Goal: Information Seeking & Learning: Learn about a topic

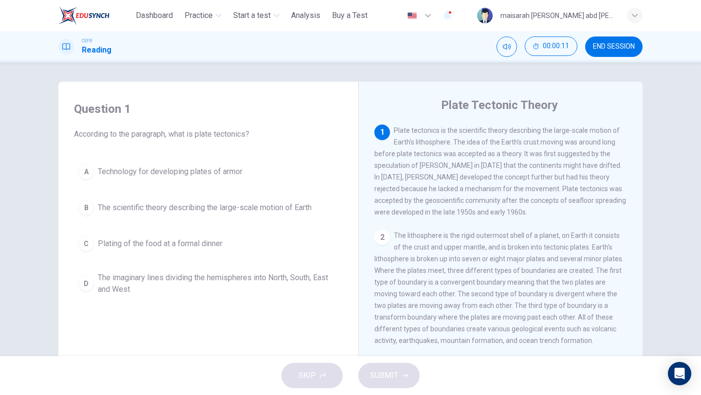
click at [267, 209] on span "The scientific theory describing the large-scale motion of Earth" at bounding box center [205, 208] width 214 height 12
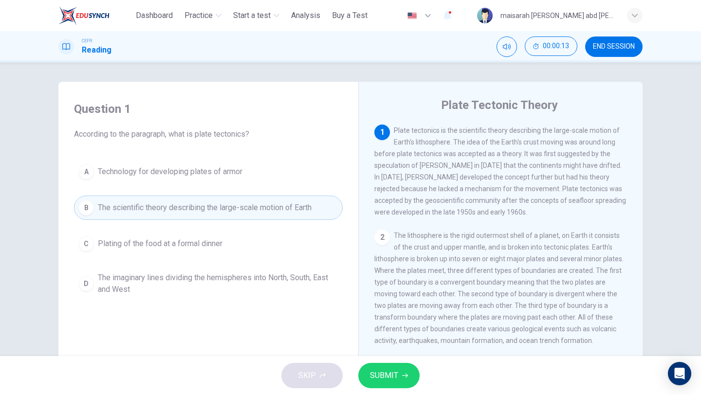
click at [373, 381] on span "SUBMIT" at bounding box center [384, 376] width 28 height 14
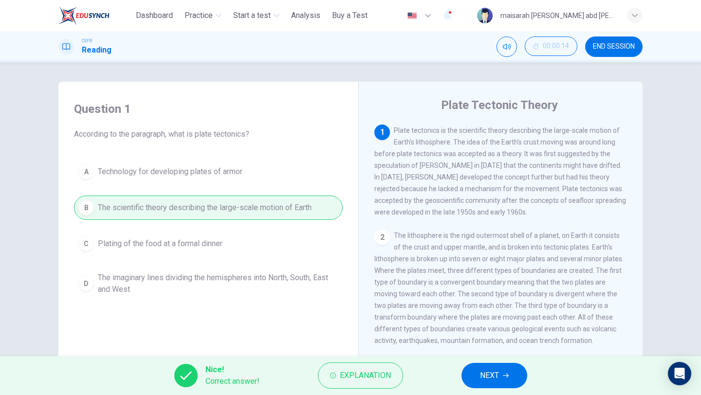
click at [477, 378] on button "NEXT" at bounding box center [494, 375] width 66 height 25
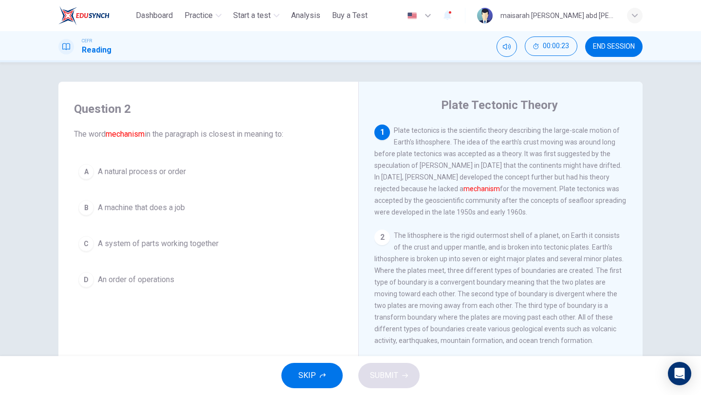
click at [198, 238] on span "A system of parts working together" at bounding box center [158, 244] width 121 height 12
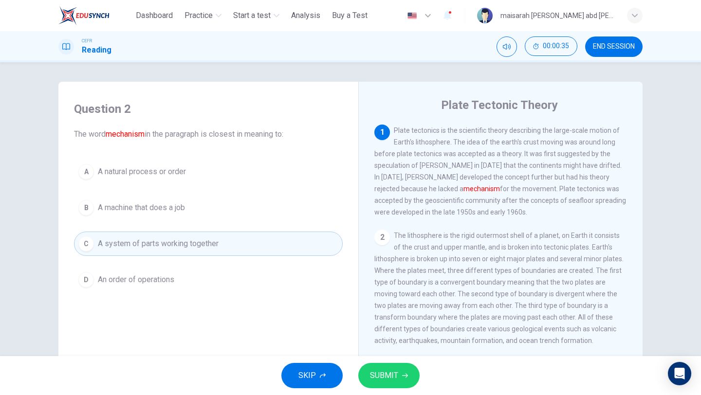
click at [408, 374] on button "SUBMIT" at bounding box center [388, 375] width 61 height 25
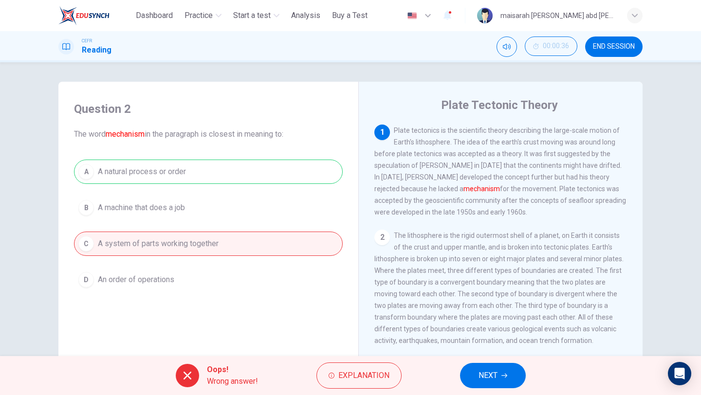
click at [466, 380] on button "NEXT" at bounding box center [493, 375] width 66 height 25
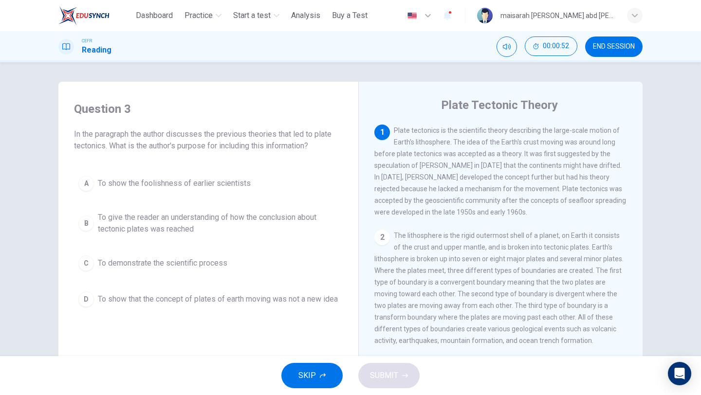
click at [248, 218] on span "To give the reader an understanding of how the conclusion about tectonic plates…" at bounding box center [218, 223] width 240 height 23
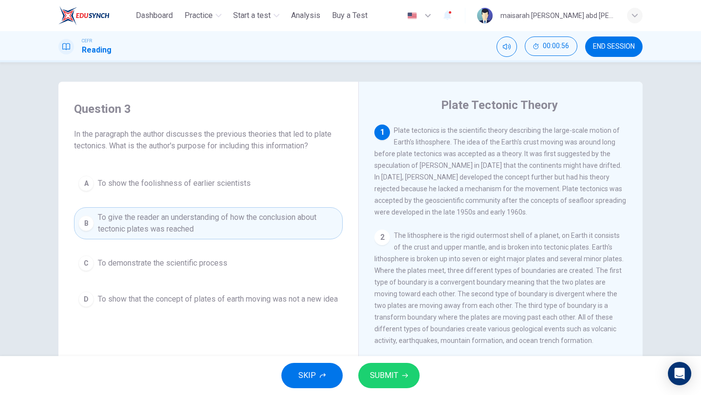
click at [394, 389] on div "SKIP SUBMIT" at bounding box center [350, 375] width 701 height 39
click at [394, 379] on span "SUBMIT" at bounding box center [384, 376] width 28 height 14
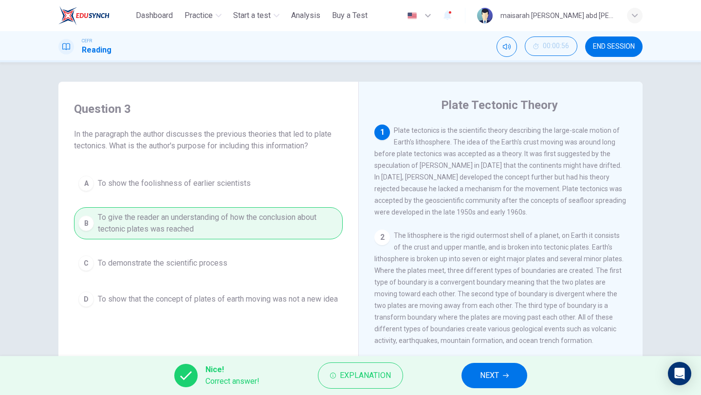
click at [524, 384] on div "Nice! Correct answer! Explanation NEXT" at bounding box center [350, 375] width 701 height 39
click at [507, 376] on icon "button" at bounding box center [506, 376] width 6 height 6
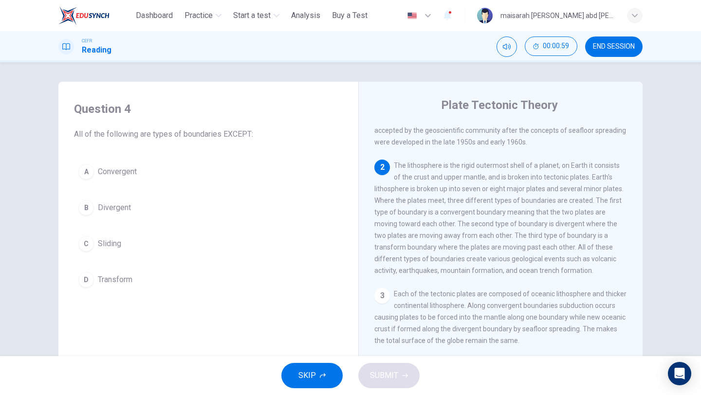
scroll to position [71, 0]
click at [115, 251] on button "C Sliding" at bounding box center [208, 244] width 269 height 24
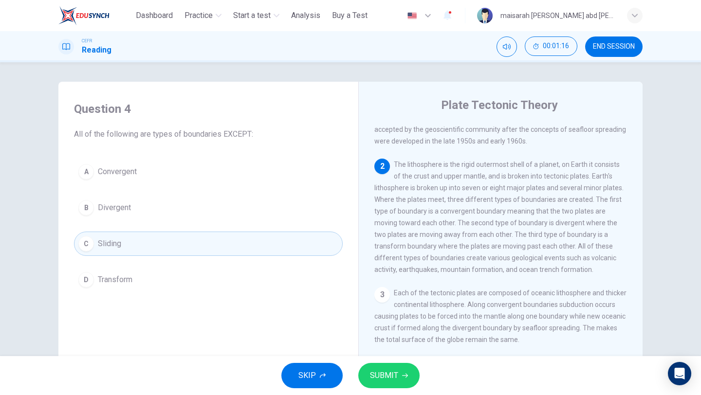
click at [401, 369] on button "SUBMIT" at bounding box center [388, 375] width 61 height 25
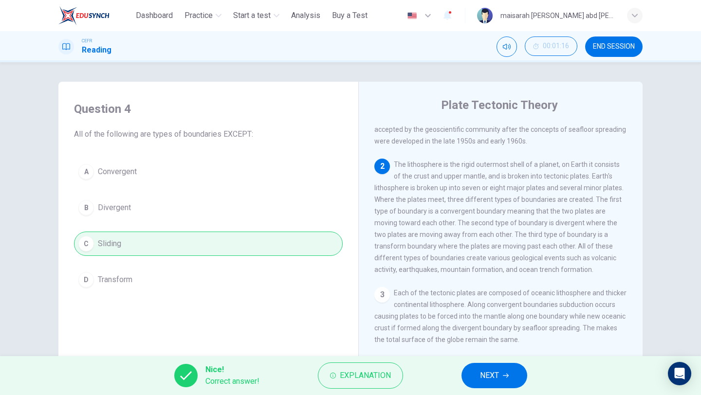
click at [517, 374] on button "NEXT" at bounding box center [494, 375] width 66 height 25
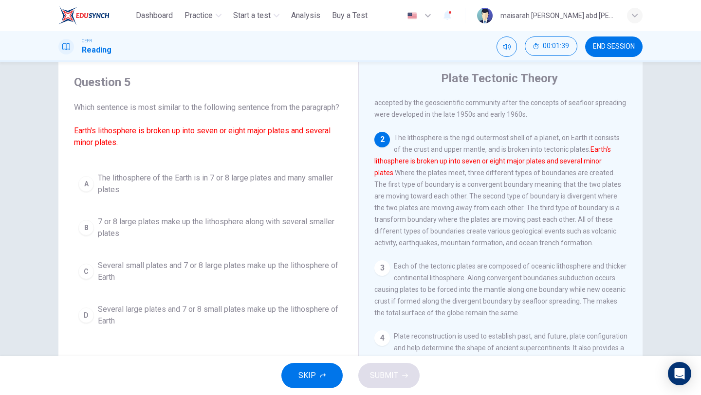
scroll to position [29, 0]
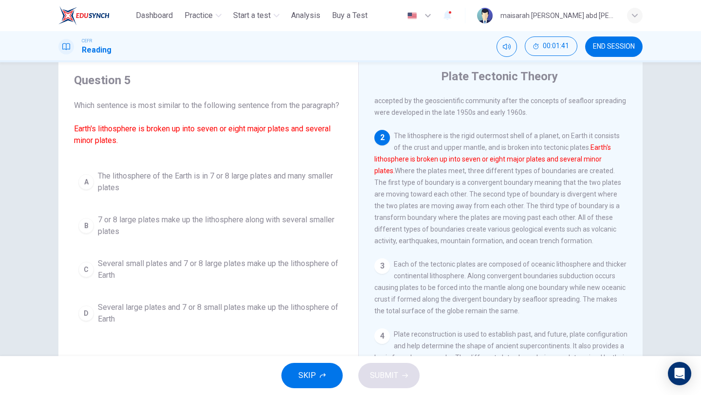
click at [210, 194] on span "The lithosphere of the Earth is in 7 or 8 large plates and many smaller plates" at bounding box center [218, 181] width 240 height 23
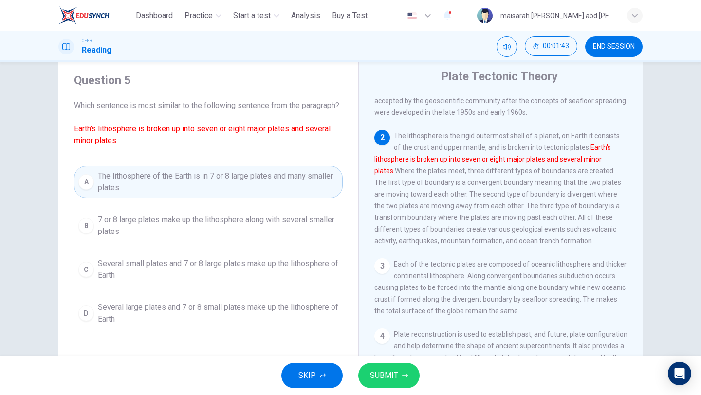
click at [411, 378] on button "SUBMIT" at bounding box center [388, 375] width 61 height 25
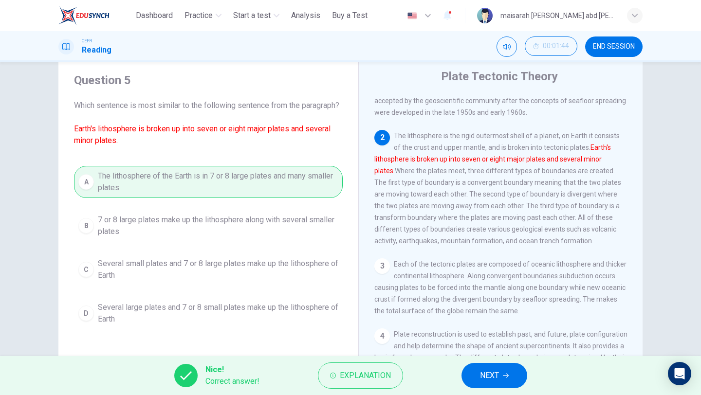
click at [516, 382] on button "NEXT" at bounding box center [494, 375] width 66 height 25
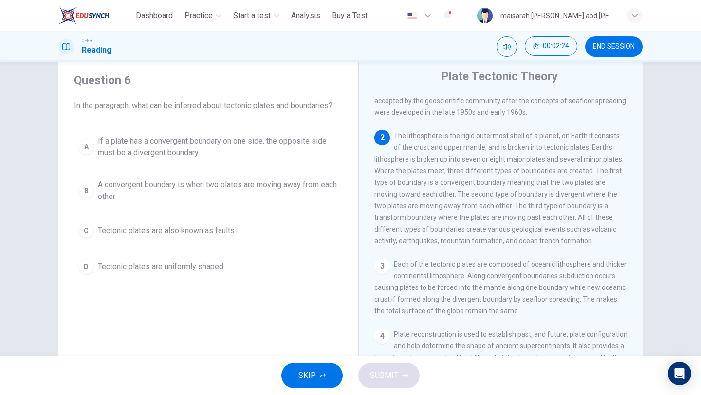
click at [198, 182] on span "A convergent boundary is when two plates are moving away from each other" at bounding box center [218, 190] width 240 height 23
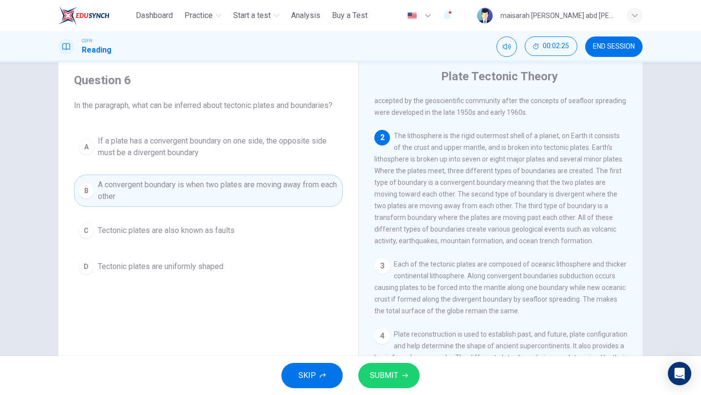
click at [190, 237] on button "C Tectonic plates are also known as faults" at bounding box center [208, 230] width 269 height 24
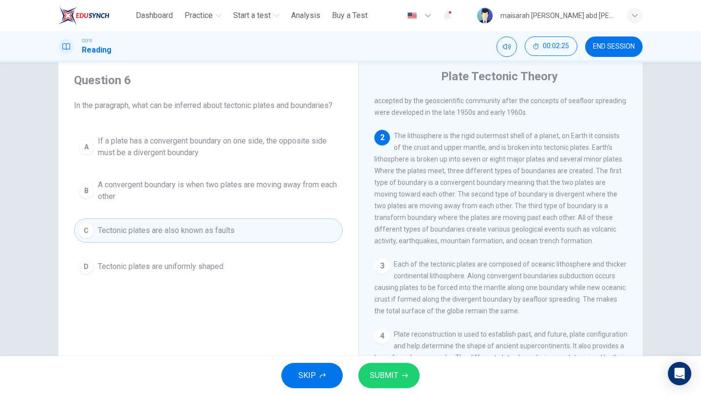
click at [203, 275] on button "D Tectonic plates are uniformly shaped" at bounding box center [208, 266] width 269 height 24
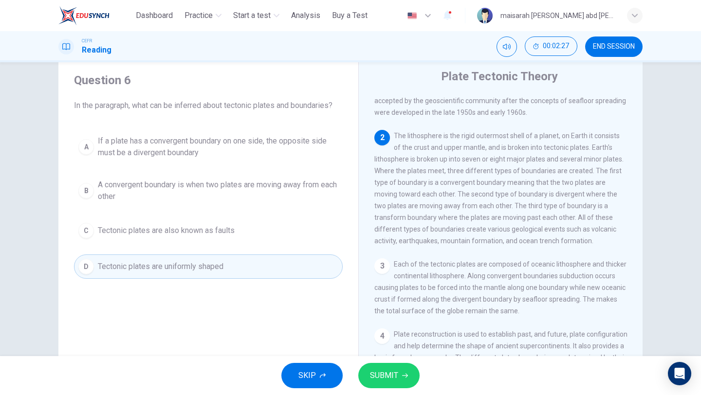
click at [212, 155] on span "If a plate has a convergent boundary on one side, the opposite side must be a d…" at bounding box center [218, 146] width 240 height 23
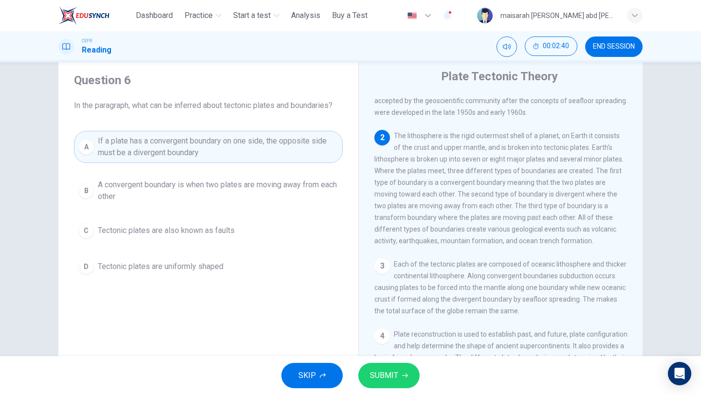
click at [304, 187] on span "A convergent boundary is when two plates are moving away from each other" at bounding box center [218, 190] width 240 height 23
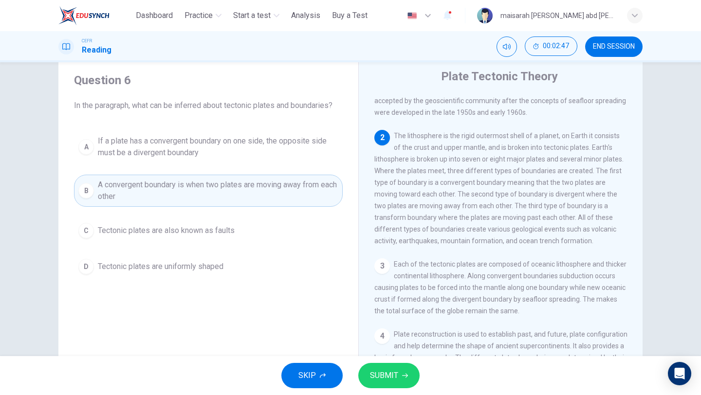
click at [260, 131] on button "A If a plate has a convergent boundary on one side, the opposite side must be a…" at bounding box center [208, 147] width 269 height 32
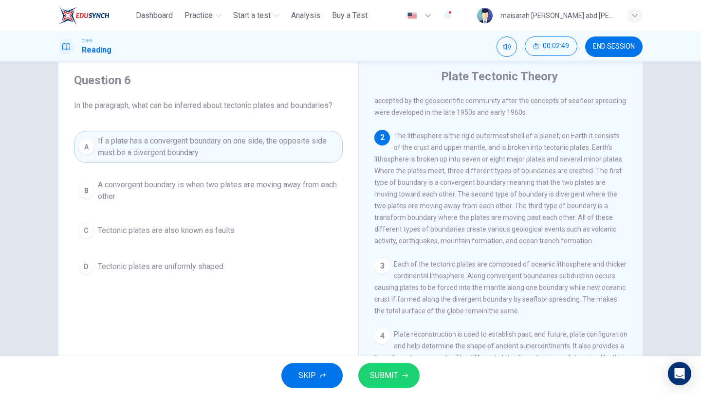
click at [399, 378] on button "SUBMIT" at bounding box center [388, 375] width 61 height 25
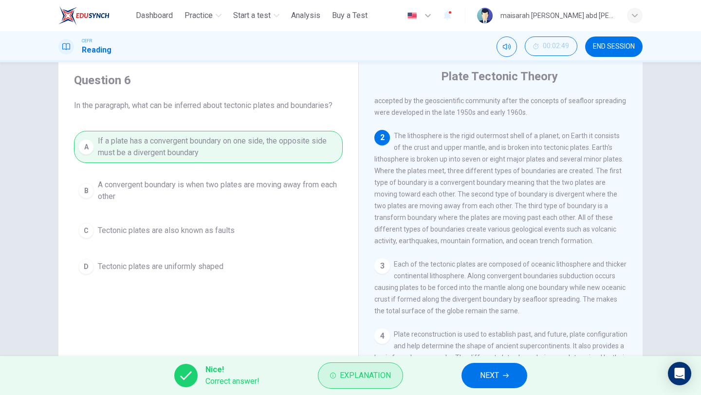
click at [373, 371] on span "Explanation" at bounding box center [365, 376] width 51 height 14
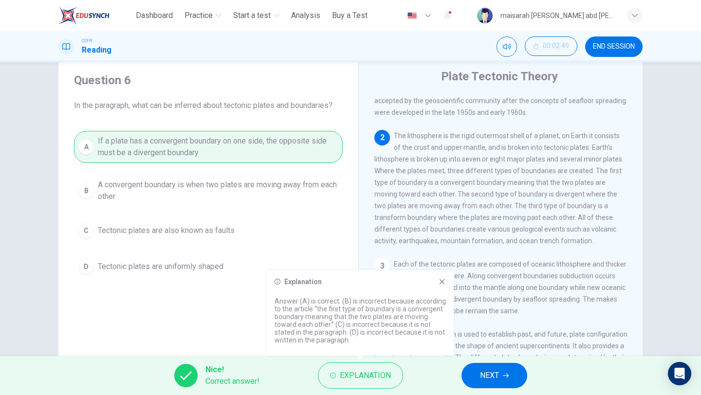
click at [481, 371] on span "NEXT" at bounding box center [489, 376] width 19 height 14
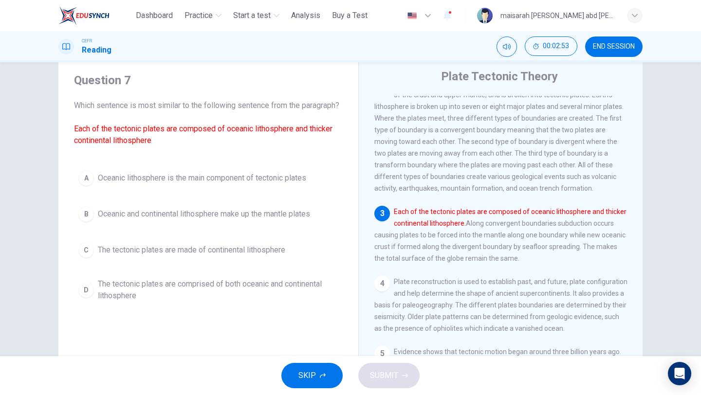
scroll to position [160, 0]
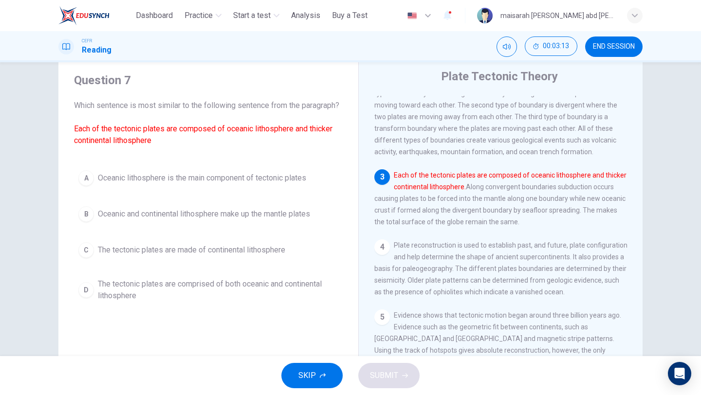
click at [219, 262] on button "C The tectonic plates are made of continental lithosphere" at bounding box center [208, 250] width 269 height 24
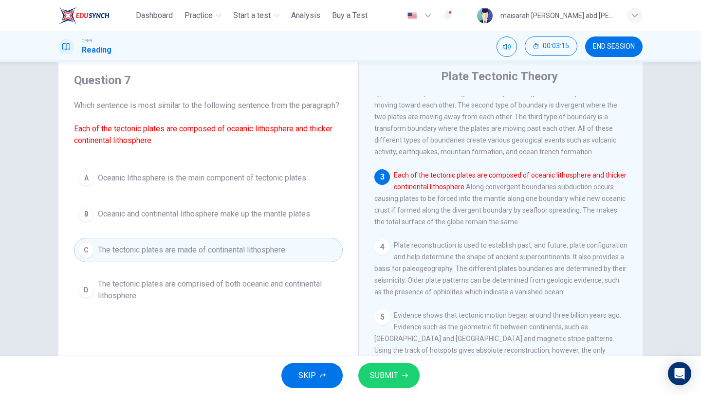
click at [219, 290] on span "The tectonic plates are comprised of both oceanic and continental lithosphere" at bounding box center [218, 289] width 240 height 23
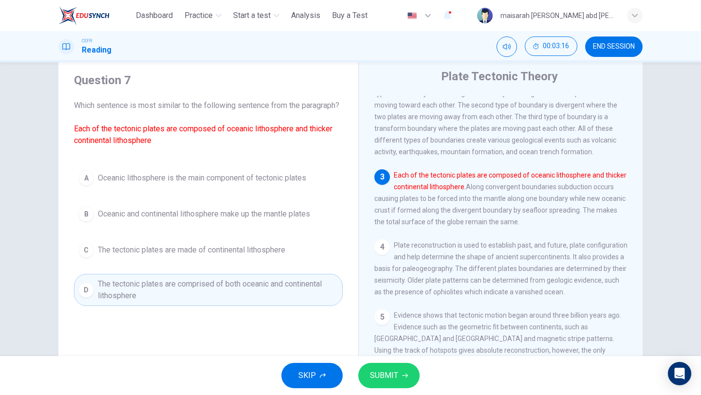
click at [401, 386] on button "SUBMIT" at bounding box center [388, 375] width 61 height 25
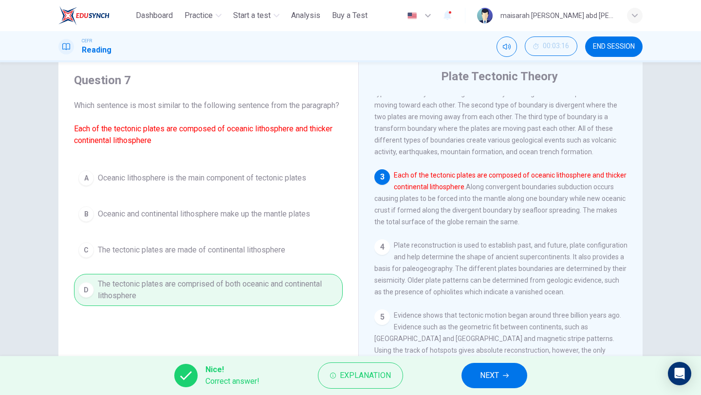
click at [469, 386] on button "NEXT" at bounding box center [494, 375] width 66 height 25
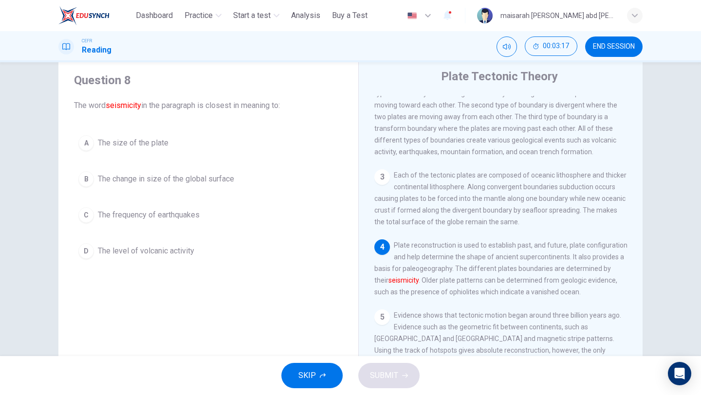
scroll to position [177, 0]
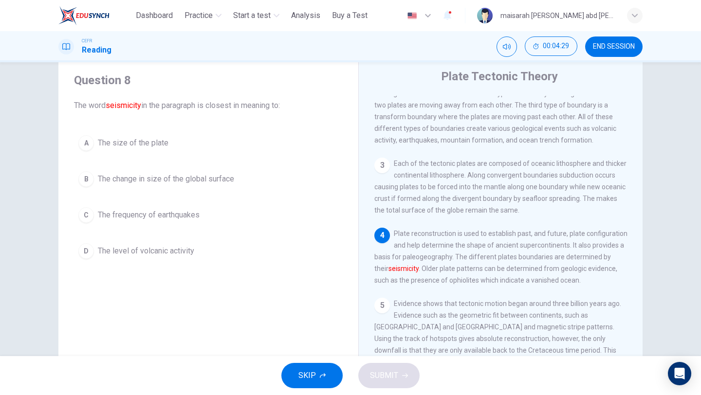
click at [191, 256] on span "The level of volcanic activity" at bounding box center [146, 251] width 96 height 12
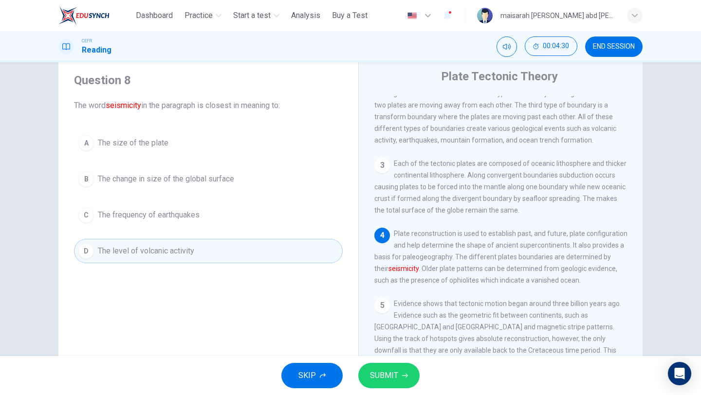
click at [197, 221] on button "C The frequency of earthquakes" at bounding box center [208, 215] width 269 height 24
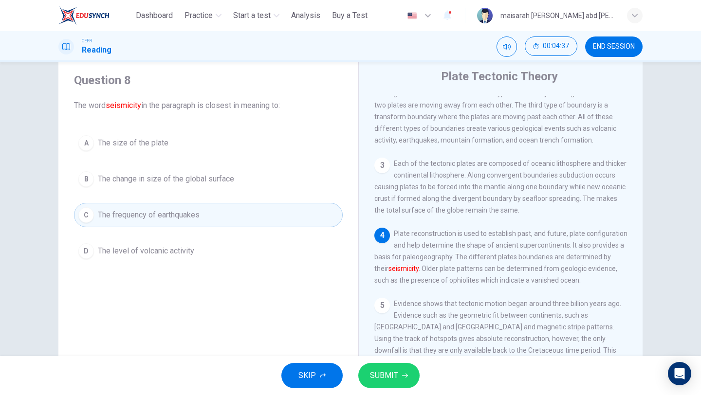
click at [213, 184] on span "The change in size of the global surface" at bounding box center [166, 179] width 136 height 12
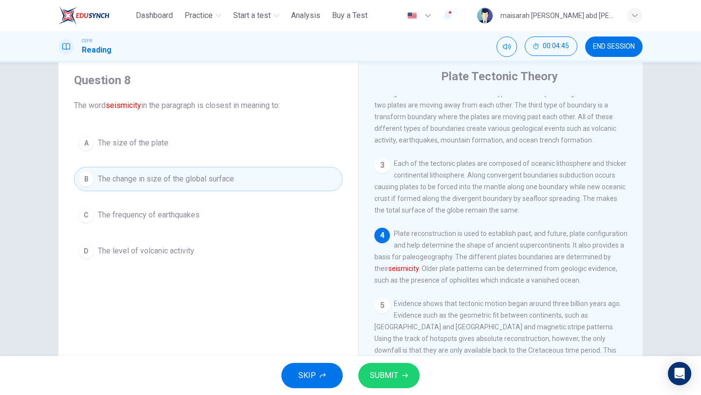
click at [218, 141] on button "A The size of the plate" at bounding box center [208, 143] width 269 height 24
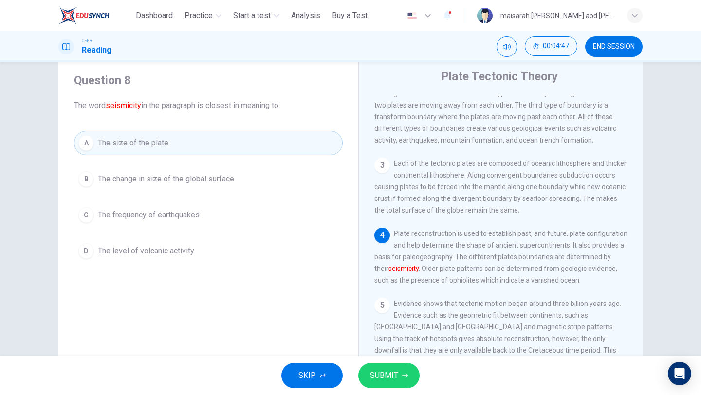
click at [411, 380] on button "SUBMIT" at bounding box center [388, 375] width 61 height 25
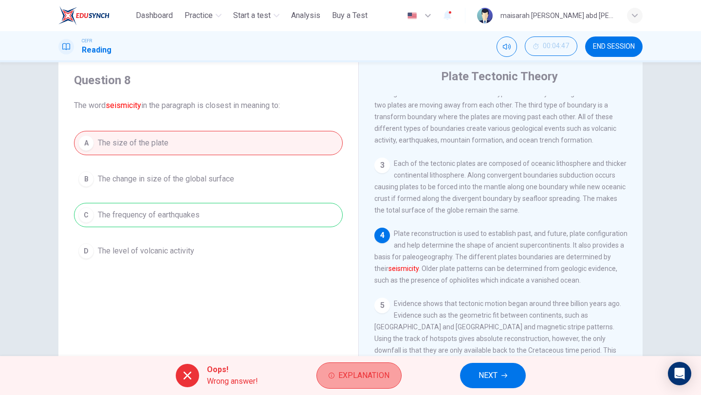
click at [387, 377] on span "Explanation" at bounding box center [363, 376] width 51 height 14
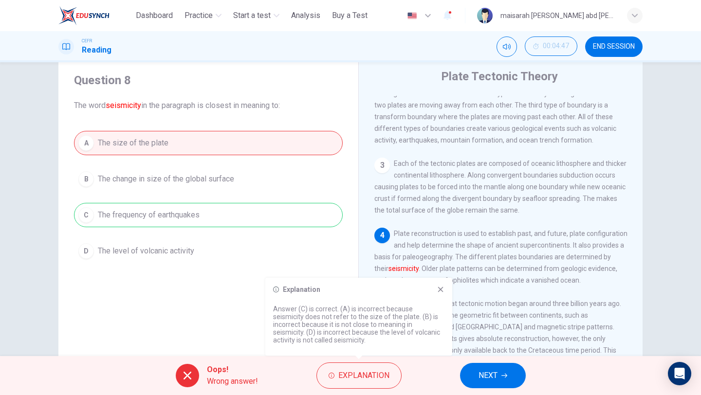
click at [446, 292] on div "Explanation Answer (C) is correct. (A) is incorrect because seismicity does not…" at bounding box center [358, 317] width 187 height 78
click at [436, 290] on icon at bounding box center [440, 290] width 8 height 8
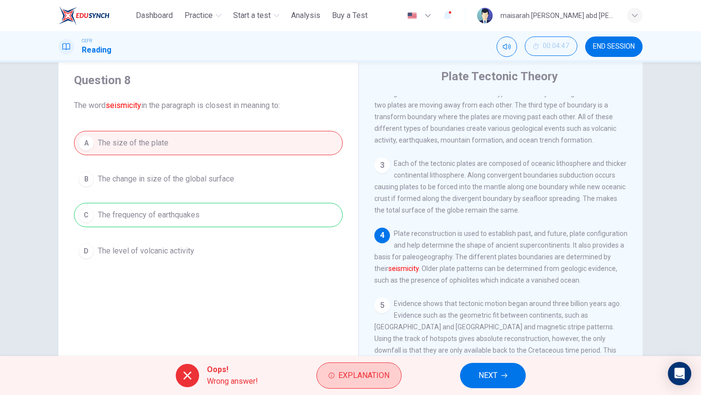
click at [372, 367] on button "Explanation" at bounding box center [358, 376] width 85 height 26
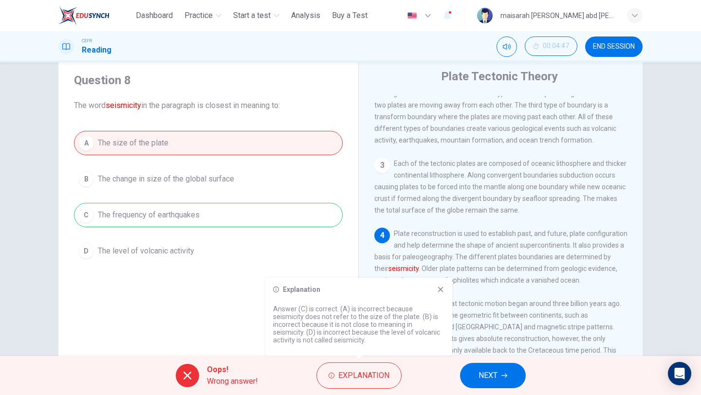
click at [443, 293] on icon at bounding box center [440, 290] width 8 height 8
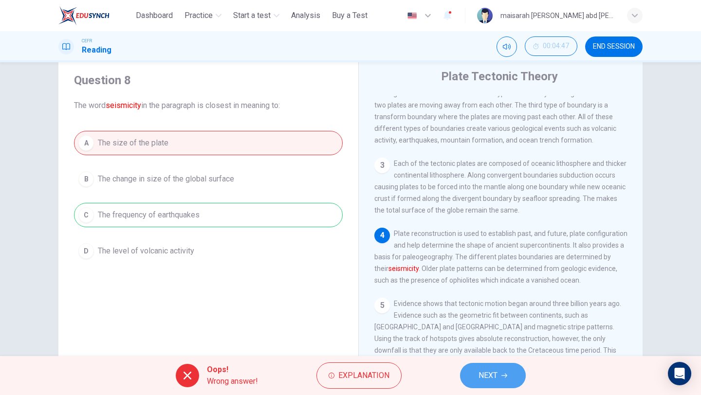
click at [506, 377] on icon "button" at bounding box center [504, 376] width 6 height 4
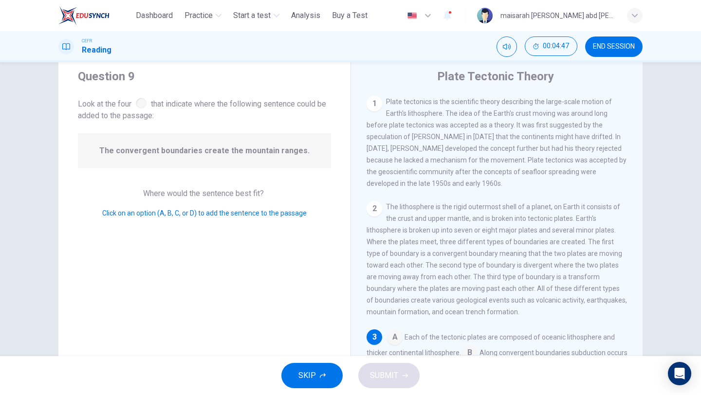
scroll to position [134, 0]
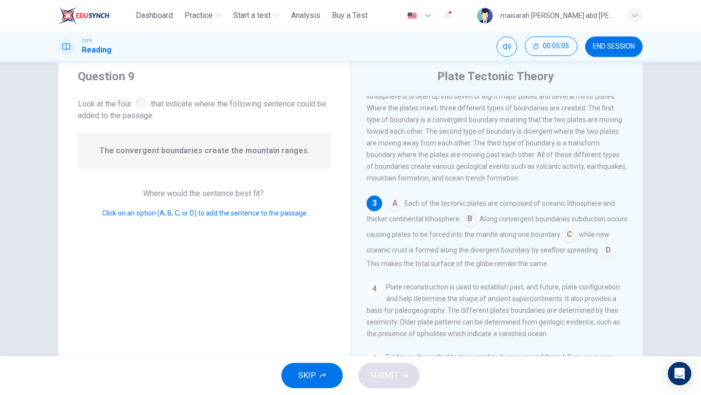
click at [472, 226] on input at bounding box center [470, 220] width 16 height 16
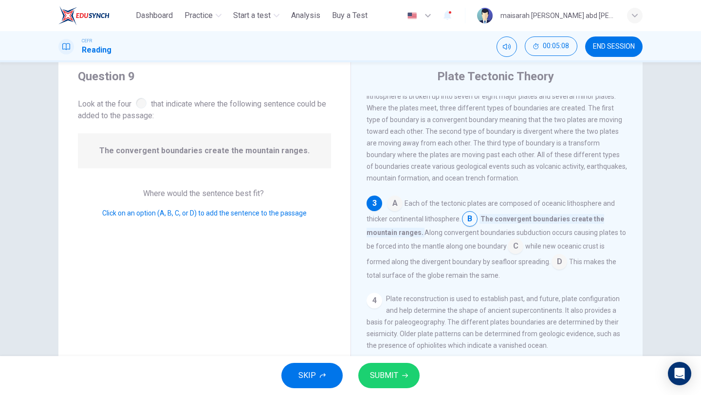
click at [517, 252] on input at bounding box center [516, 247] width 16 height 16
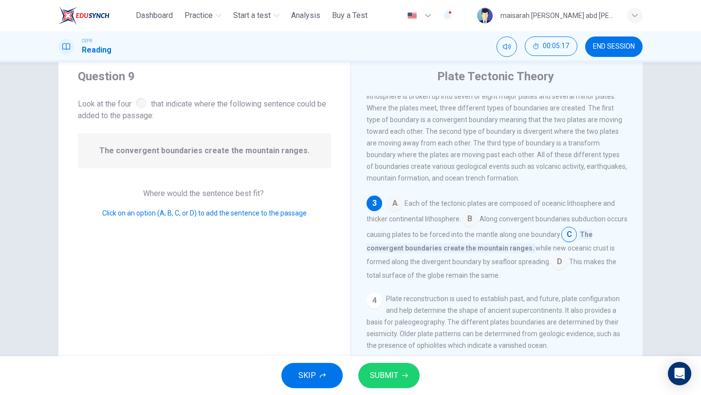
click at [555, 271] on input at bounding box center [559, 263] width 16 height 16
click at [600, 259] on input at bounding box center [608, 251] width 16 height 16
click at [390, 212] on input at bounding box center [395, 205] width 16 height 16
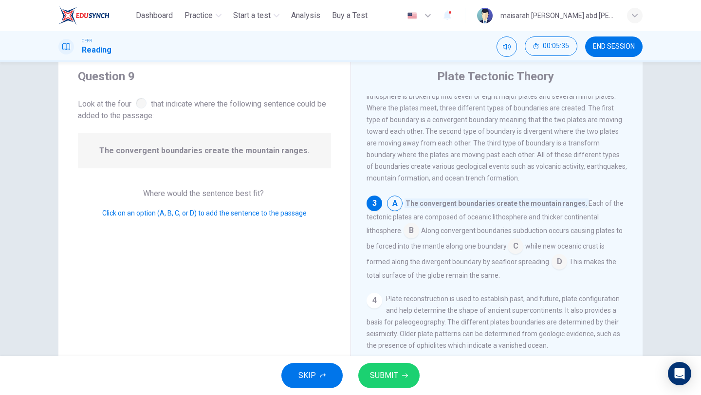
click at [516, 255] on input at bounding box center [516, 247] width 16 height 16
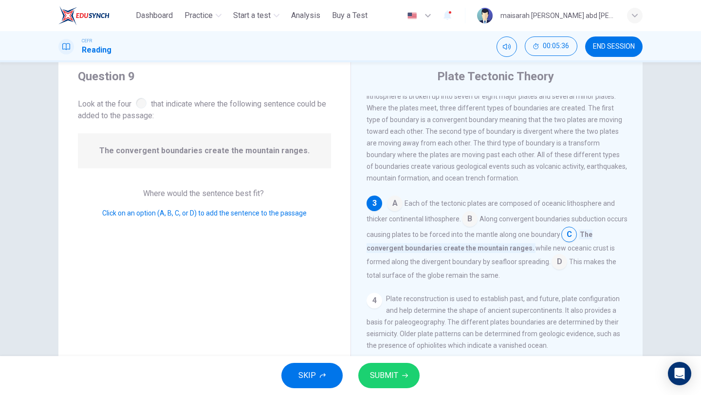
click at [405, 369] on button "SUBMIT" at bounding box center [388, 375] width 61 height 25
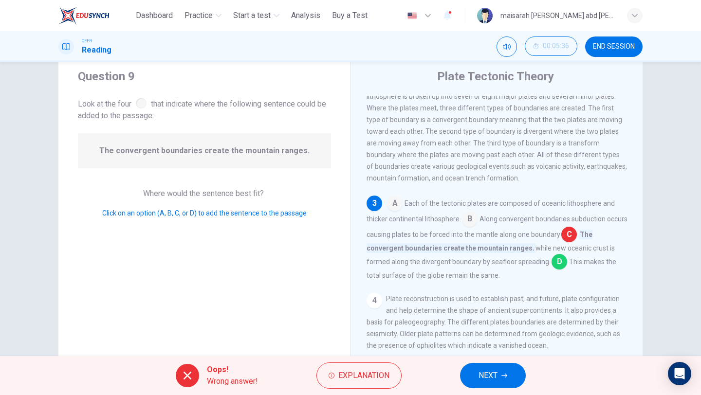
click at [554, 267] on input at bounding box center [559, 263] width 16 height 16
click at [514, 375] on button "NEXT" at bounding box center [493, 375] width 66 height 25
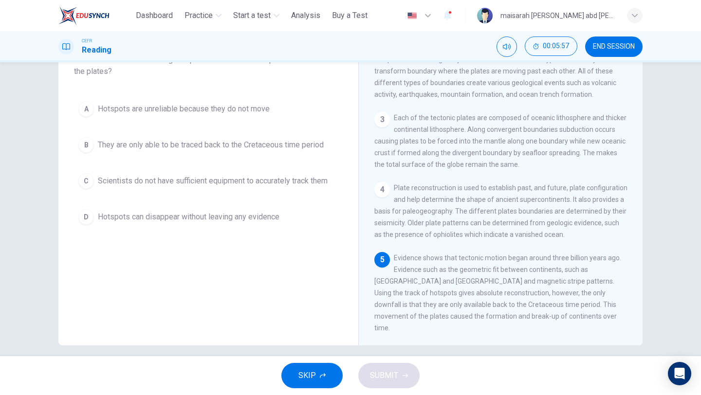
scroll to position [83, 0]
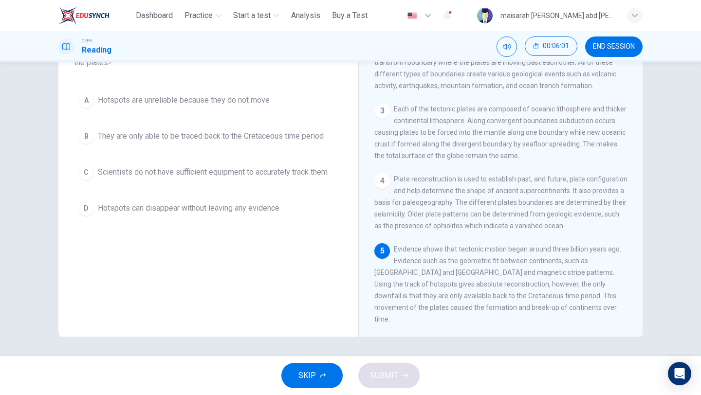
click at [212, 139] on span "They are only able to be traced back to the Cretaceous time period" at bounding box center [211, 136] width 226 height 12
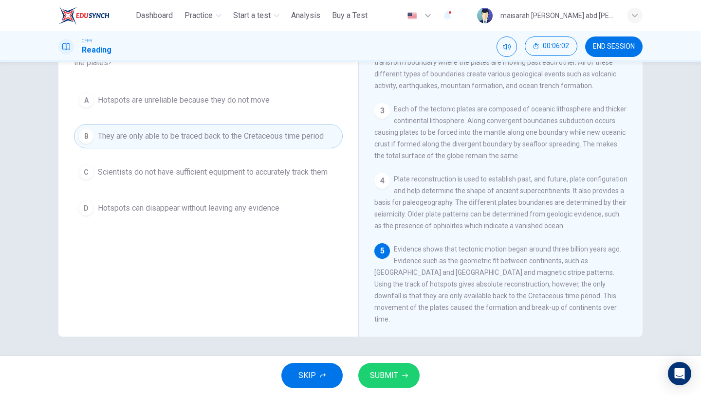
click at [383, 377] on span "SUBMIT" at bounding box center [384, 376] width 28 height 14
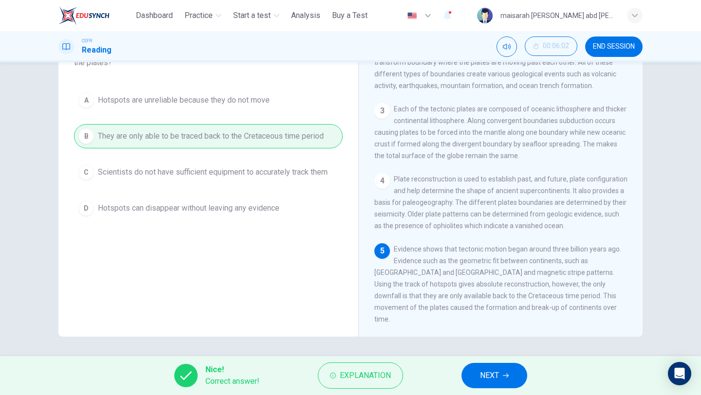
click at [489, 373] on span "NEXT" at bounding box center [489, 376] width 19 height 14
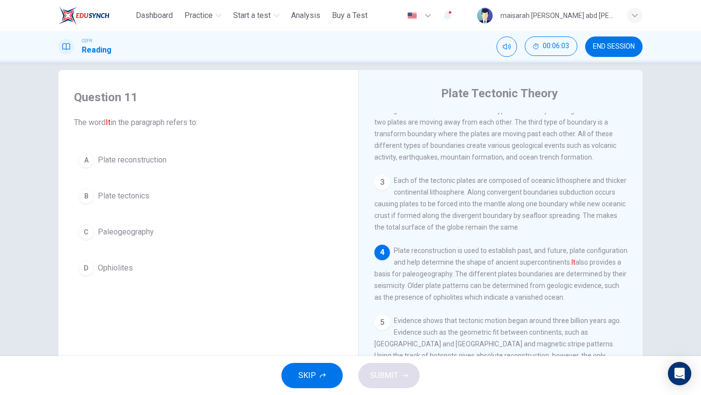
scroll to position [11, 0]
click at [158, 175] on div "A Plate reconstruction B Plate tectonics C Paleogeography D Ophiolites" at bounding box center [208, 215] width 269 height 132
click at [156, 163] on span "Plate reconstruction" at bounding box center [132, 161] width 69 height 12
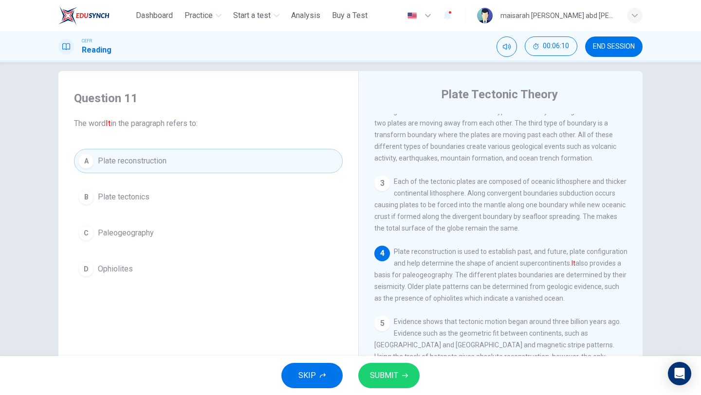
click at [403, 383] on button "SUBMIT" at bounding box center [388, 375] width 61 height 25
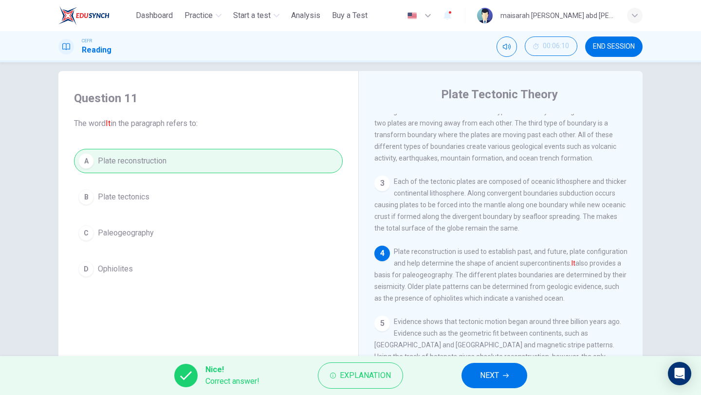
click at [499, 377] on button "NEXT" at bounding box center [494, 375] width 66 height 25
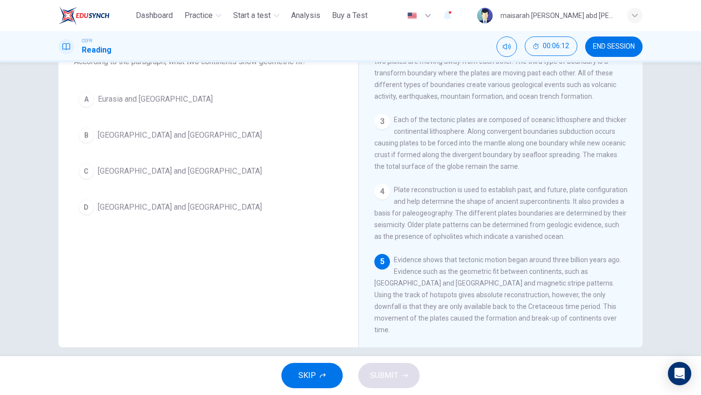
scroll to position [61, 0]
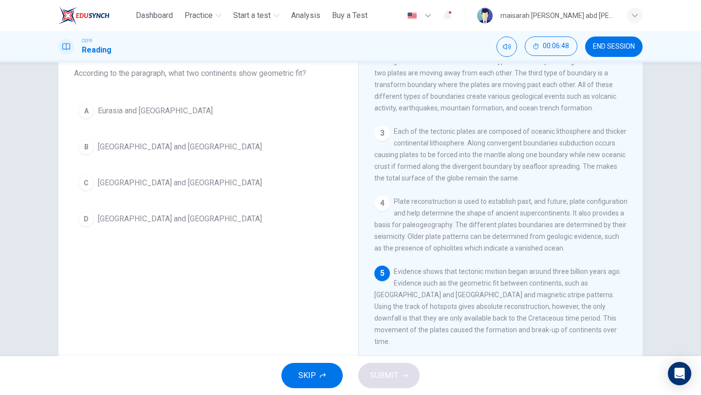
click at [160, 209] on button "D Africa and South America" at bounding box center [208, 219] width 269 height 24
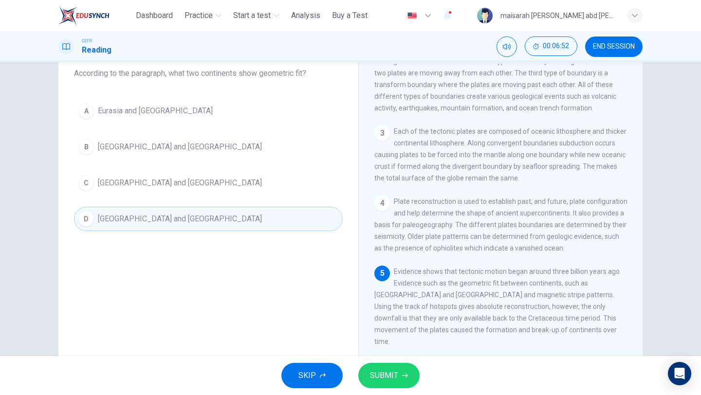
click at [386, 371] on span "SUBMIT" at bounding box center [384, 376] width 28 height 14
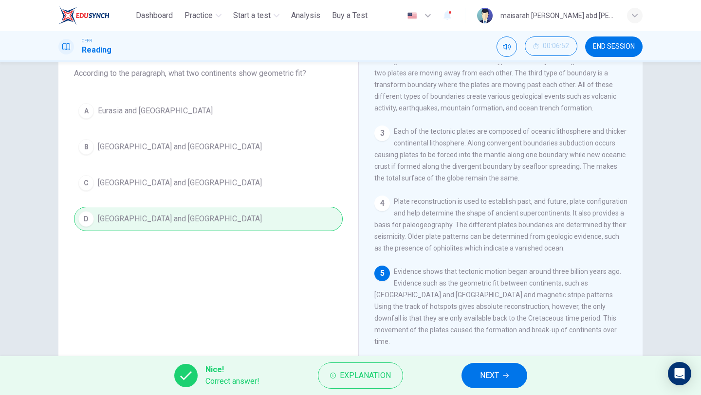
click at [489, 372] on span "NEXT" at bounding box center [489, 376] width 19 height 14
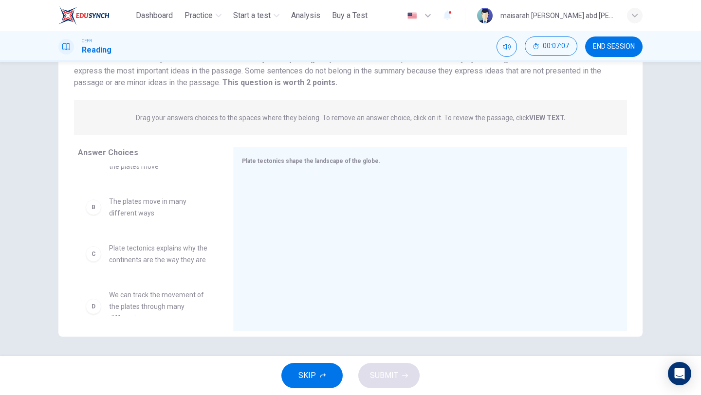
scroll to position [40, 0]
click at [149, 211] on span "The plates move in many different ways" at bounding box center [159, 203] width 101 height 23
click at [159, 244] on span "Plate tectonics explains why the continents are the way they are" at bounding box center [159, 250] width 101 height 23
click at [97, 251] on div "C" at bounding box center [94, 251] width 16 height 16
click at [120, 251] on span "Plate tectonics explains why the continents are the way they are" at bounding box center [159, 250] width 101 height 23
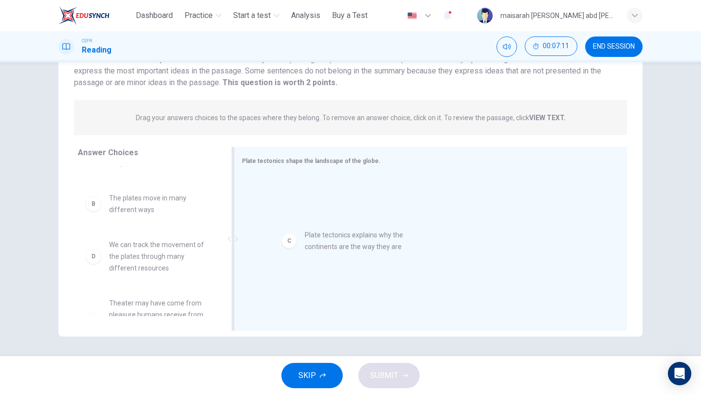
drag, startPoint x: 92, startPoint y: 254, endPoint x: 293, endPoint y: 243, distance: 201.2
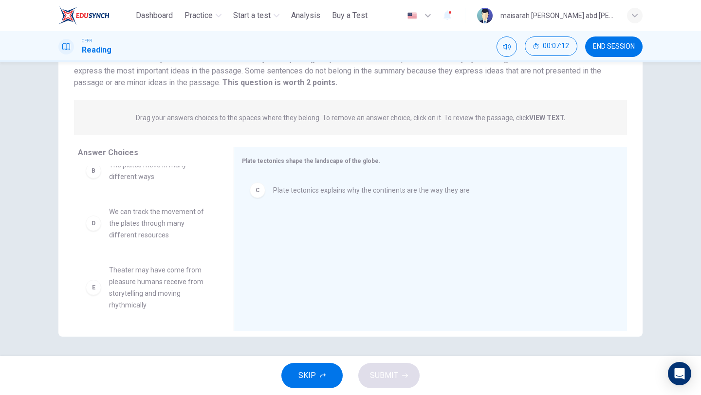
scroll to position [88, 0]
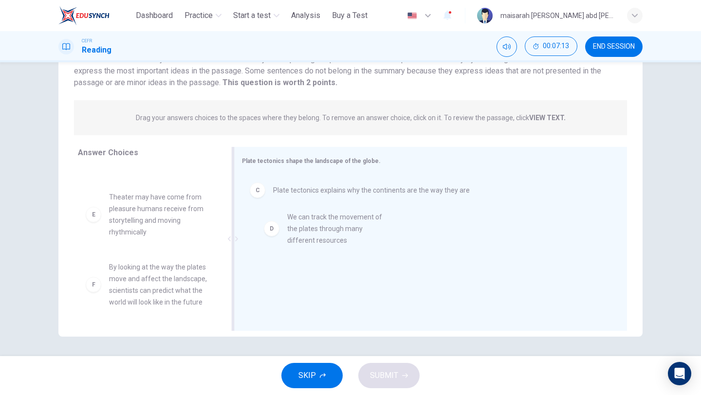
drag, startPoint x: 179, startPoint y: 220, endPoint x: 361, endPoint y: 240, distance: 182.6
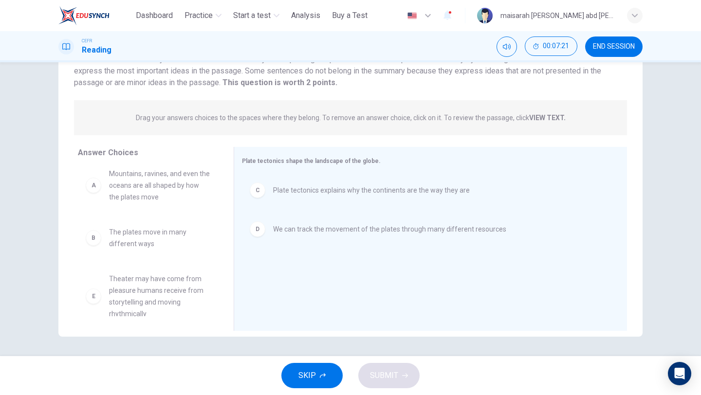
scroll to position [0, 0]
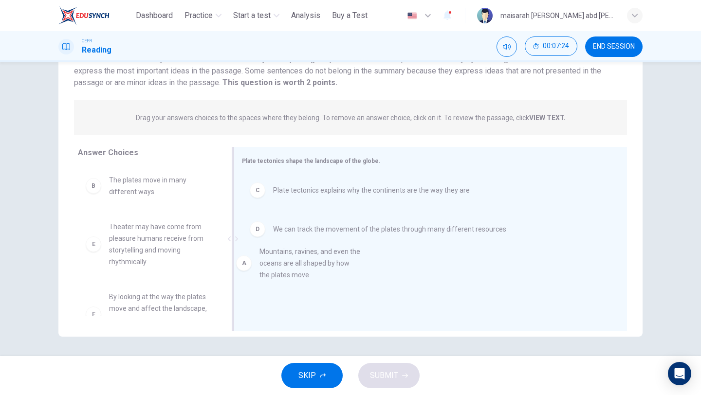
drag, startPoint x: 180, startPoint y: 193, endPoint x: 337, endPoint y: 265, distance: 173.3
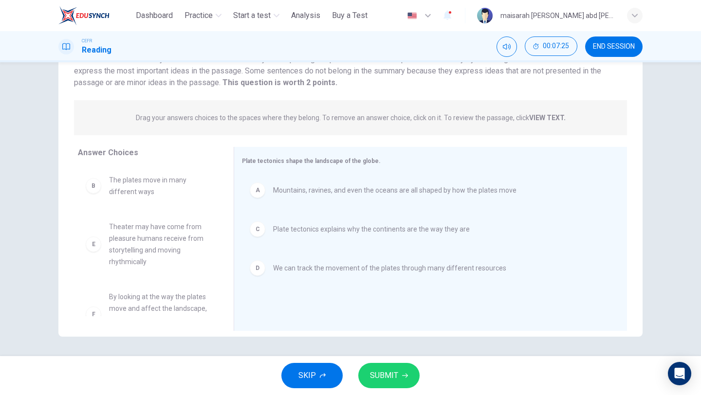
click at [382, 375] on span "SUBMIT" at bounding box center [384, 376] width 28 height 14
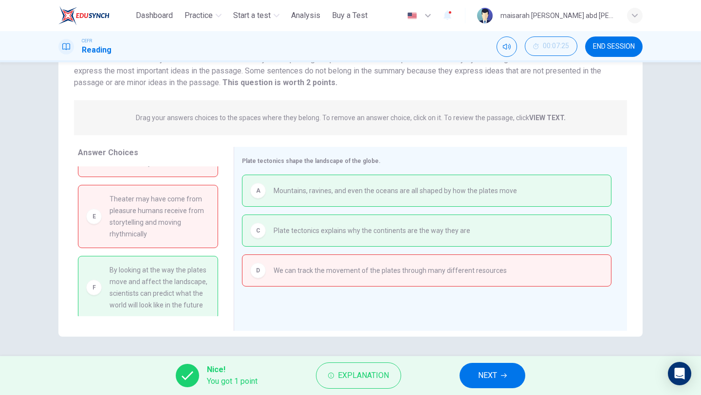
scroll to position [32, 0]
drag, startPoint x: 179, startPoint y: 280, endPoint x: 197, endPoint y: 275, distance: 18.1
click at [197, 275] on span "By looking at the way the plates move and affect the landscape, scientists can …" at bounding box center [159, 284] width 100 height 47
click at [492, 380] on span "NEXT" at bounding box center [487, 376] width 19 height 14
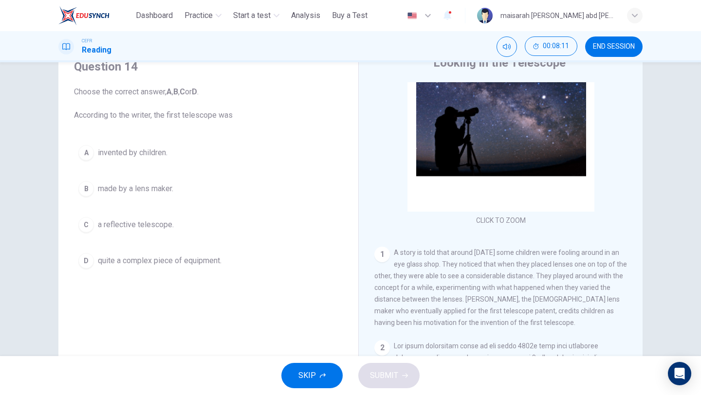
scroll to position [41, 0]
click at [134, 176] on div "A invented by children. B made by a lens maker. C a reflective telescope. D qui…" at bounding box center [208, 207] width 269 height 132
click at [132, 167] on div "A invented by children. B made by a lens maker. C a reflective telescope. D qui…" at bounding box center [208, 207] width 269 height 132
click at [149, 156] on span "invented by children." at bounding box center [133, 153] width 70 height 12
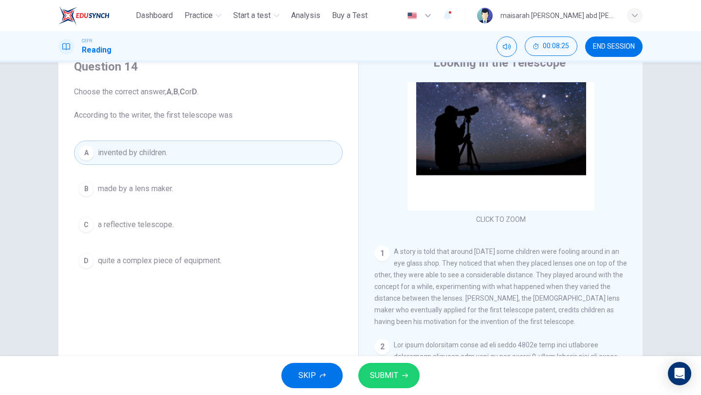
click at [374, 373] on span "SUBMIT" at bounding box center [384, 376] width 28 height 14
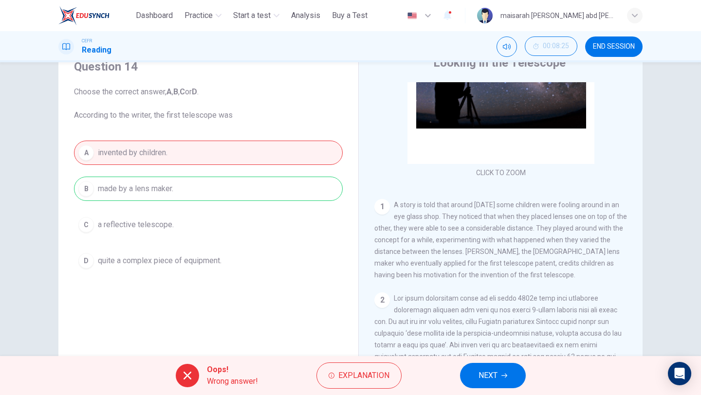
scroll to position [98, 0]
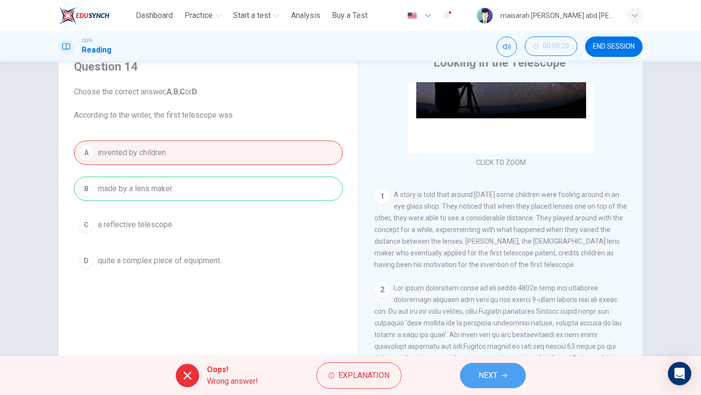
click at [487, 374] on span "NEXT" at bounding box center [487, 376] width 19 height 14
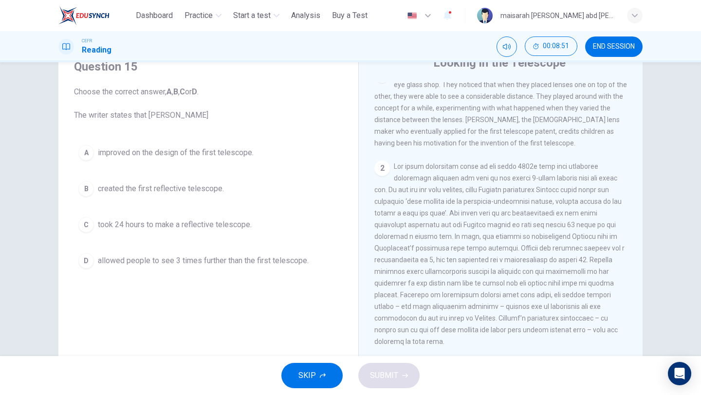
scroll to position [221, 0]
click at [274, 256] on span "allowed people to see 3 times further than the first telescope." at bounding box center [203, 261] width 211 height 12
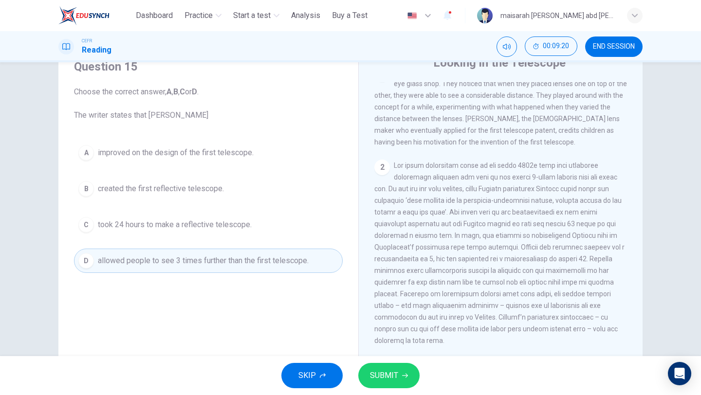
click at [388, 373] on span "SUBMIT" at bounding box center [384, 376] width 28 height 14
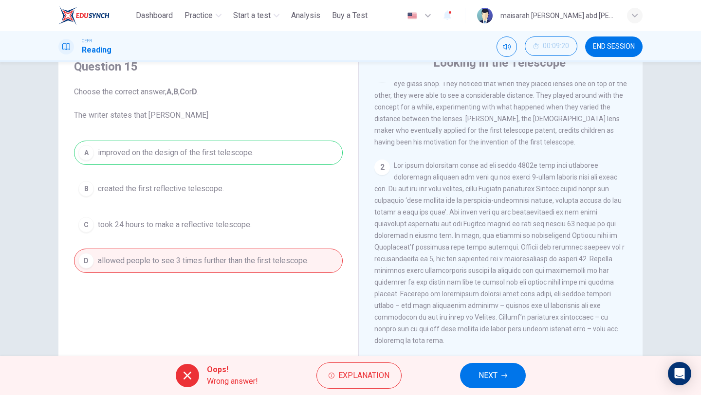
click at [469, 369] on button "NEXT" at bounding box center [493, 375] width 66 height 25
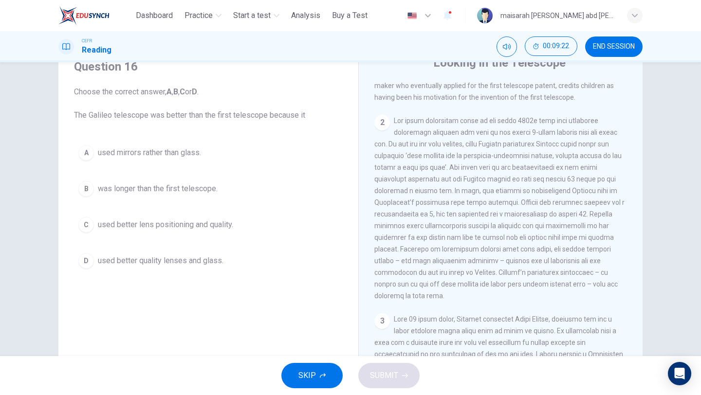
scroll to position [267, 0]
click at [215, 265] on span "used better quality lenses and glass." at bounding box center [161, 261] width 126 height 12
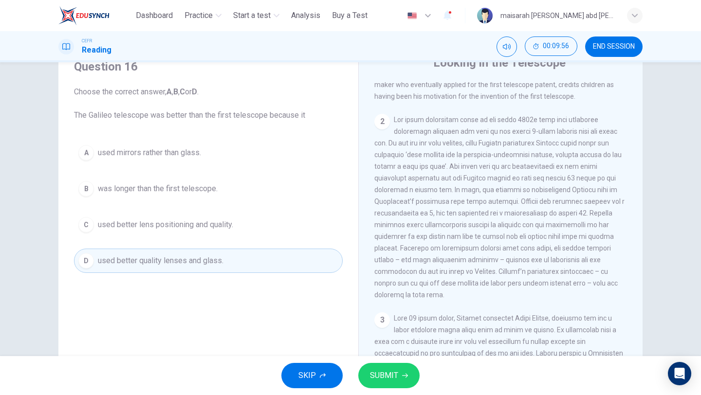
click at [211, 196] on button "B was longer than the first telescope." at bounding box center [208, 189] width 269 height 24
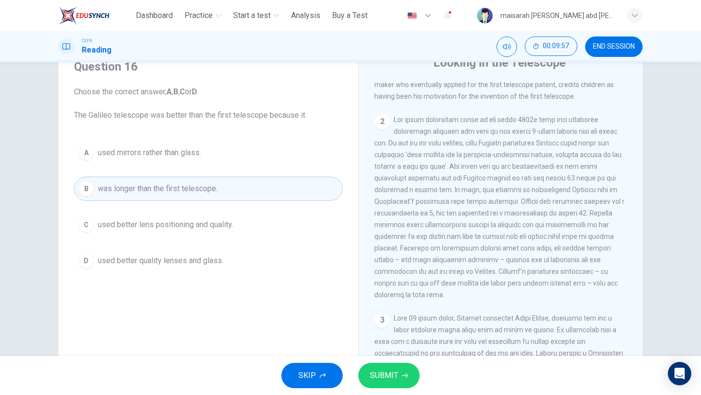
click at [199, 168] on div "A used mirrors rather than glass. B was longer than the first telescope. C used…" at bounding box center [208, 207] width 269 height 132
click at [207, 251] on button "D used better quality lenses and glass." at bounding box center [208, 261] width 269 height 24
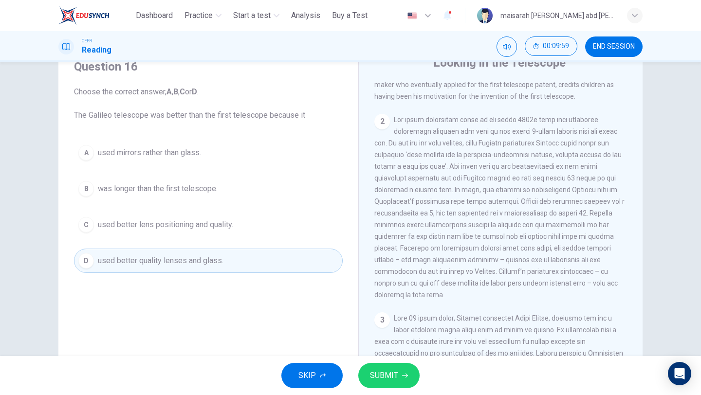
click at [207, 228] on span "used better lens positioning and quality." at bounding box center [165, 225] width 135 height 12
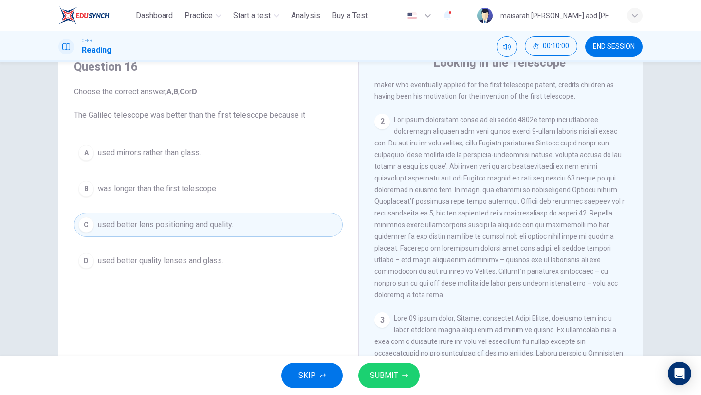
click at [379, 370] on span "SUBMIT" at bounding box center [384, 376] width 28 height 14
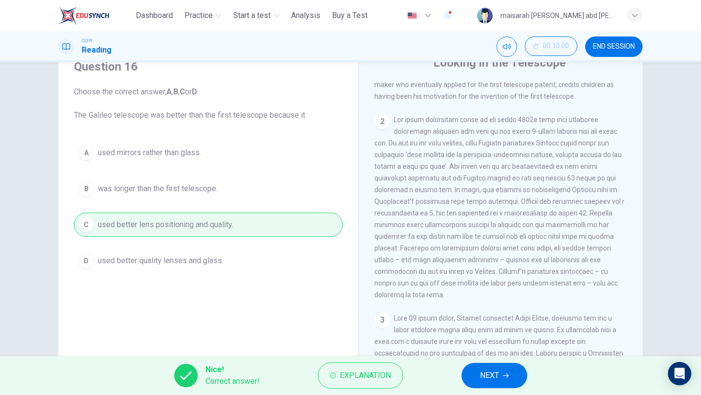
click at [491, 375] on span "NEXT" at bounding box center [489, 376] width 19 height 14
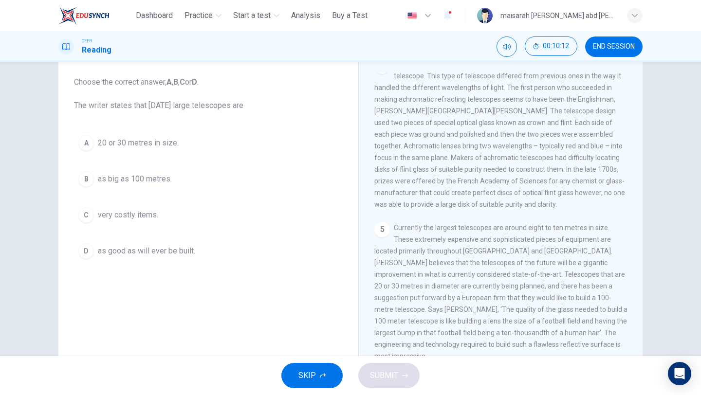
scroll to position [54, 0]
click at [105, 232] on div "A 20 or 30 metres in size. B as big as 100 metres. C very costly items. D as go…" at bounding box center [208, 194] width 269 height 132
click at [115, 227] on div "A 20 or 30 metres in size. B as big as 100 metres. C very costly items. D as go…" at bounding box center [208, 194] width 269 height 132
click at [136, 212] on span "very costly items." at bounding box center [128, 213] width 60 height 12
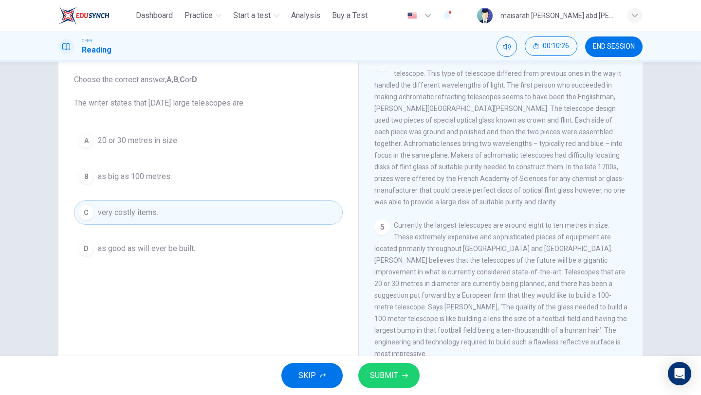
click at [393, 371] on span "SUBMIT" at bounding box center [384, 376] width 28 height 14
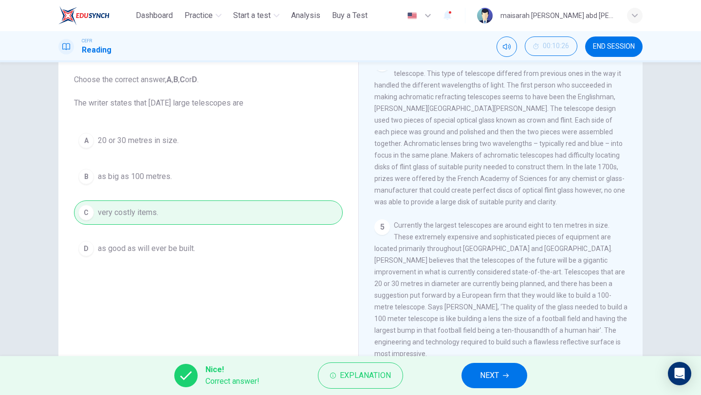
click at [489, 370] on span "NEXT" at bounding box center [489, 376] width 19 height 14
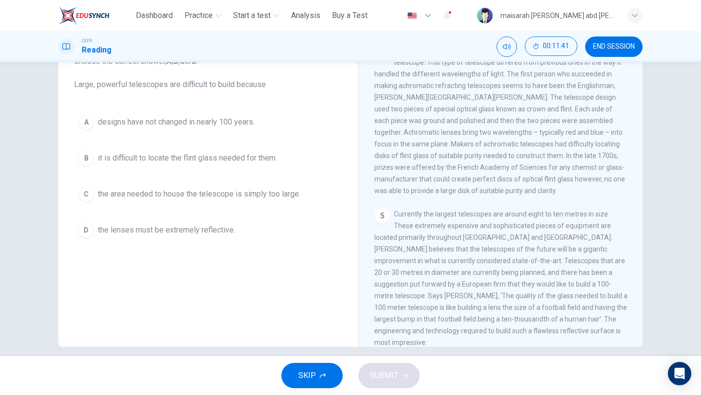
scroll to position [698, 0]
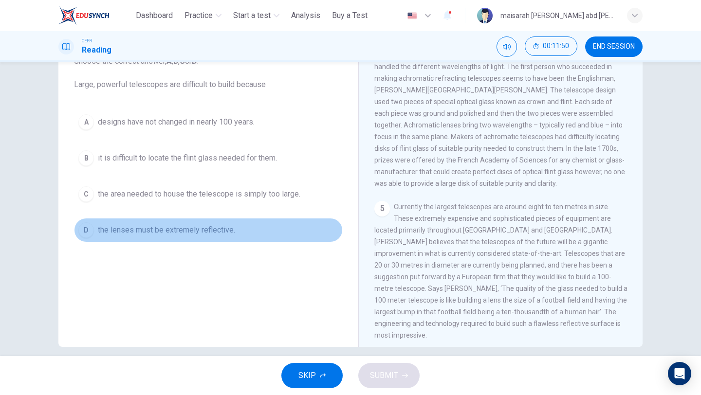
click at [227, 230] on span "the lenses must be extremely reflective." at bounding box center [166, 230] width 137 height 12
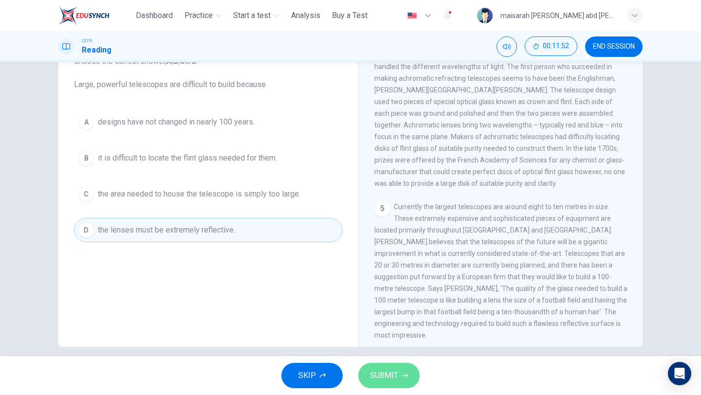
click at [390, 373] on span "SUBMIT" at bounding box center [384, 376] width 28 height 14
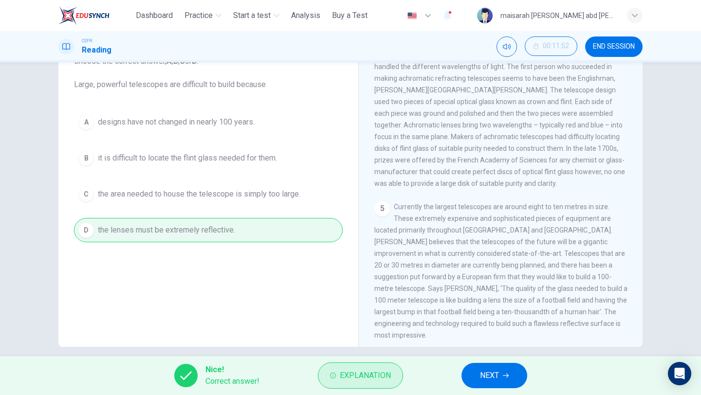
click at [379, 375] on span "Explanation" at bounding box center [365, 376] width 51 height 14
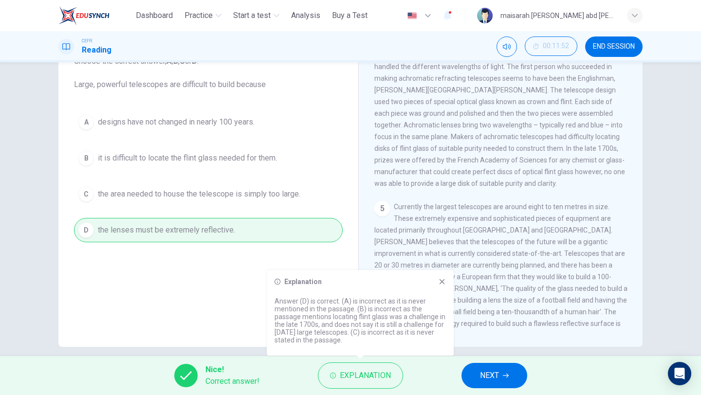
click at [443, 284] on icon at bounding box center [442, 282] width 8 height 8
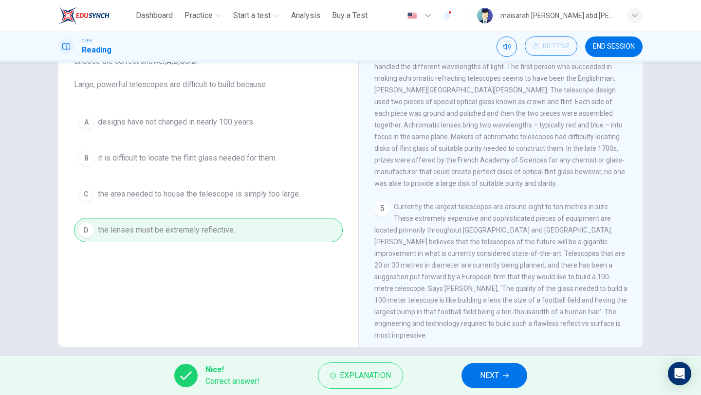
click at [496, 365] on button "NEXT" at bounding box center [494, 375] width 66 height 25
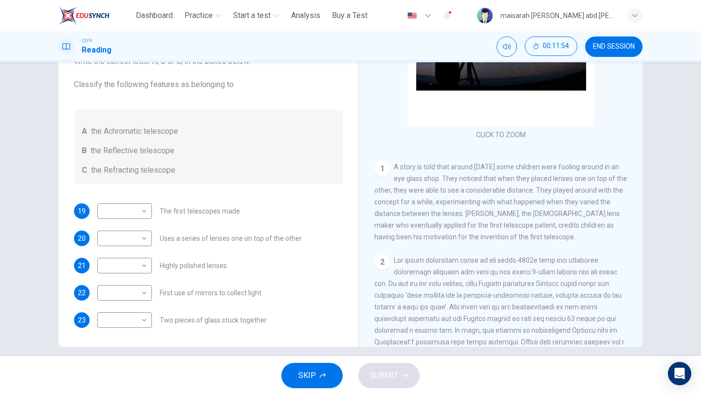
scroll to position [0, 0]
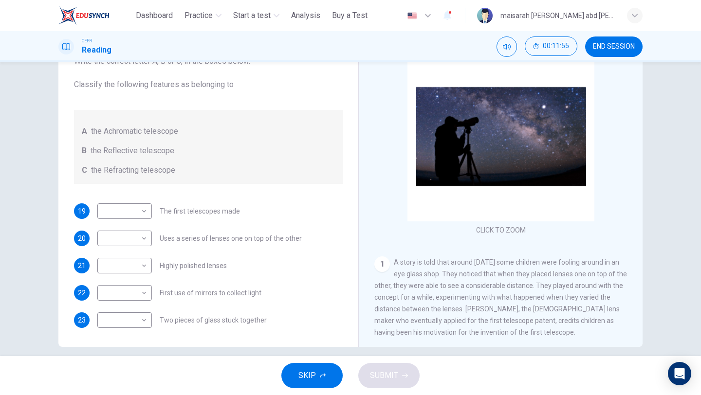
click at [336, 368] on button "SKIP" at bounding box center [311, 375] width 61 height 25
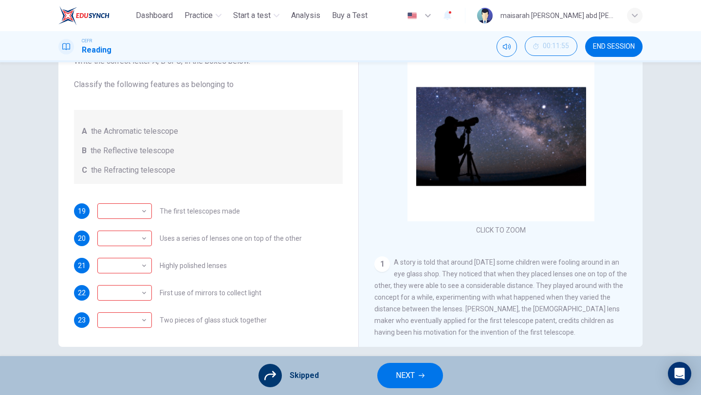
click at [393, 378] on button "NEXT" at bounding box center [410, 375] width 66 height 25
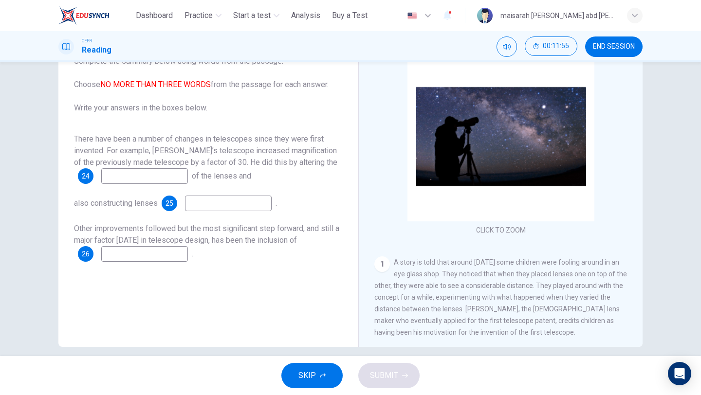
click at [323, 387] on button "SKIP" at bounding box center [311, 375] width 61 height 25
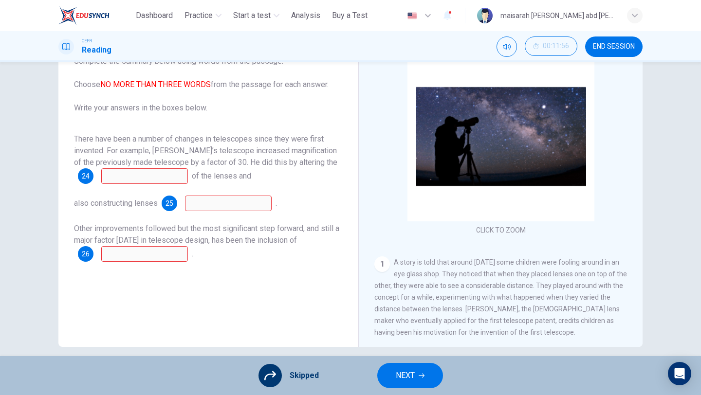
click at [416, 372] on button "NEXT" at bounding box center [410, 375] width 66 height 25
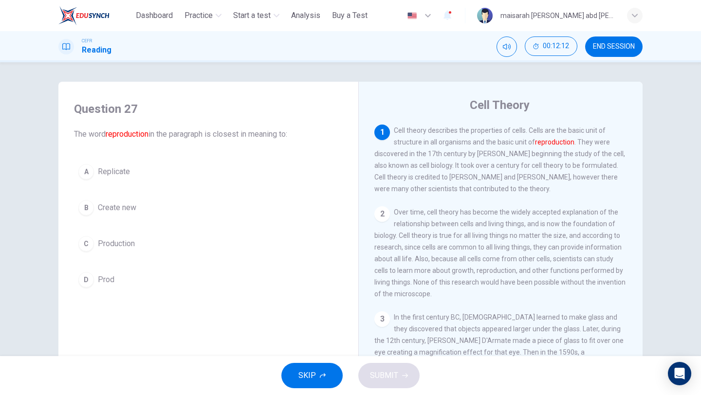
click at [142, 239] on button "C Production" at bounding box center [208, 244] width 269 height 24
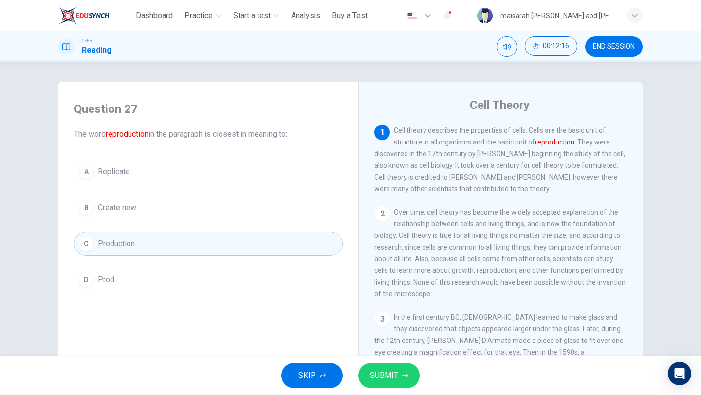
click at [388, 371] on span "SUBMIT" at bounding box center [384, 376] width 28 height 14
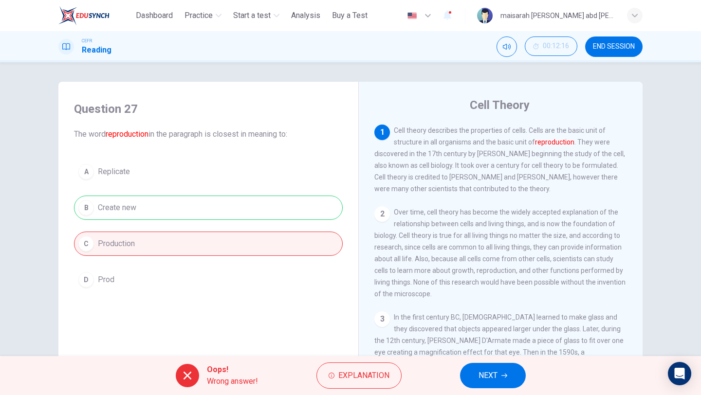
click at [476, 376] on button "NEXT" at bounding box center [493, 375] width 66 height 25
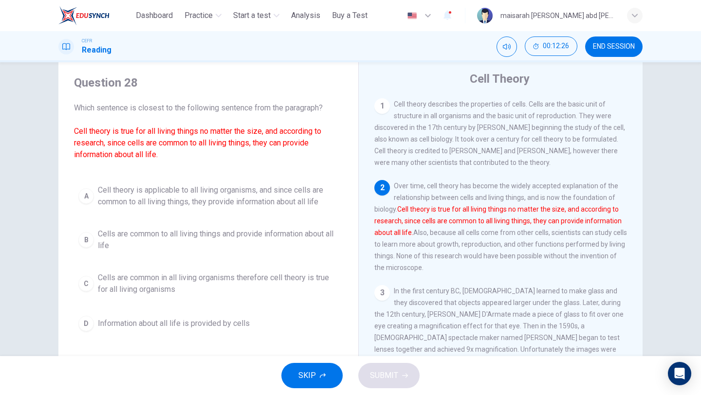
scroll to position [31, 0]
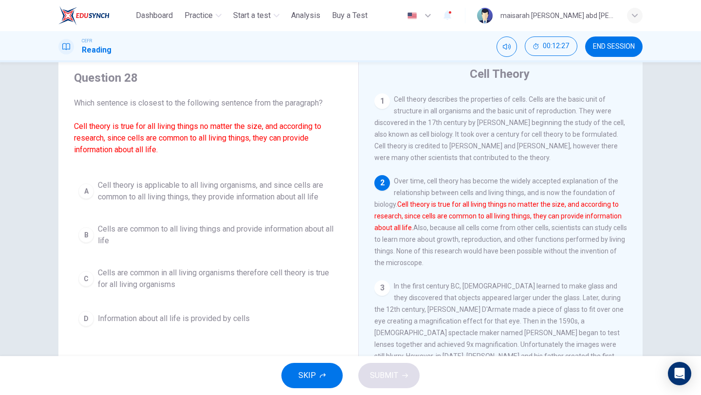
click at [214, 195] on span "Cell theory is applicable to all living organisms, and since cells are common t…" at bounding box center [218, 191] width 240 height 23
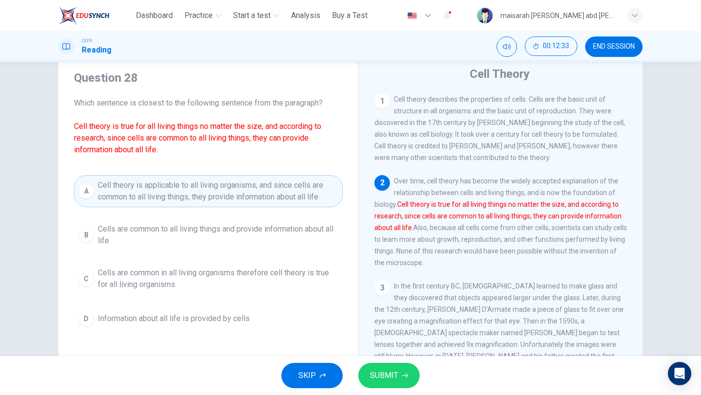
click at [383, 374] on span "SUBMIT" at bounding box center [384, 376] width 28 height 14
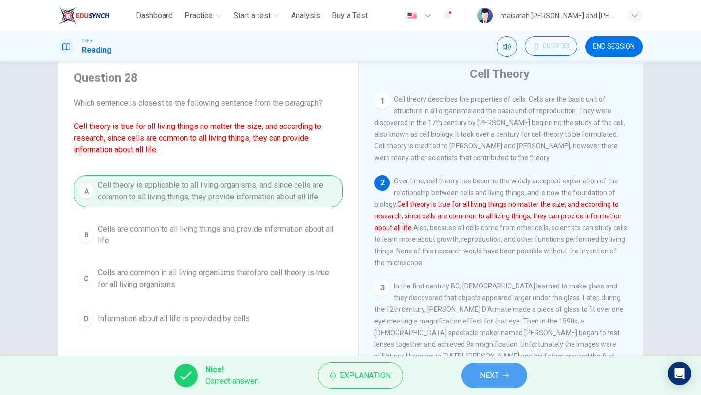
click at [497, 374] on span "NEXT" at bounding box center [489, 376] width 19 height 14
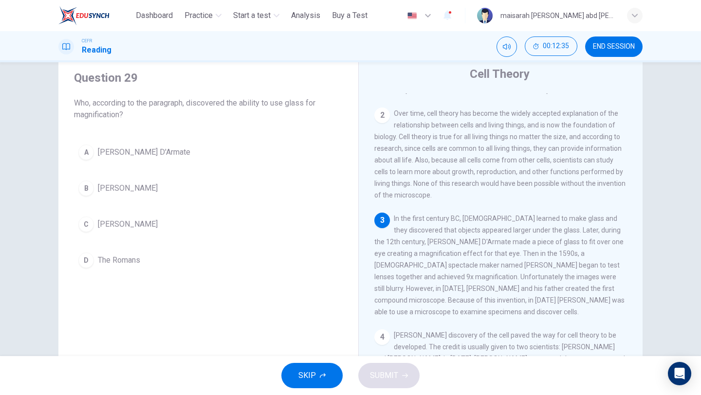
scroll to position [92, 0]
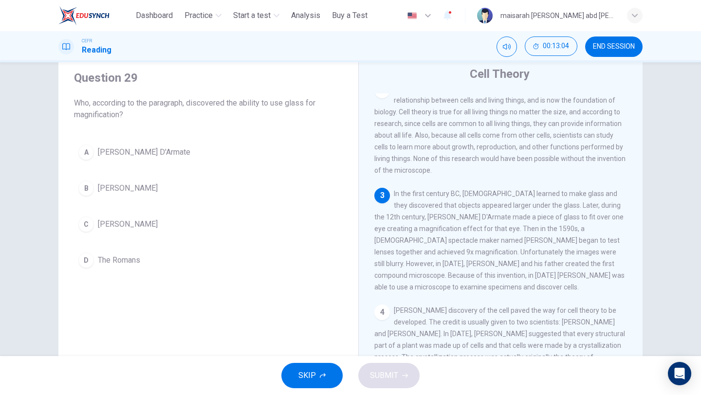
click at [146, 247] on div "A Salvino D'Armate B Matthias Schleiden C Zacharias Jansen D The Romans" at bounding box center [208, 206] width 269 height 132
click at [146, 233] on button "C Zacharias Jansen" at bounding box center [208, 224] width 269 height 24
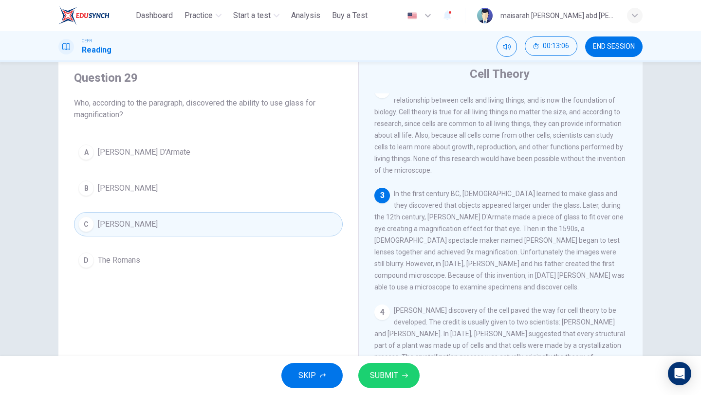
click at [405, 379] on button "SUBMIT" at bounding box center [388, 375] width 61 height 25
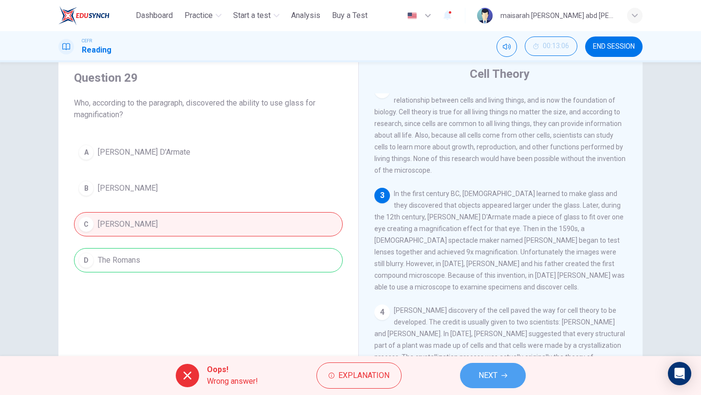
click at [484, 380] on span "NEXT" at bounding box center [487, 376] width 19 height 14
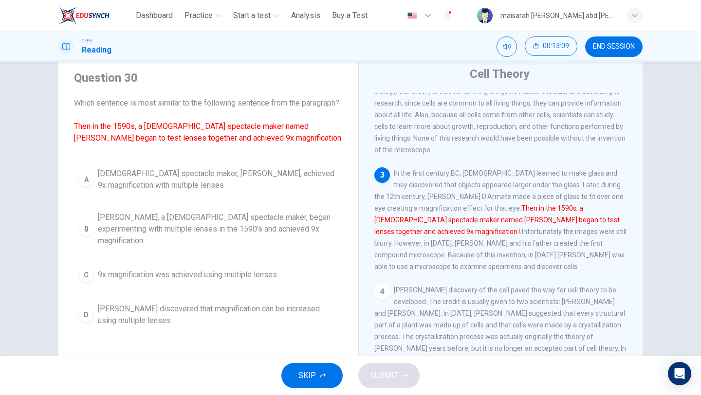
scroll to position [114, 0]
click at [320, 220] on button "B Zacharias Jansen, a Dutch spectacle maker, began experimenting with multiple …" at bounding box center [208, 229] width 269 height 44
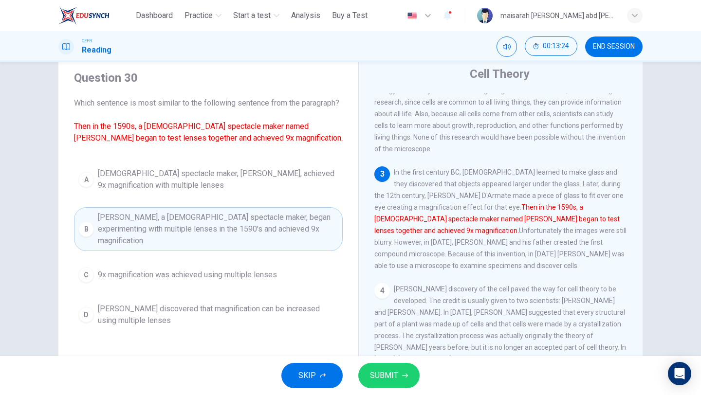
click at [378, 370] on span "SUBMIT" at bounding box center [384, 376] width 28 height 14
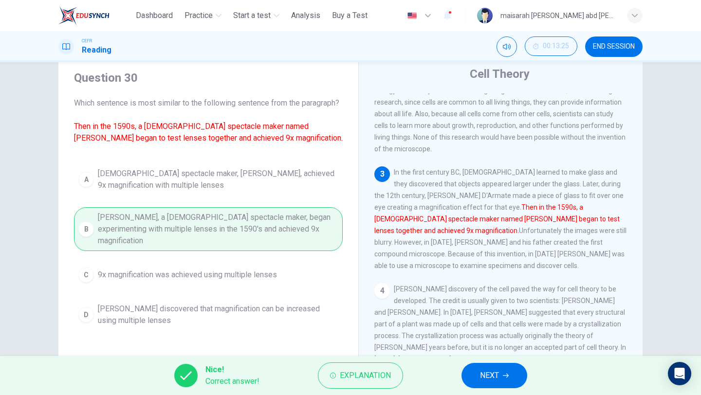
click at [492, 380] on span "NEXT" at bounding box center [489, 376] width 19 height 14
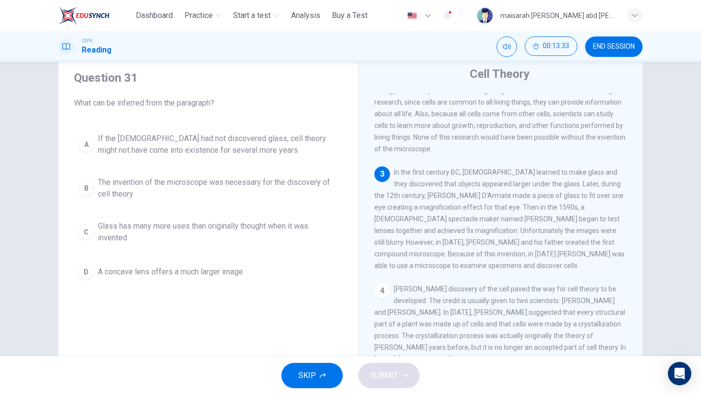
click at [289, 156] on button "A If the Romans had not discovered glass, cell theory might not have come into …" at bounding box center [208, 144] width 269 height 32
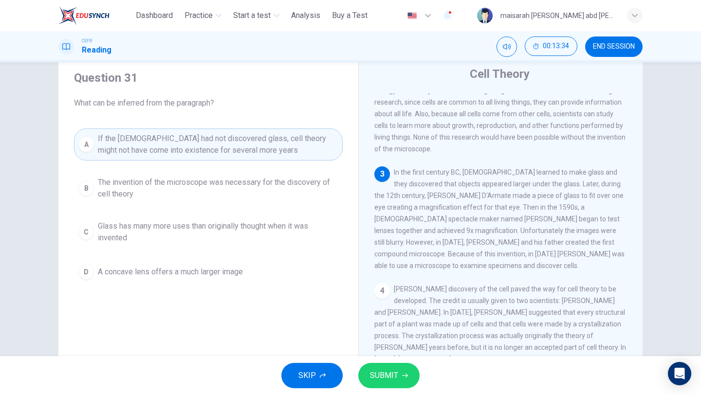
click at [394, 360] on div "SKIP SUBMIT" at bounding box center [350, 375] width 701 height 39
click at [403, 369] on button "SUBMIT" at bounding box center [388, 375] width 61 height 25
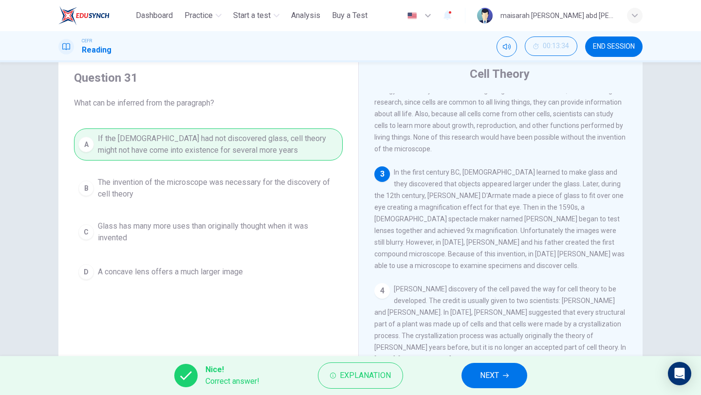
click at [512, 376] on button "NEXT" at bounding box center [494, 375] width 66 height 25
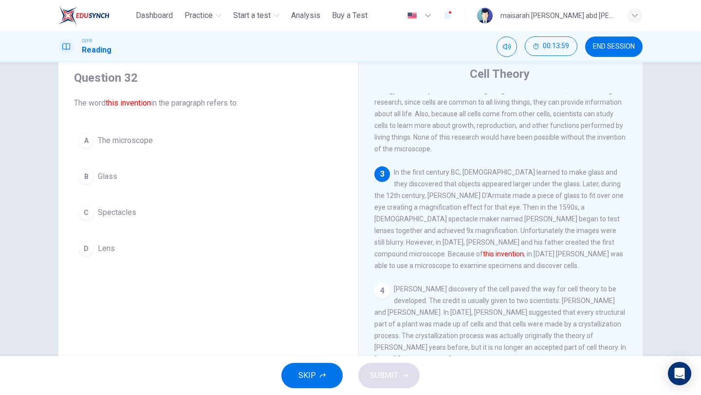
click at [150, 142] on span "The microscope" at bounding box center [125, 141] width 55 height 12
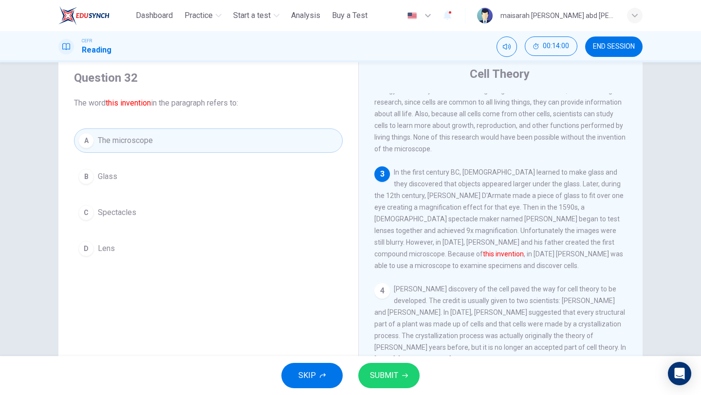
click at [400, 376] on button "SUBMIT" at bounding box center [388, 375] width 61 height 25
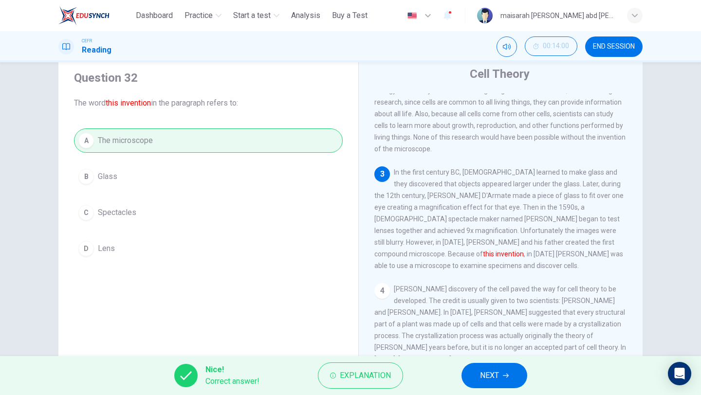
click at [477, 363] on button "NEXT" at bounding box center [494, 375] width 66 height 25
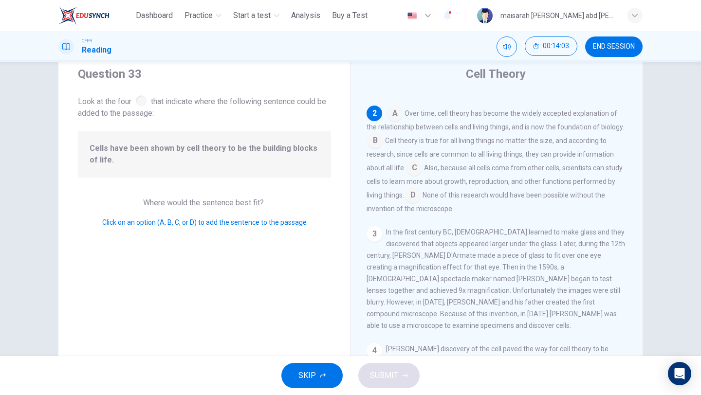
scroll to position [62, 0]
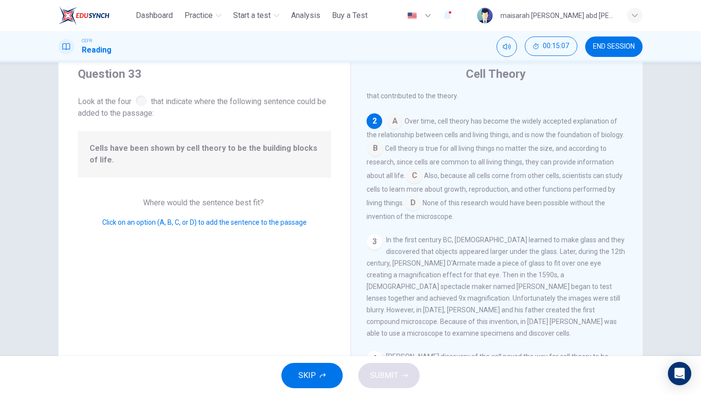
click at [389, 125] on input at bounding box center [395, 122] width 16 height 16
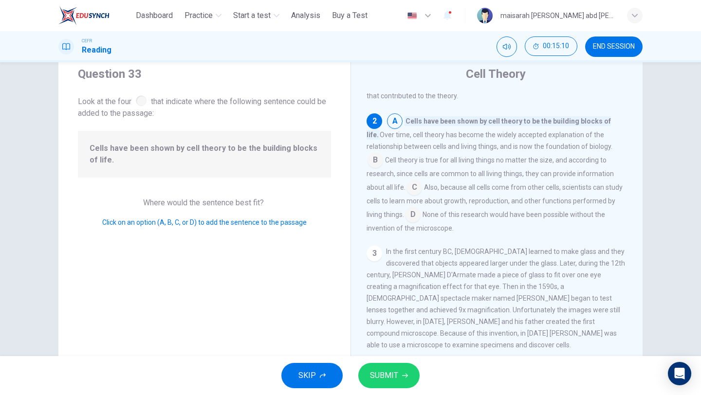
click at [383, 153] on input at bounding box center [375, 161] width 16 height 16
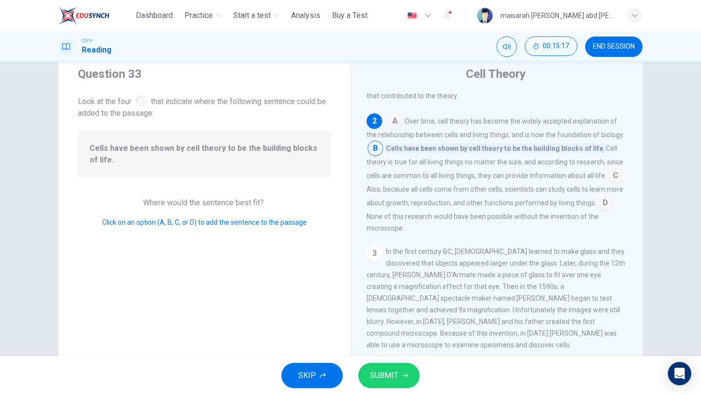
click at [403, 374] on icon "button" at bounding box center [405, 376] width 6 height 6
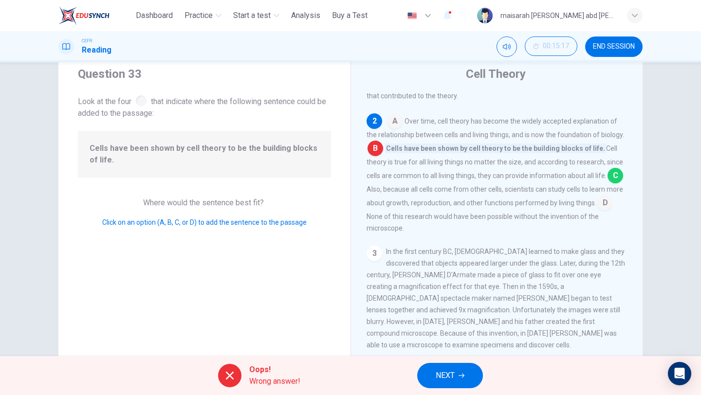
click at [458, 376] on button "NEXT" at bounding box center [450, 375] width 66 height 25
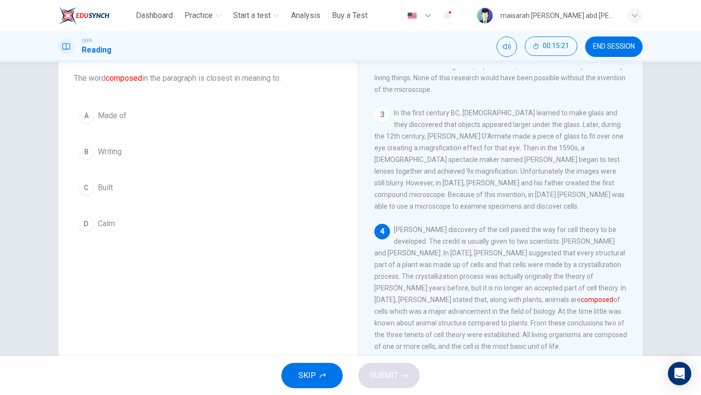
scroll to position [54, 0]
click at [117, 119] on span "Made of" at bounding box center [112, 118] width 29 height 12
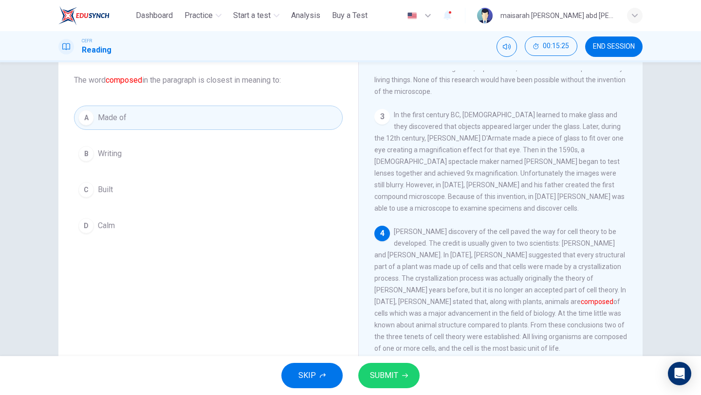
click at [370, 375] on span "SUBMIT" at bounding box center [384, 376] width 28 height 14
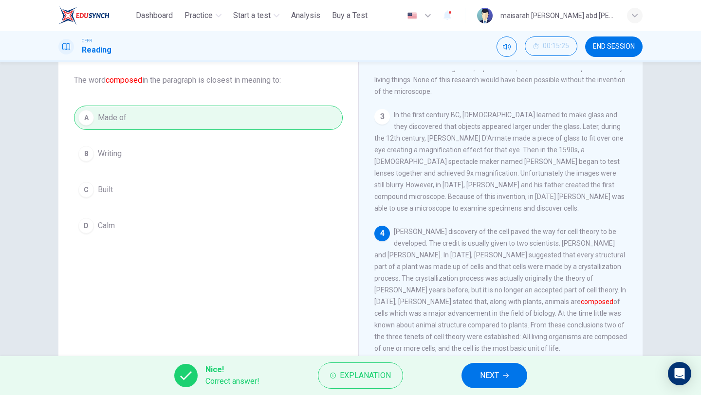
click at [479, 374] on button "NEXT" at bounding box center [494, 375] width 66 height 25
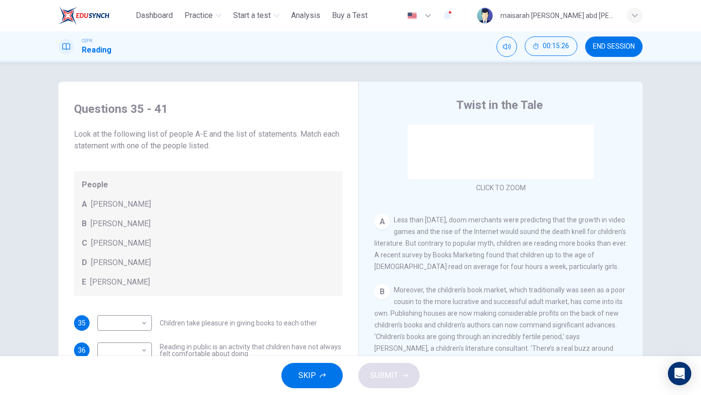
scroll to position [134, 0]
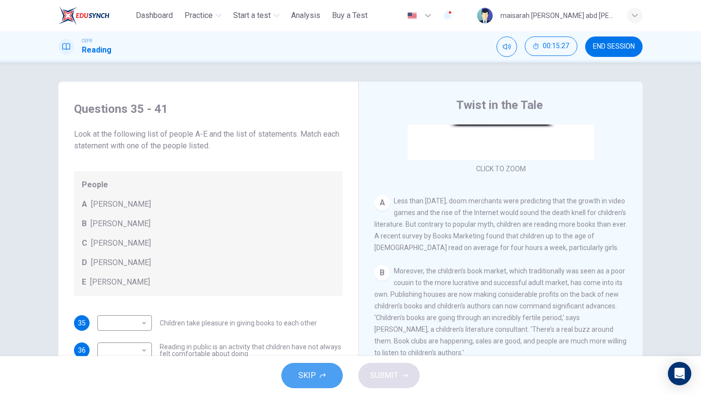
click at [331, 374] on button "SKIP" at bounding box center [311, 375] width 61 height 25
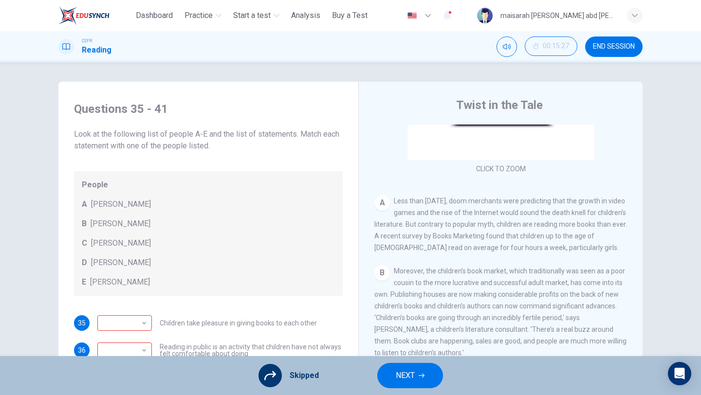
click at [406, 377] on span "NEXT" at bounding box center [405, 376] width 19 height 14
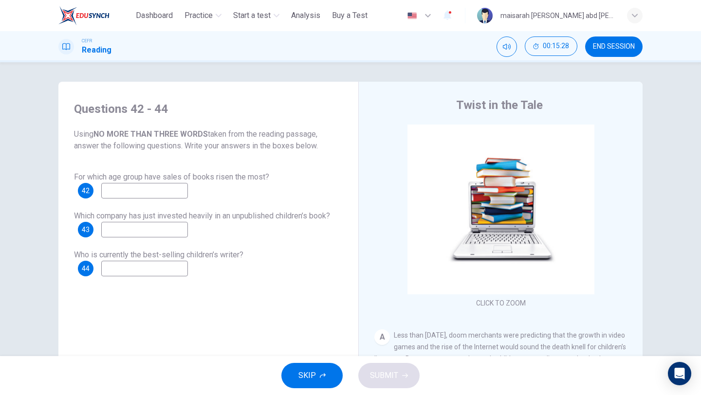
click at [302, 370] on span "SKIP" at bounding box center [307, 376] width 18 height 14
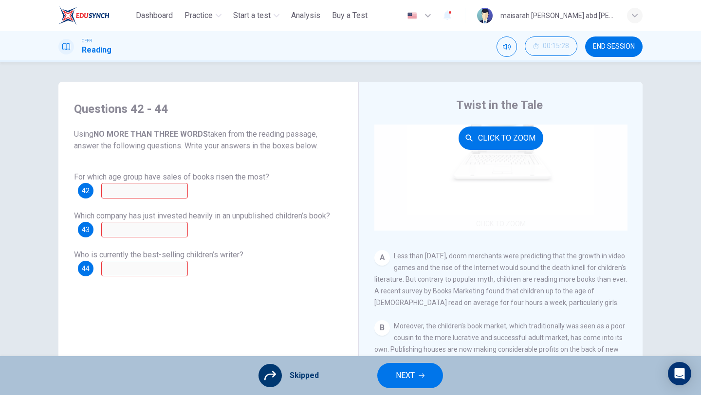
scroll to position [93, 0]
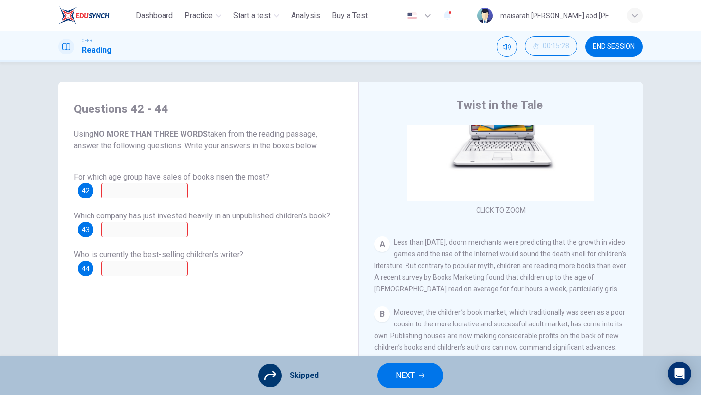
click at [418, 376] on icon "button" at bounding box center [421, 376] width 6 height 4
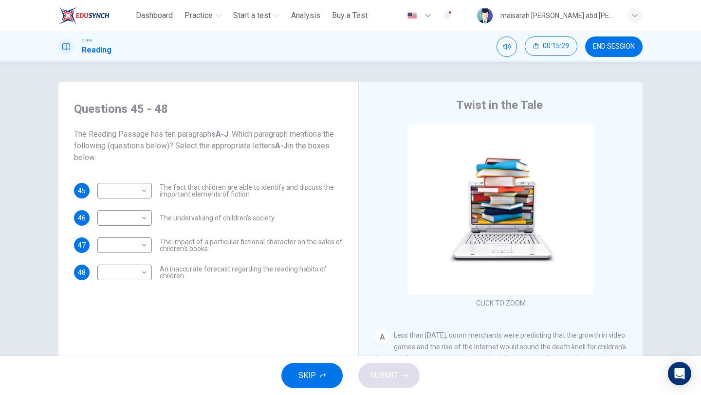
click at [323, 378] on icon "button" at bounding box center [323, 376] width 6 height 6
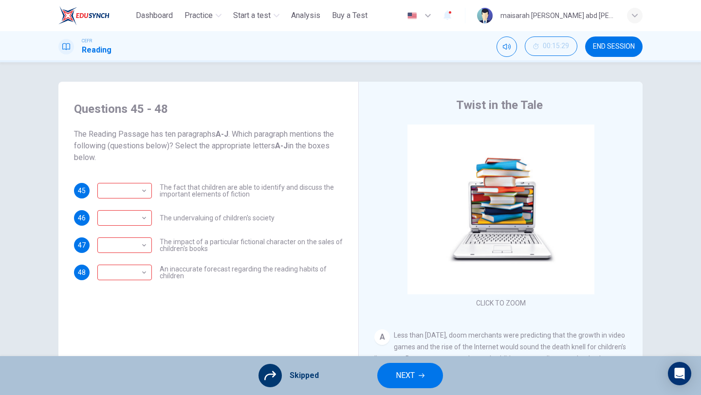
click at [413, 378] on span "NEXT" at bounding box center [405, 376] width 19 height 14
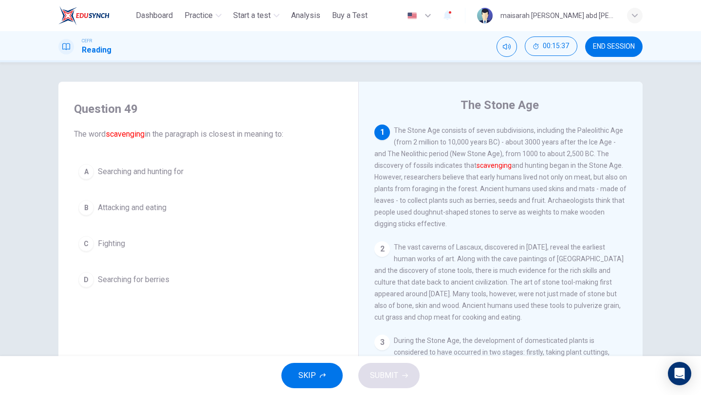
click at [164, 179] on button "A Searching and hunting for" at bounding box center [208, 172] width 269 height 24
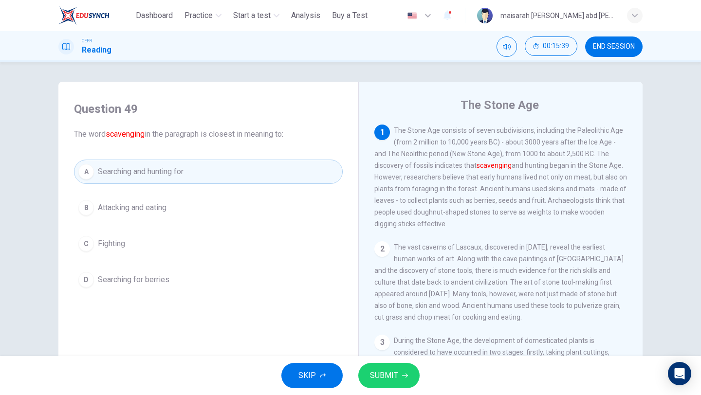
click at [380, 367] on button "SUBMIT" at bounding box center [388, 375] width 61 height 25
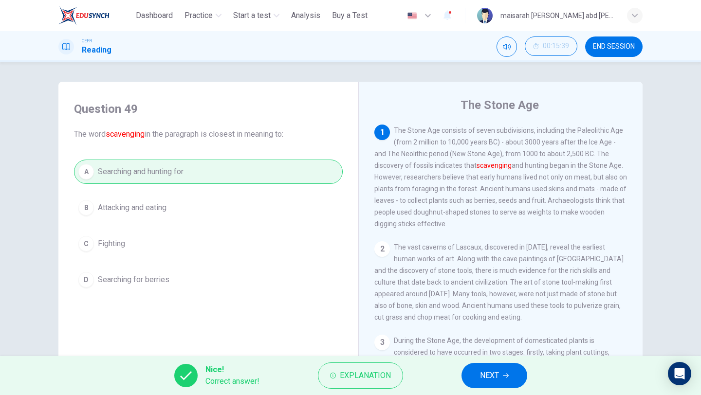
click at [484, 372] on span "NEXT" at bounding box center [489, 376] width 19 height 14
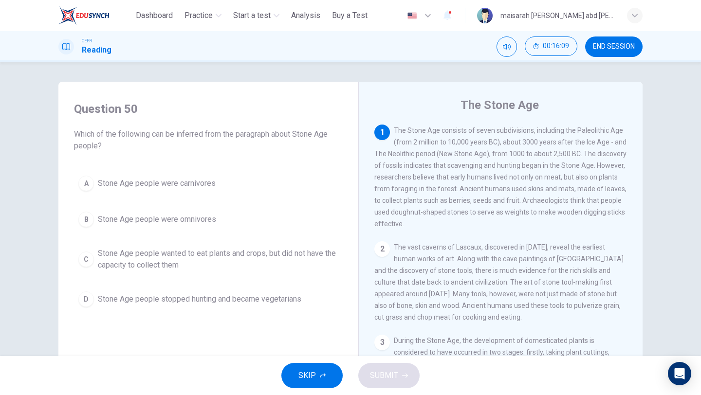
click at [218, 251] on span "Stone Age people wanted to eat plants and crops, but did not have the capacity …" at bounding box center [218, 259] width 240 height 23
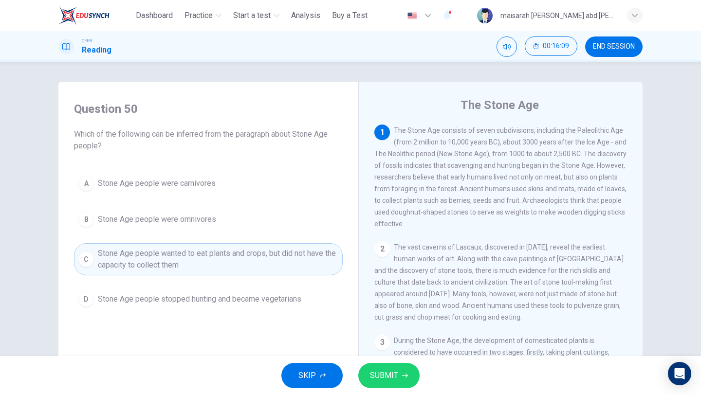
click at [224, 290] on button "D Stone Age people stopped hunting and became vegetarians" at bounding box center [208, 299] width 269 height 24
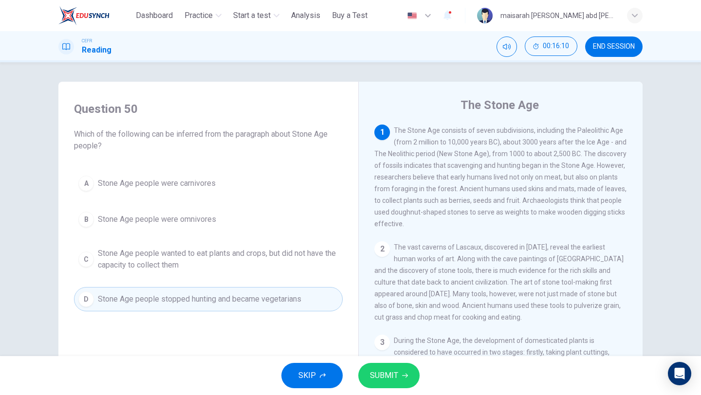
click at [184, 213] on button "B Stone Age people were omnivores" at bounding box center [208, 219] width 269 height 24
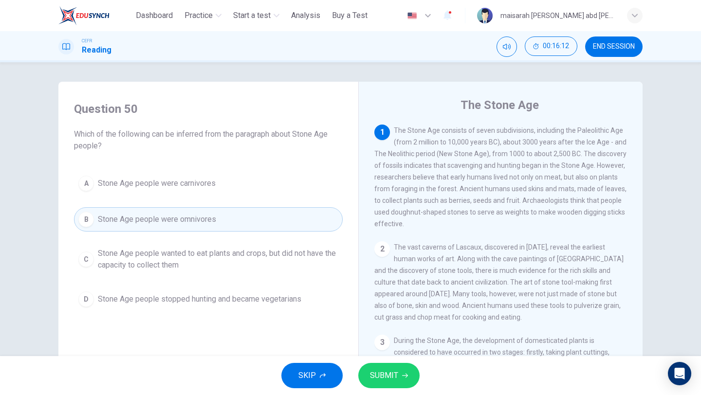
click at [406, 381] on button "SUBMIT" at bounding box center [388, 375] width 61 height 25
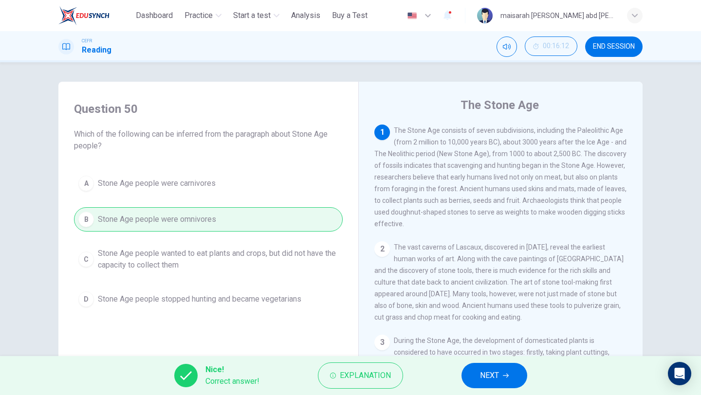
click at [524, 375] on button "NEXT" at bounding box center [494, 375] width 66 height 25
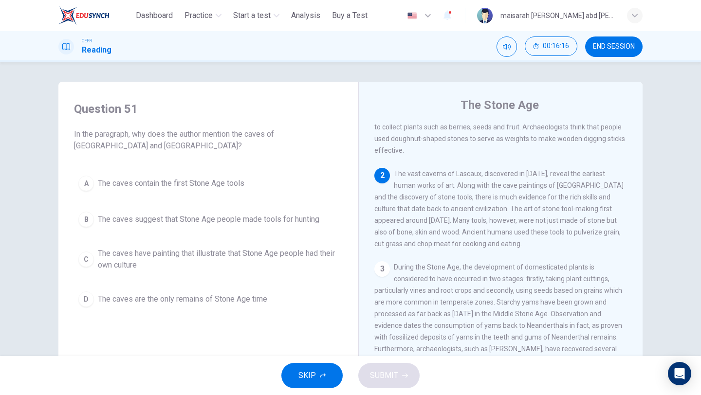
scroll to position [75, 0]
click at [248, 180] on button "A The caves contain the first Stone Age tools" at bounding box center [208, 183] width 269 height 24
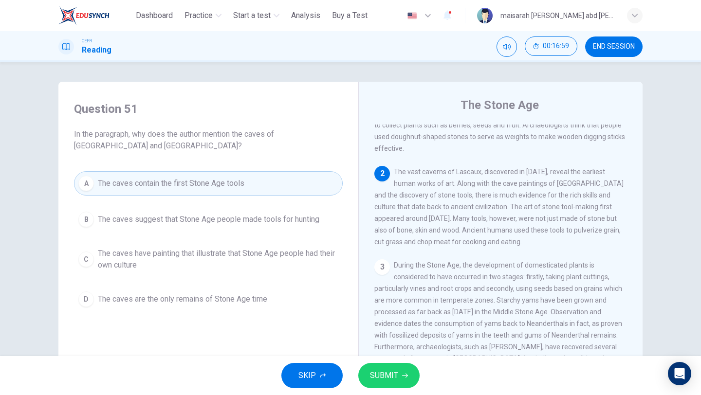
click at [418, 368] on div "SKIP SUBMIT" at bounding box center [350, 375] width 701 height 39
click at [396, 376] on span "SUBMIT" at bounding box center [384, 376] width 28 height 14
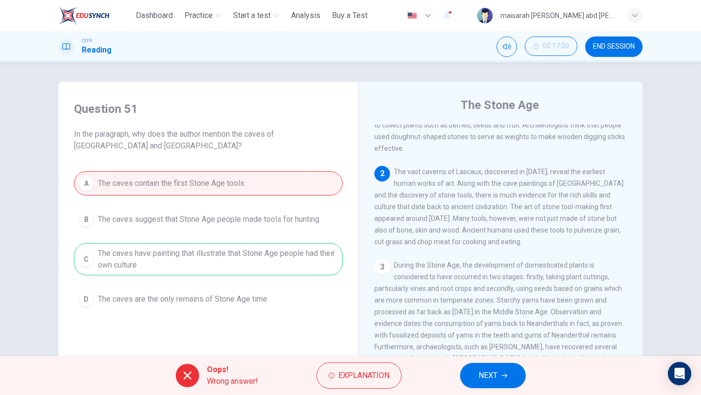
click at [504, 373] on icon "button" at bounding box center [504, 376] width 6 height 6
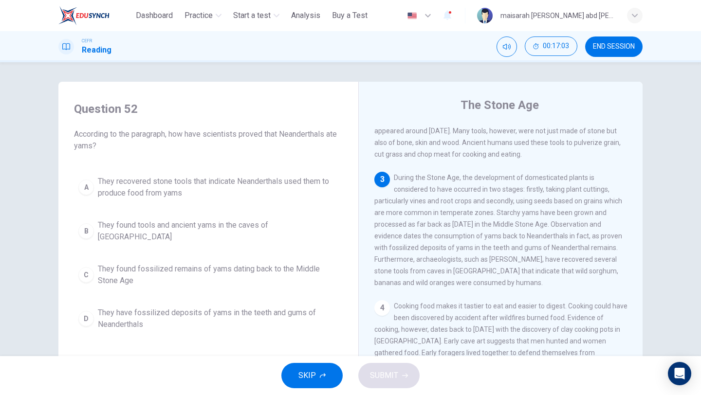
scroll to position [164, 0]
click at [260, 263] on span "They found fossilized remains of yams dating back to the Middle Stone Age" at bounding box center [218, 274] width 240 height 23
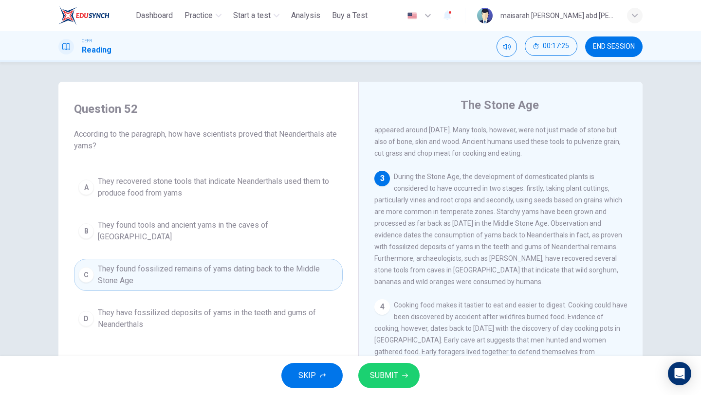
click at [290, 321] on span "They have fossilized deposits of yams in the teeth and gums of Neanderthals" at bounding box center [218, 318] width 240 height 23
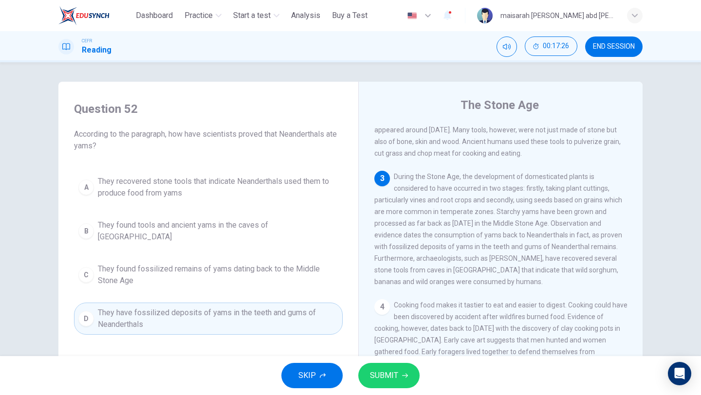
click at [410, 374] on button "SUBMIT" at bounding box center [388, 375] width 61 height 25
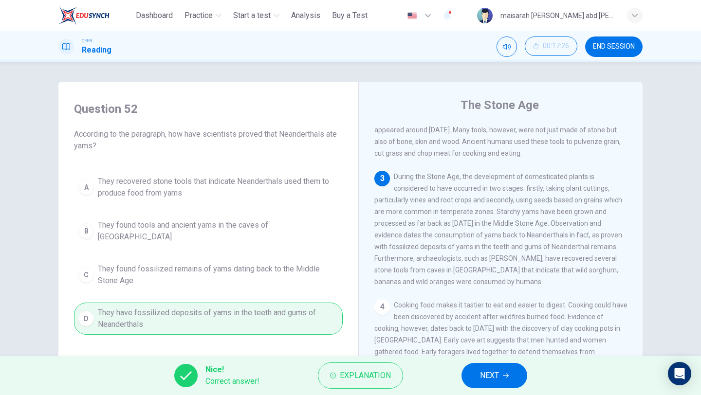
click at [510, 383] on button "NEXT" at bounding box center [494, 375] width 66 height 25
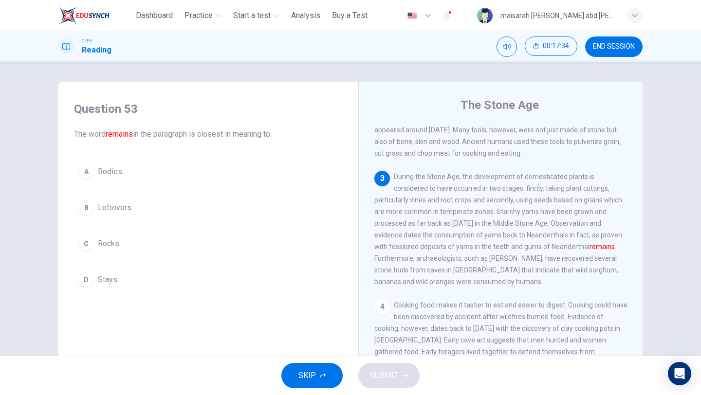
click at [109, 173] on span "Bodies" at bounding box center [110, 172] width 24 height 12
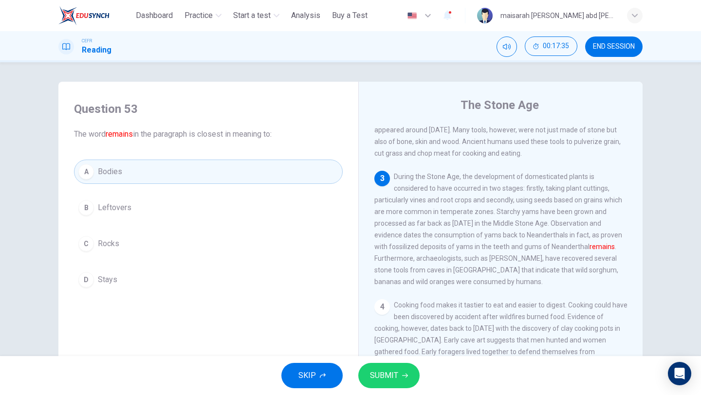
click at [399, 378] on button "SUBMIT" at bounding box center [388, 375] width 61 height 25
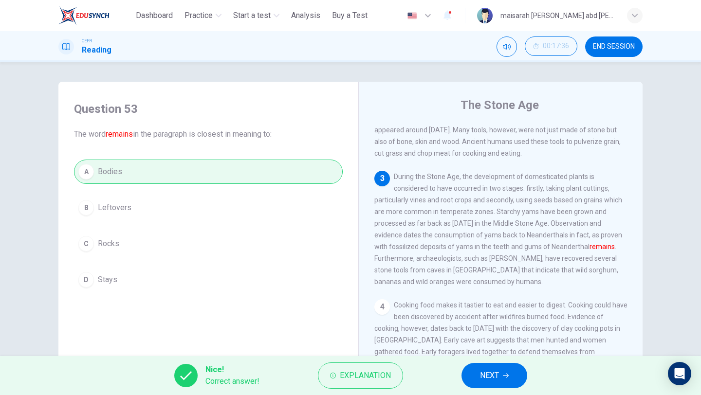
click at [481, 384] on button "NEXT" at bounding box center [494, 375] width 66 height 25
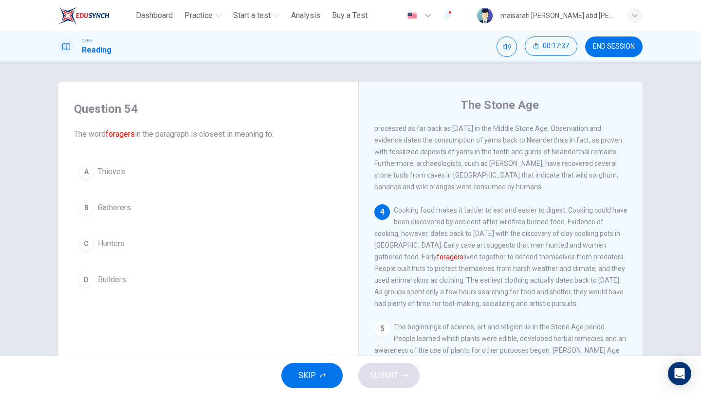
scroll to position [277, 0]
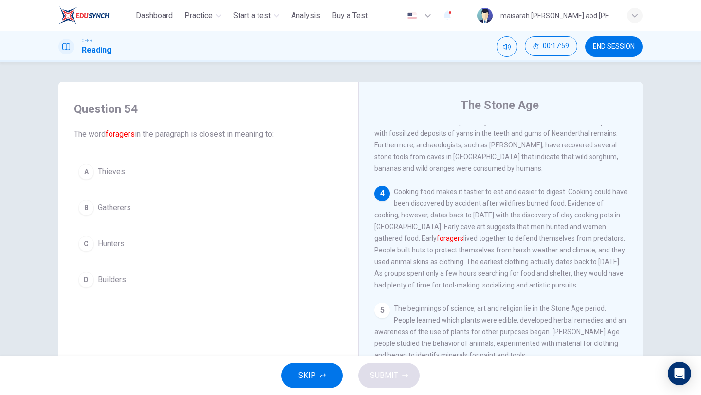
click at [132, 210] on button "B Gatherers" at bounding box center [208, 208] width 269 height 24
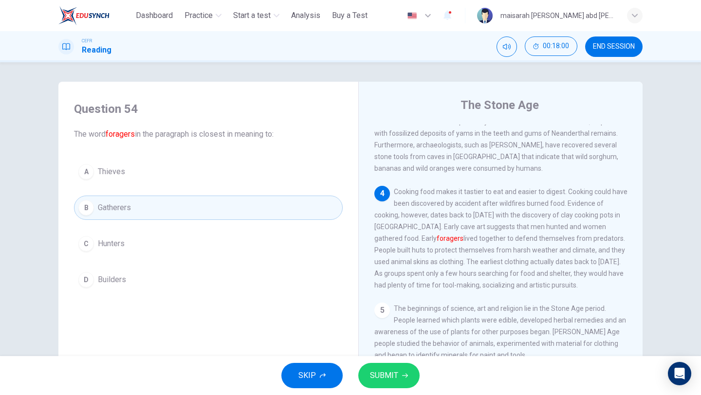
click at [127, 233] on button "C Hunters" at bounding box center [208, 244] width 269 height 24
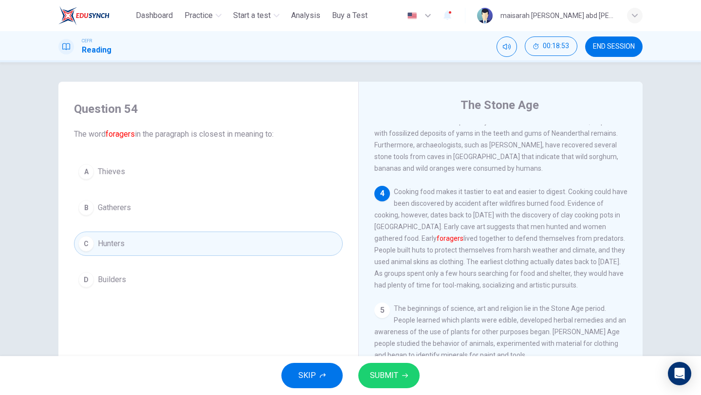
click at [399, 371] on button "SUBMIT" at bounding box center [388, 375] width 61 height 25
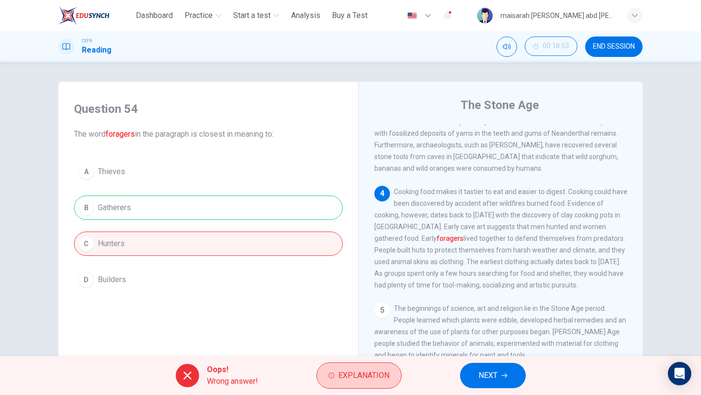
click at [375, 376] on span "Explanation" at bounding box center [363, 376] width 51 height 14
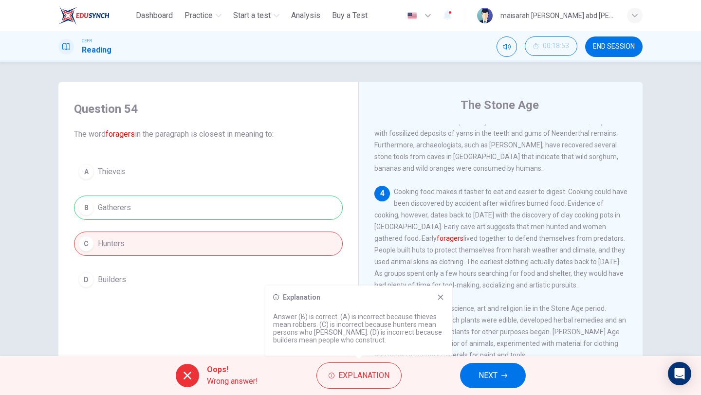
click at [509, 375] on button "NEXT" at bounding box center [493, 375] width 66 height 25
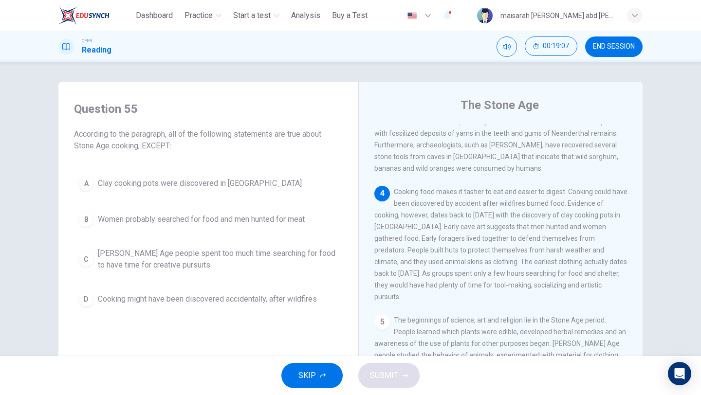
click at [303, 249] on span "Stone Age people spent too much time searching for food to have time for creati…" at bounding box center [218, 259] width 240 height 23
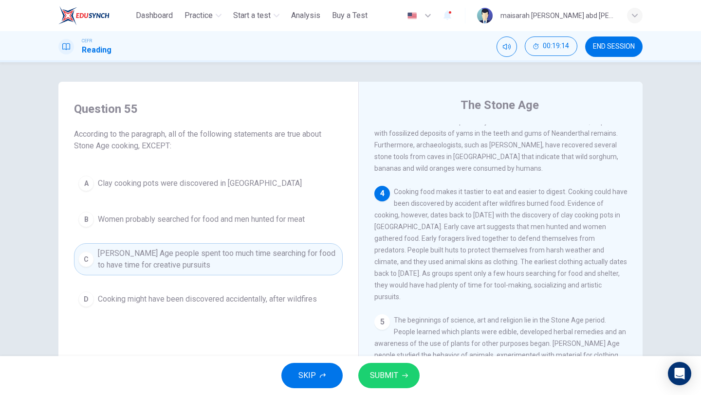
click at [408, 364] on button "SUBMIT" at bounding box center [388, 375] width 61 height 25
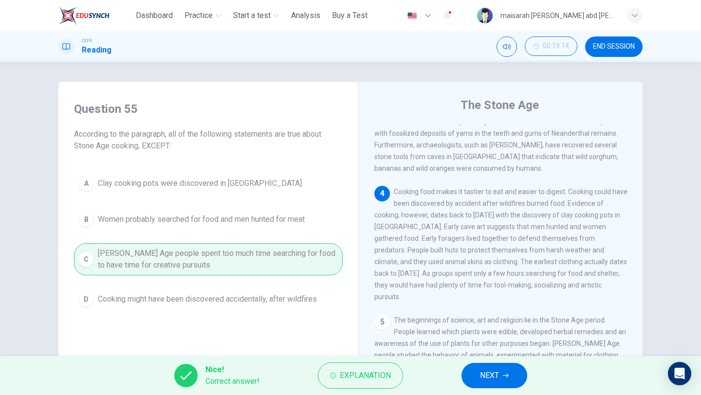
click at [534, 381] on div "Nice! Correct answer! Explanation NEXT" at bounding box center [350, 375] width 701 height 39
click at [511, 379] on button "NEXT" at bounding box center [494, 375] width 66 height 25
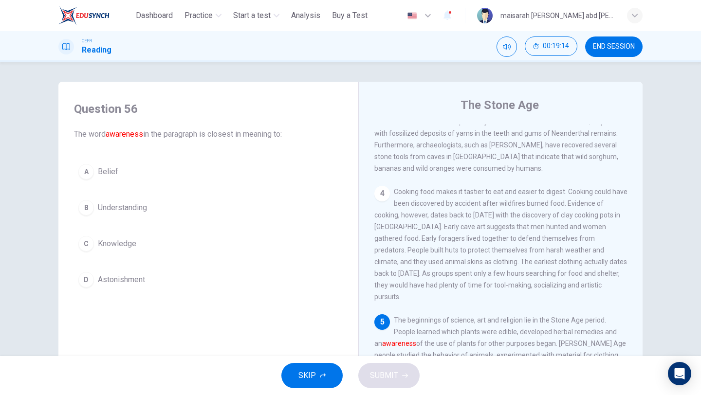
scroll to position [346, 0]
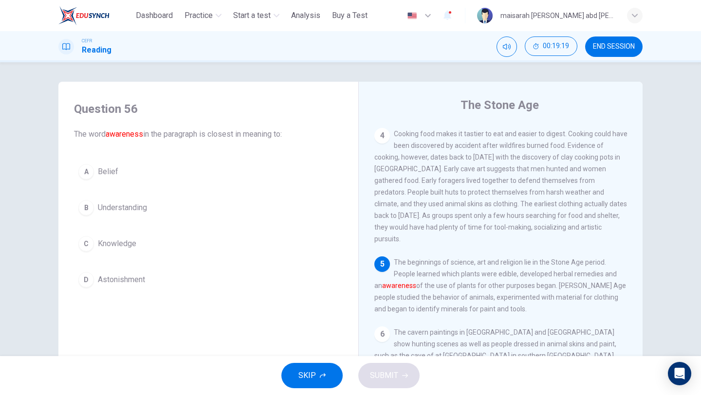
click at [144, 211] on span "Understanding" at bounding box center [122, 208] width 49 height 12
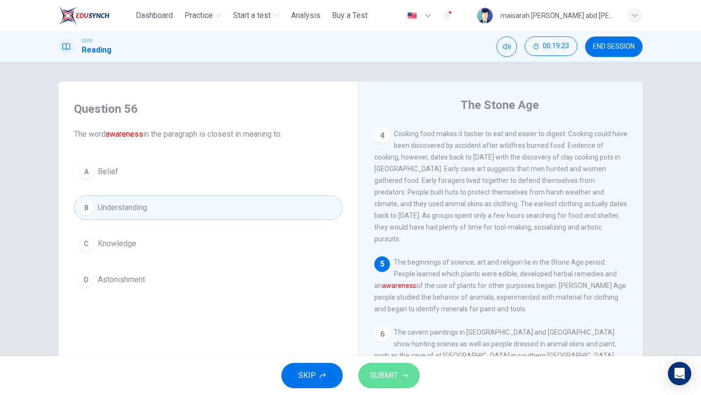
click at [375, 376] on span "SUBMIT" at bounding box center [384, 376] width 28 height 14
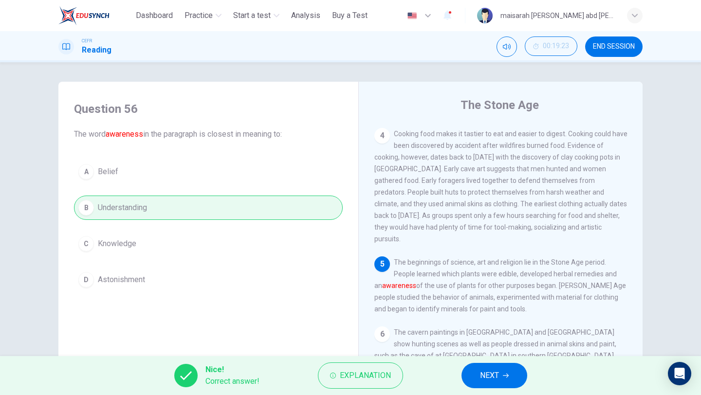
click at [493, 377] on span "NEXT" at bounding box center [489, 376] width 19 height 14
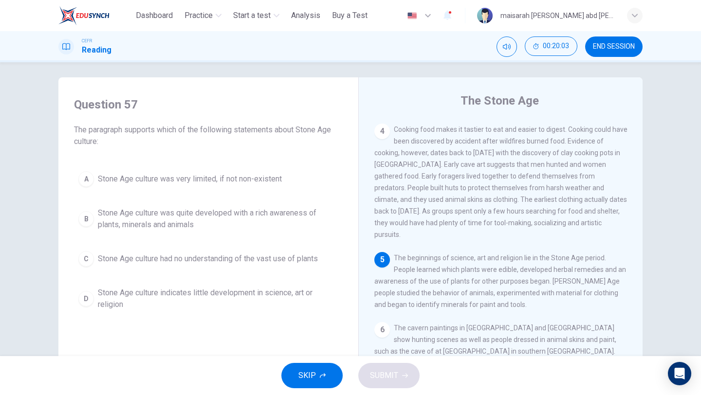
scroll to position [2, 0]
click at [211, 171] on button "A Stone Age culture was very limited, if not non-existent" at bounding box center [208, 181] width 269 height 24
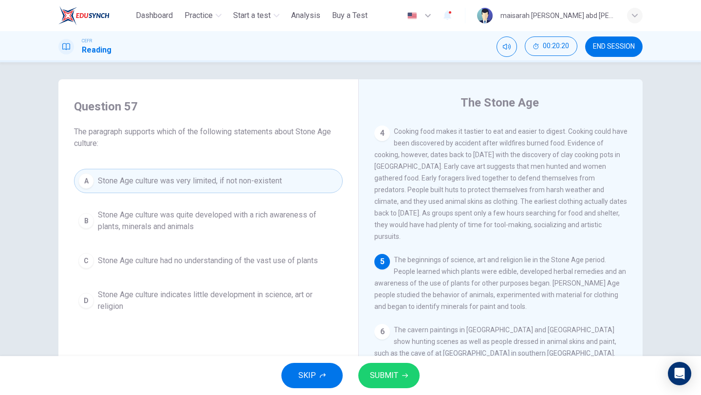
click at [217, 219] on span "Stone Age culture was quite developed with a rich awareness of plants, minerals…" at bounding box center [218, 220] width 240 height 23
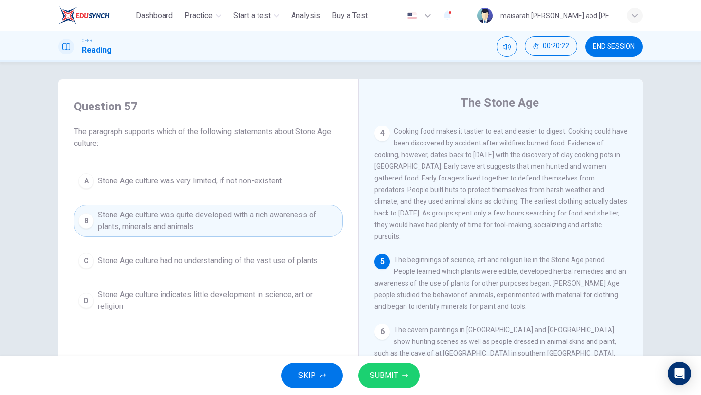
click at [216, 263] on span "Stone Age culture had no understanding of the vast use of plants" at bounding box center [208, 261] width 220 height 12
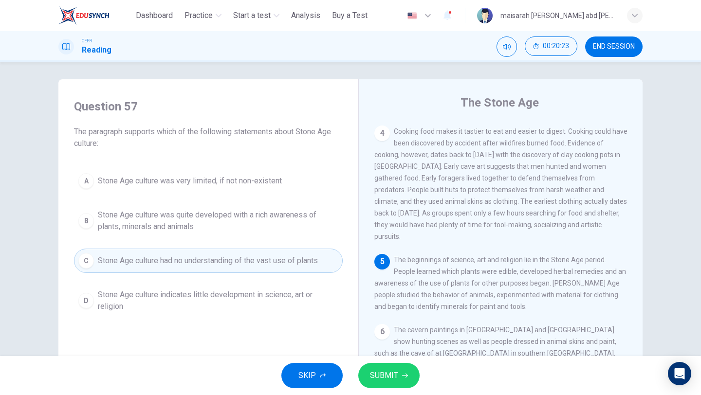
click at [215, 309] on span "Stone Age culture indicates little development in science, art or religion" at bounding box center [218, 300] width 240 height 23
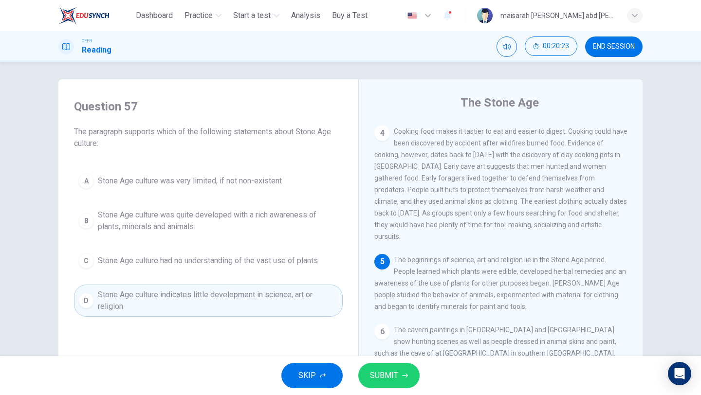
click at [253, 212] on span "Stone Age culture was quite developed with a rich awareness of plants, minerals…" at bounding box center [218, 220] width 240 height 23
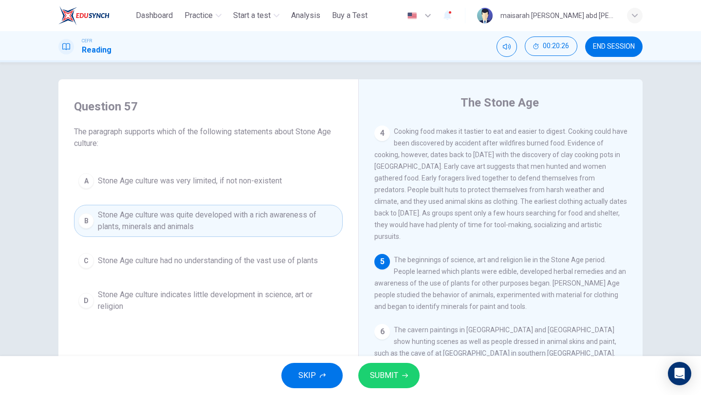
click at [395, 367] on button "SUBMIT" at bounding box center [388, 375] width 61 height 25
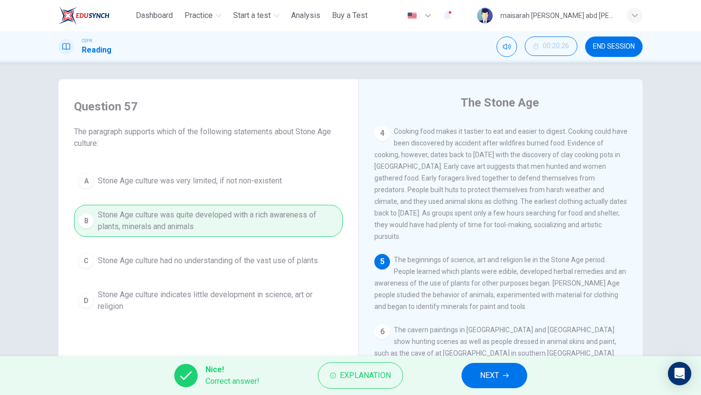
click at [487, 374] on span "NEXT" at bounding box center [489, 376] width 19 height 14
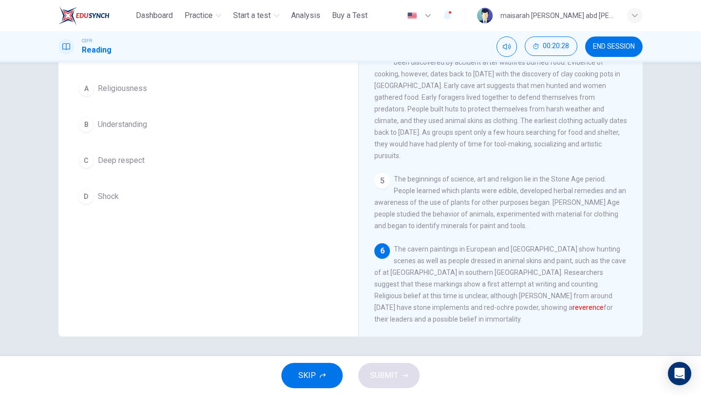
scroll to position [82, 0]
click at [134, 168] on button "C Deep respect" at bounding box center [208, 161] width 269 height 24
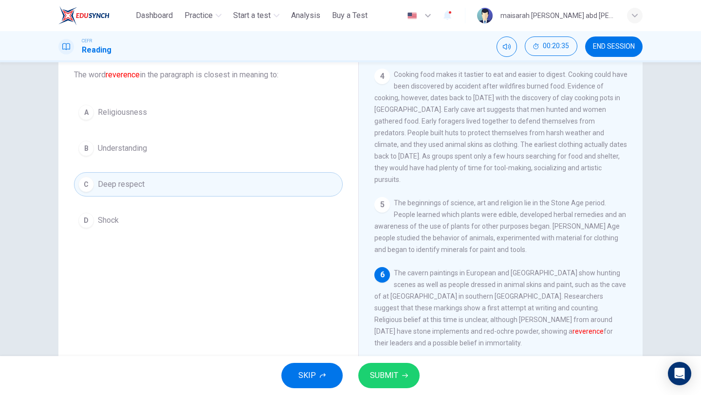
scroll to position [57, 0]
click at [381, 370] on span "SUBMIT" at bounding box center [384, 376] width 28 height 14
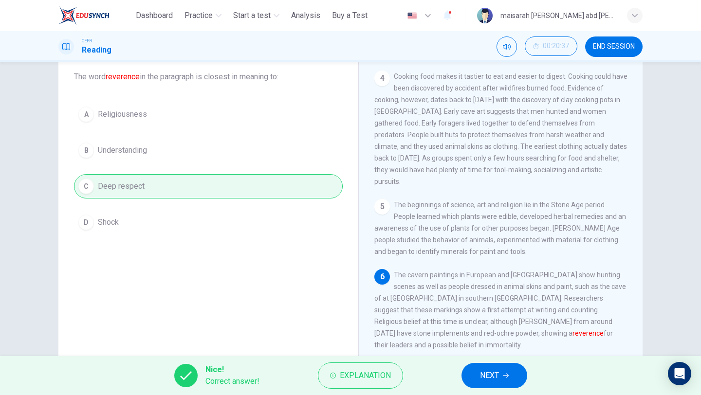
click at [466, 369] on button "NEXT" at bounding box center [494, 375] width 66 height 25
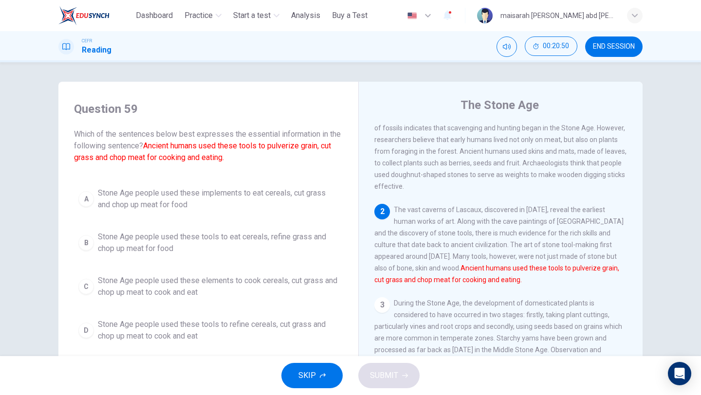
scroll to position [38, 0]
click at [197, 242] on span "Stone Age people used these tools to eat cereals, refine grass and chop up meat…" at bounding box center [218, 242] width 240 height 23
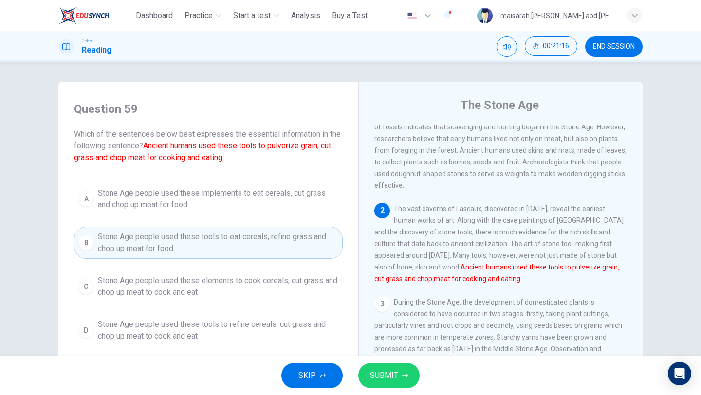
click at [251, 325] on span "Stone Age people used these tools to refine cereals, cut grass and chop up meat…" at bounding box center [218, 330] width 240 height 23
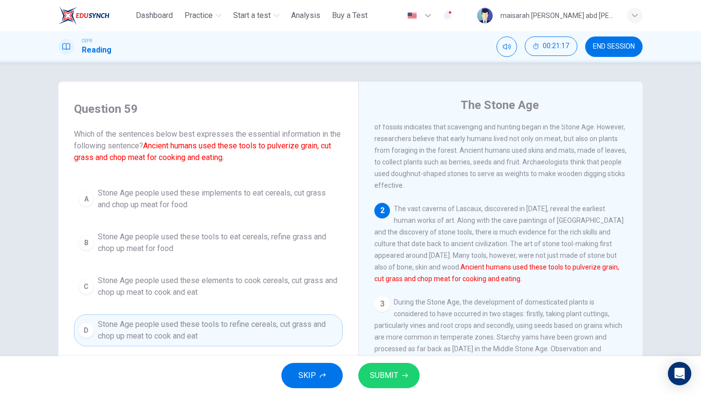
click at [256, 229] on button "B Stone Age people used these tools to eat cereals, refine grass and chop up me…" at bounding box center [208, 243] width 269 height 32
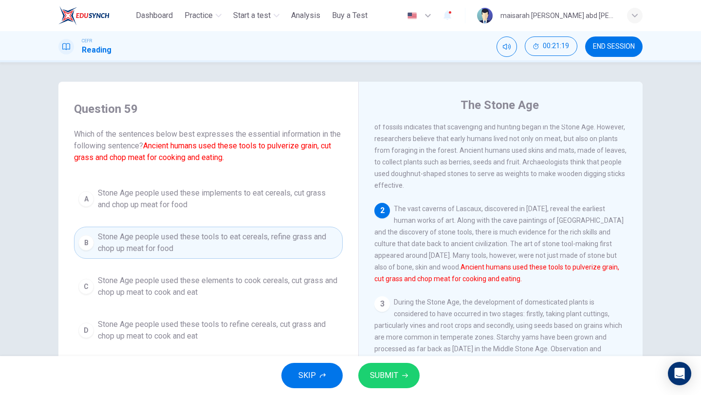
click at [246, 328] on span "Stone Age people used these tools to refine cereals, cut grass and chop up meat…" at bounding box center [218, 330] width 240 height 23
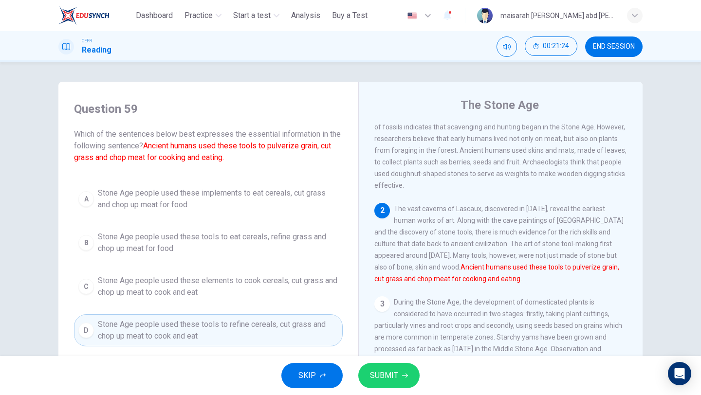
click at [399, 365] on button "SUBMIT" at bounding box center [388, 375] width 61 height 25
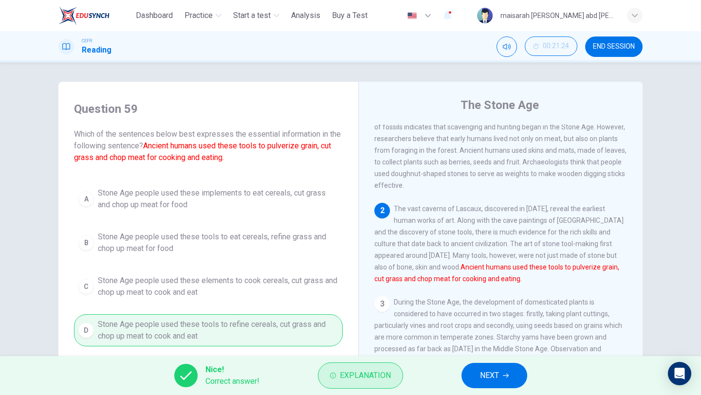
click at [328, 371] on button "Explanation" at bounding box center [360, 376] width 85 height 26
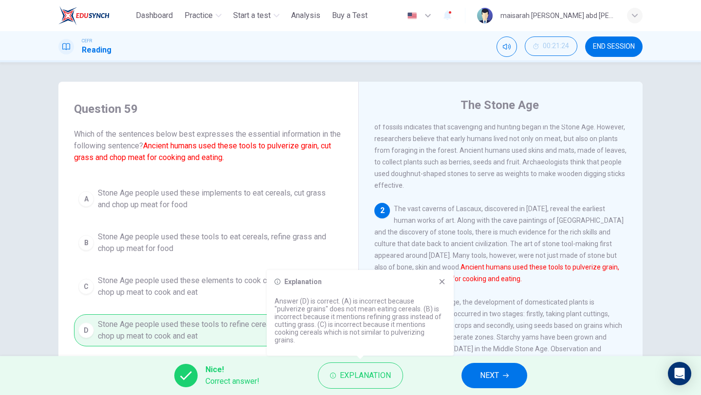
click at [480, 368] on button "NEXT" at bounding box center [494, 375] width 66 height 25
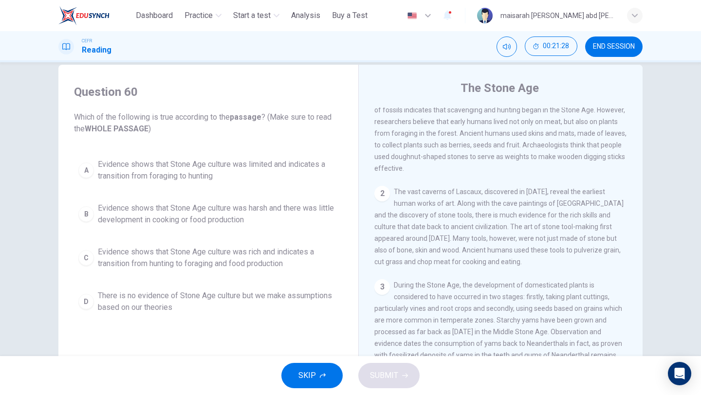
scroll to position [13, 0]
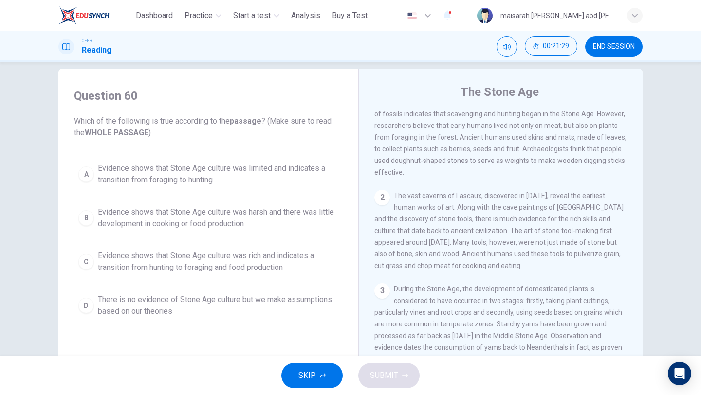
click at [228, 219] on span "Evidence shows that Stone Age culture was harsh and there was little developmen…" at bounding box center [218, 217] width 240 height 23
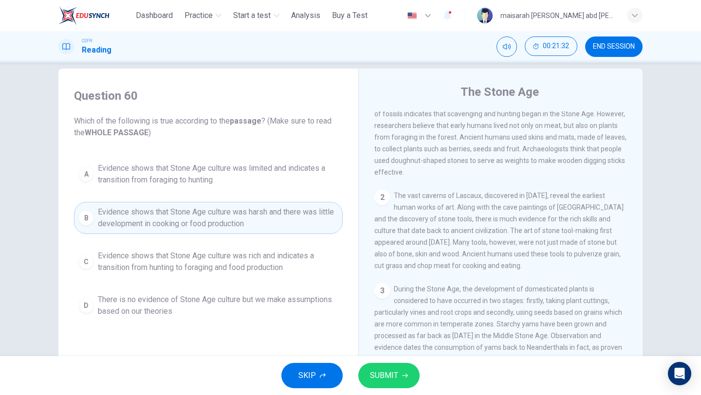
click at [236, 265] on span "Evidence shows that Stone Age culture was rich and indicates a transition from …" at bounding box center [218, 261] width 240 height 23
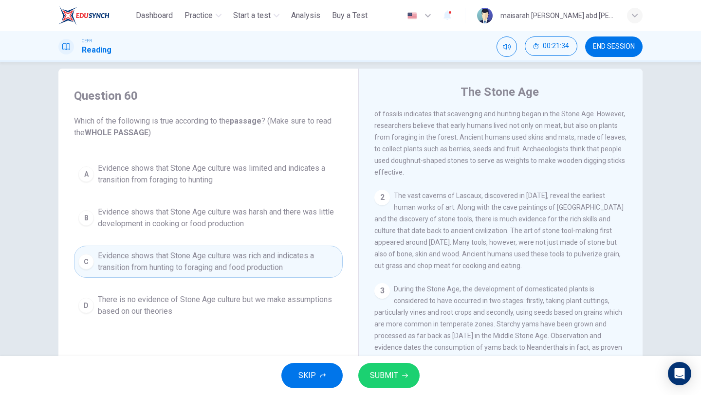
click at [387, 375] on span "SUBMIT" at bounding box center [384, 376] width 28 height 14
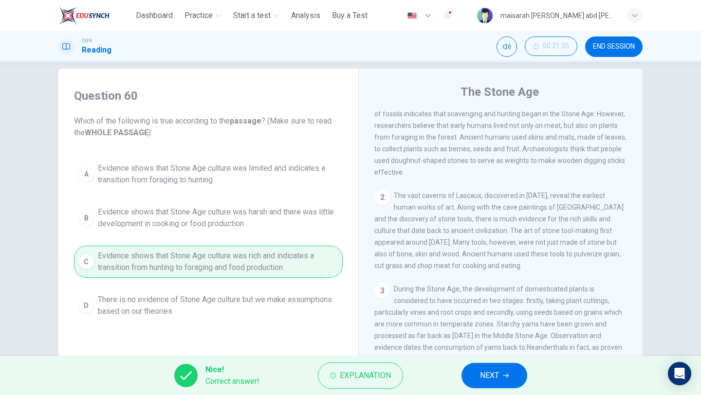
click at [486, 382] on button "NEXT" at bounding box center [494, 375] width 66 height 25
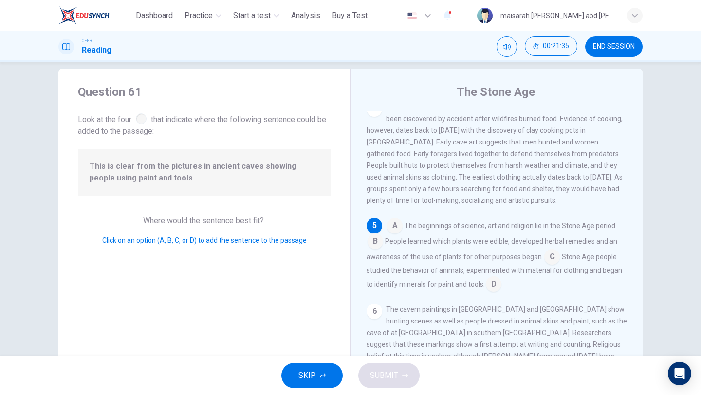
scroll to position [351, 0]
click at [486, 288] on input at bounding box center [494, 283] width 16 height 16
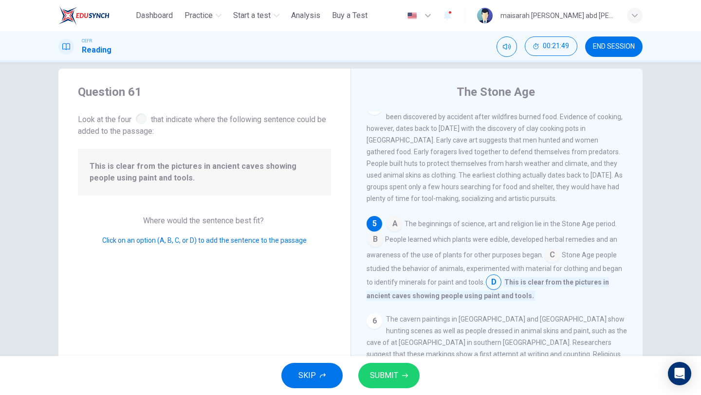
click at [397, 387] on button "SUBMIT" at bounding box center [388, 375] width 61 height 25
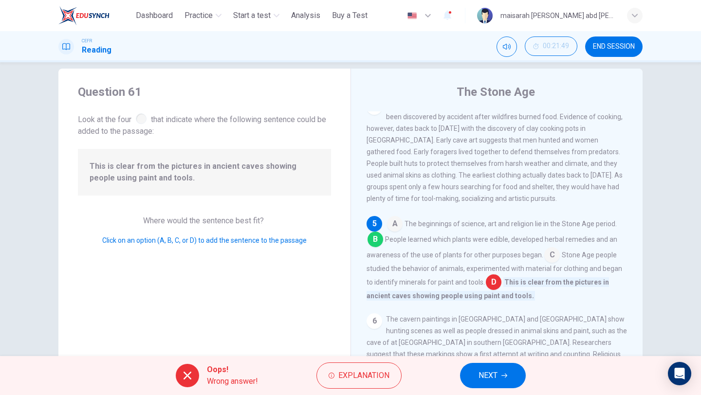
click at [509, 377] on button "NEXT" at bounding box center [493, 375] width 66 height 25
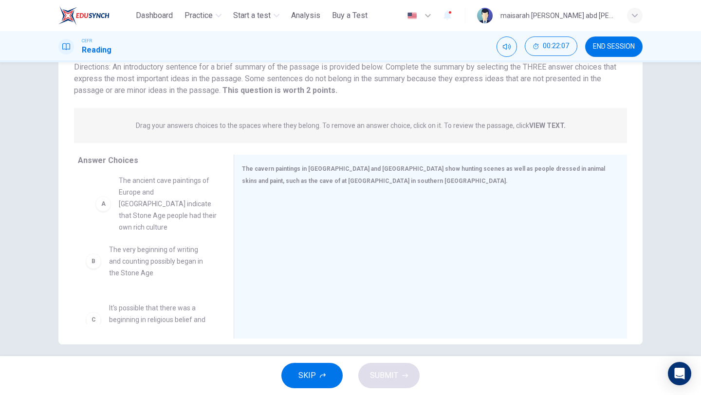
scroll to position [0, 0]
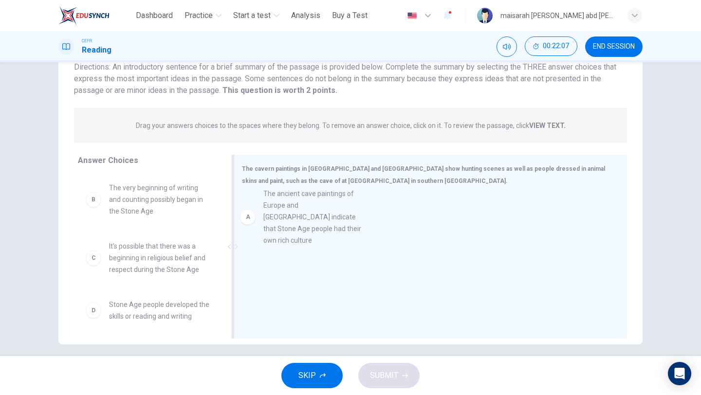
drag, startPoint x: 187, startPoint y: 206, endPoint x: 345, endPoint y: 219, distance: 158.7
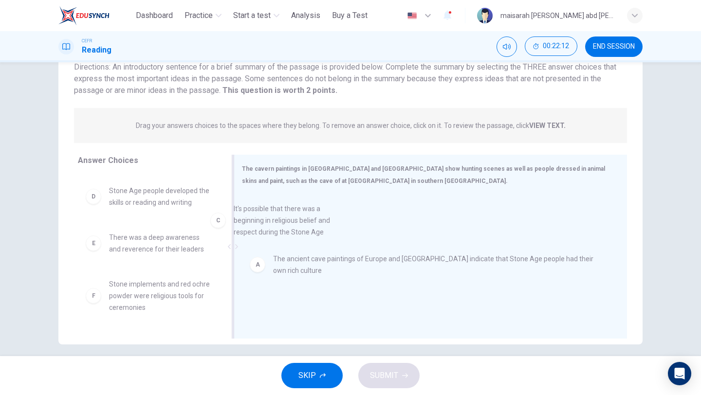
scroll to position [48, 0]
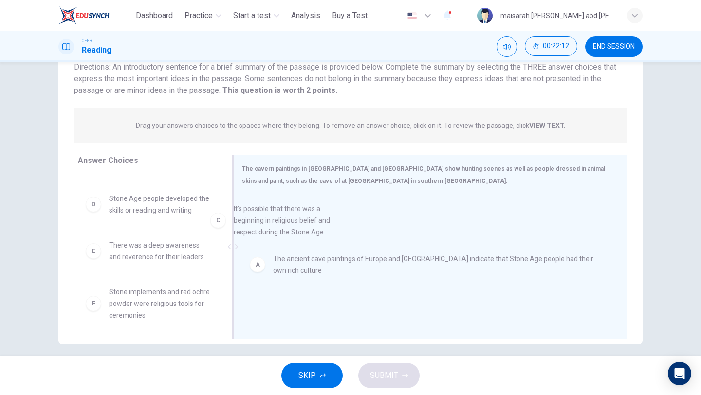
drag, startPoint x: 171, startPoint y: 213, endPoint x: 324, endPoint y: 237, distance: 154.2
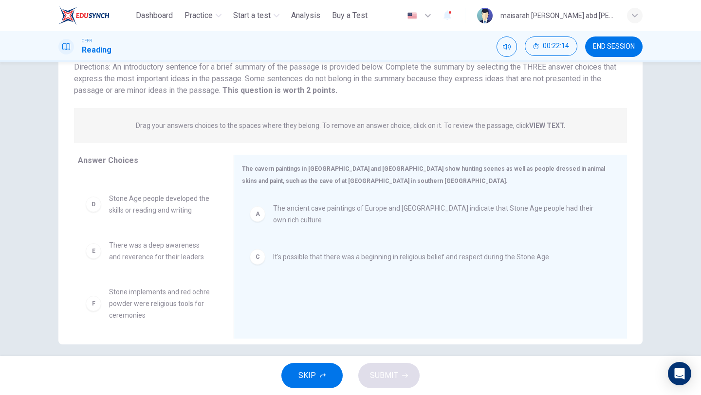
scroll to position [53, 0]
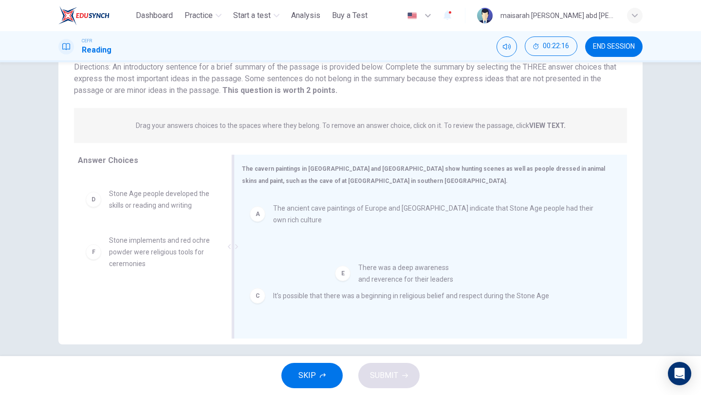
drag, startPoint x: 176, startPoint y: 245, endPoint x: 428, endPoint y: 272, distance: 253.5
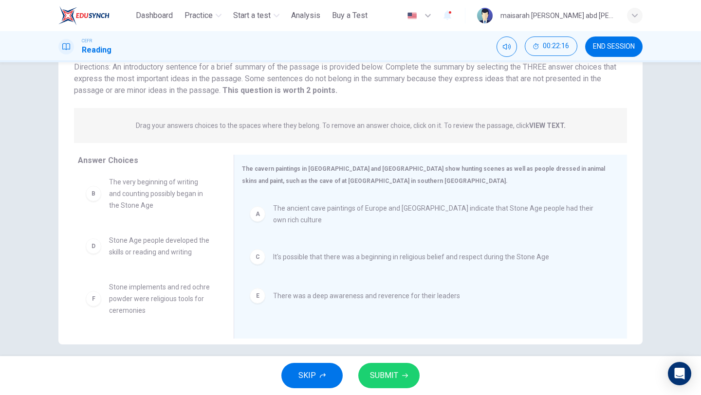
scroll to position [6, 0]
click at [394, 381] on span "SUBMIT" at bounding box center [384, 376] width 28 height 14
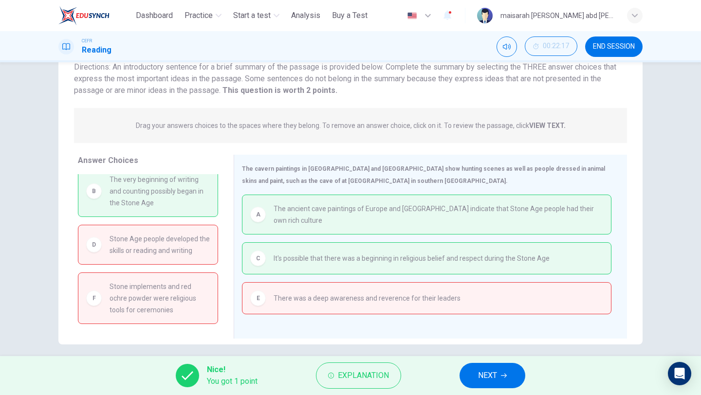
scroll to position [0, 0]
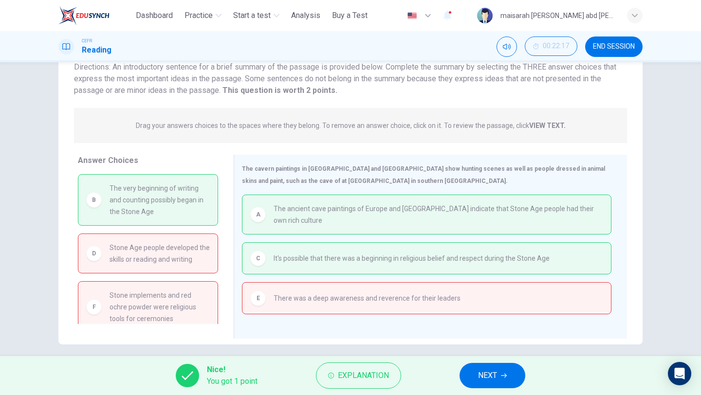
click at [484, 372] on span "NEXT" at bounding box center [487, 376] width 19 height 14
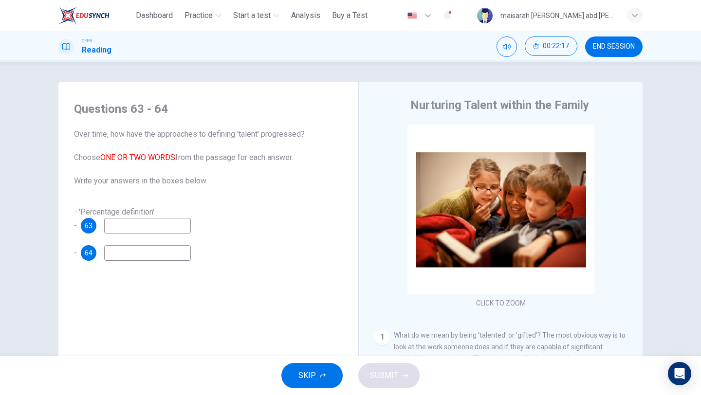
click at [312, 381] on span "SKIP" at bounding box center [307, 376] width 18 height 14
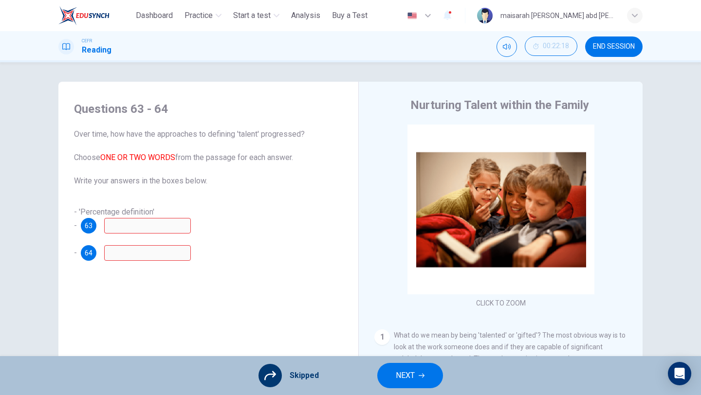
click at [426, 379] on button "NEXT" at bounding box center [410, 375] width 66 height 25
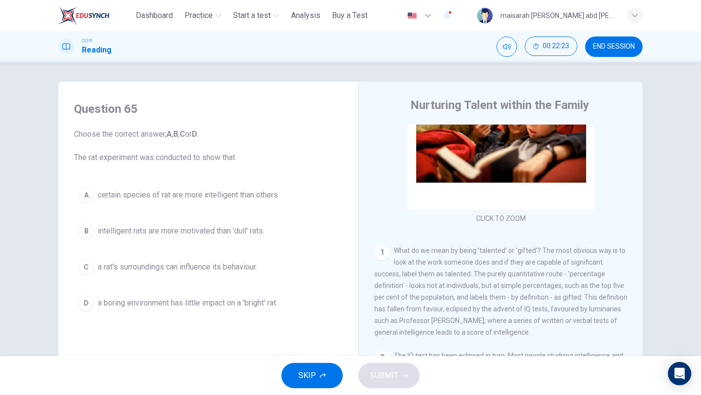
scroll to position [116, 0]
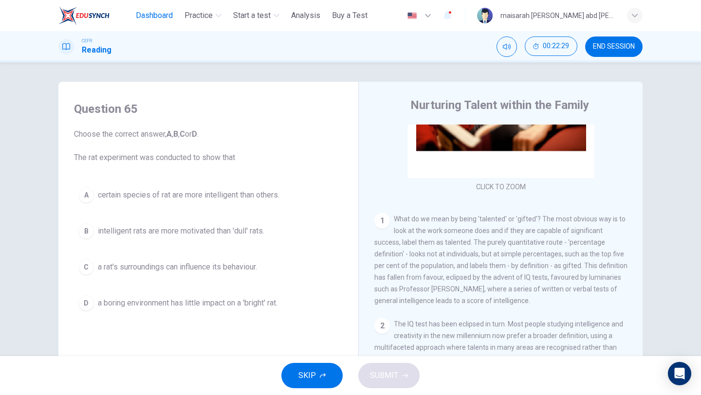
click at [137, 17] on span "Dashboard" at bounding box center [154, 16] width 37 height 12
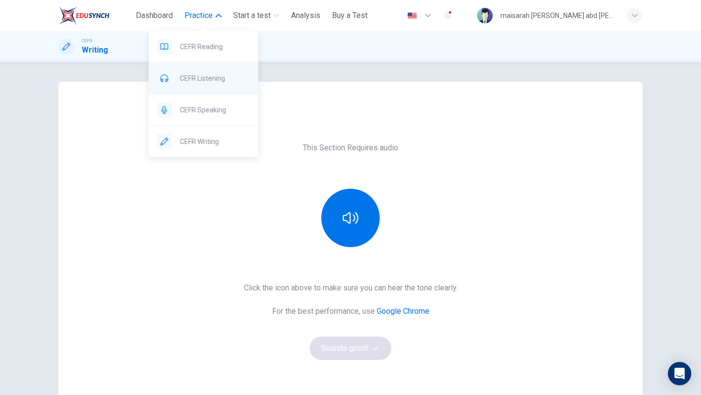
click at [206, 82] on span "CEFR Listening" at bounding box center [215, 79] width 71 height 12
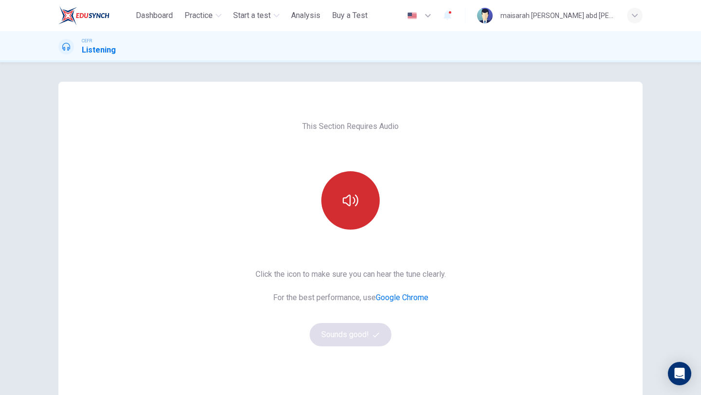
click at [368, 190] on button "button" at bounding box center [350, 200] width 58 height 58
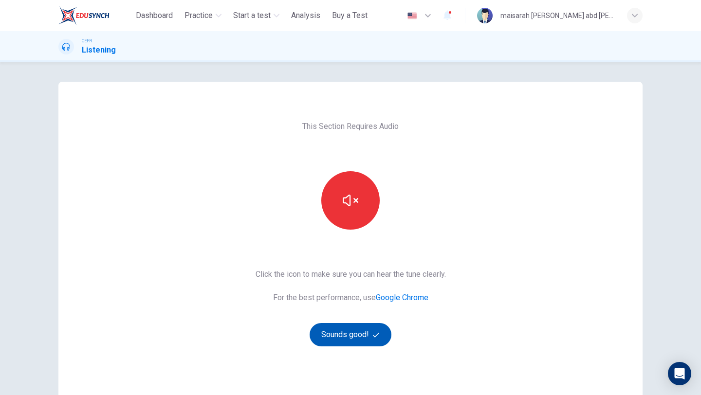
click at [358, 334] on button "Sounds good!" at bounding box center [350, 334] width 82 height 23
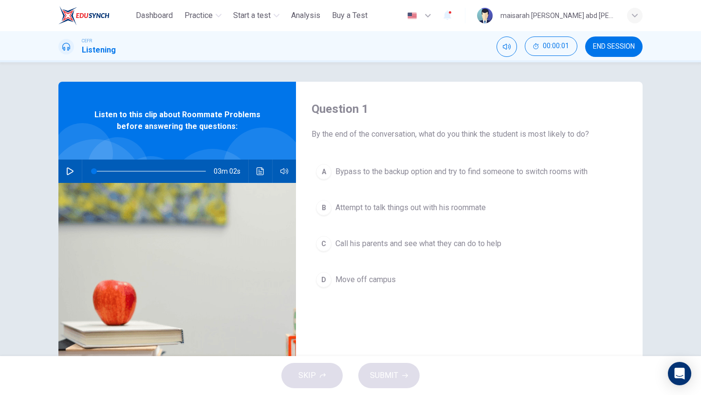
click at [72, 173] on icon "button" at bounding box center [70, 171] width 8 height 8
click at [96, 173] on span at bounding box center [97, 171] width 6 height 6
click at [96, 173] on span at bounding box center [96, 171] width 6 height 6
type input "*"
click at [400, 202] on span "Attempt to talk things out with his roommate" at bounding box center [410, 208] width 150 height 12
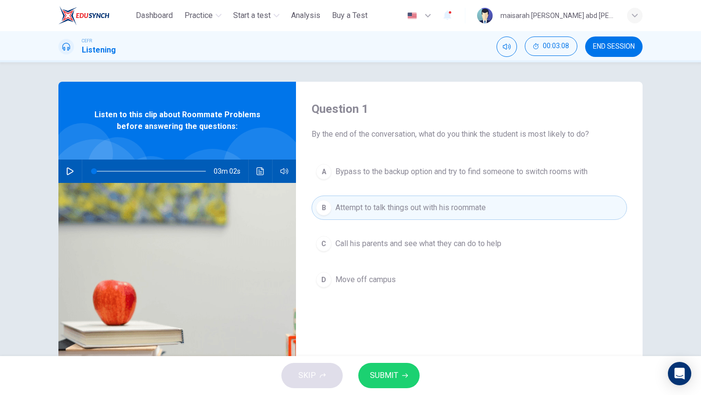
click at [398, 389] on div "SKIP SUBMIT" at bounding box center [350, 375] width 701 height 39
click at [401, 379] on button "SUBMIT" at bounding box center [388, 375] width 61 height 25
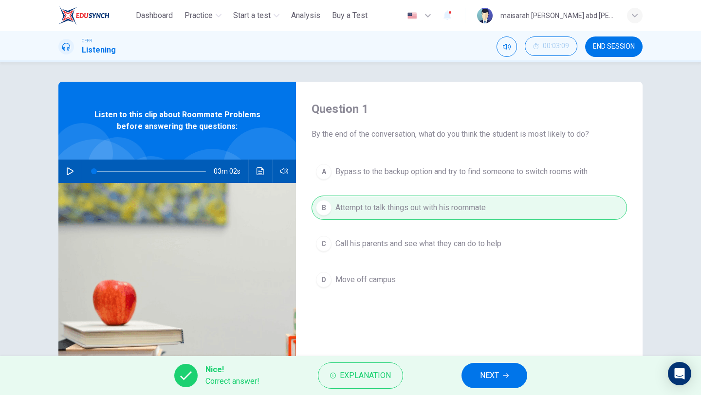
click at [489, 378] on span "NEXT" at bounding box center [489, 376] width 19 height 14
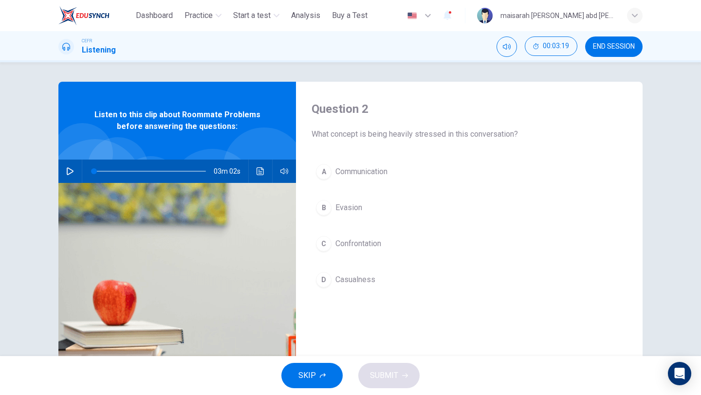
click at [382, 172] on span "Communication" at bounding box center [361, 172] width 52 height 12
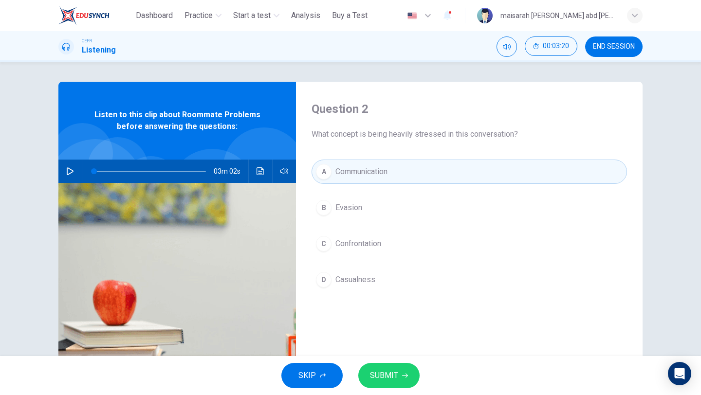
click at [398, 370] on button "SUBMIT" at bounding box center [388, 375] width 61 height 25
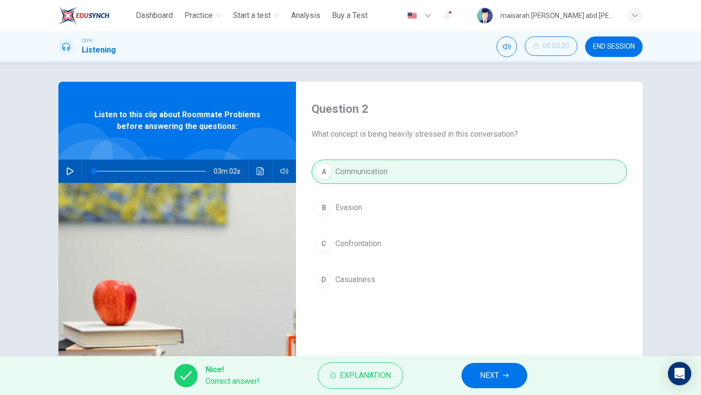
click at [469, 384] on button "NEXT" at bounding box center [494, 375] width 66 height 25
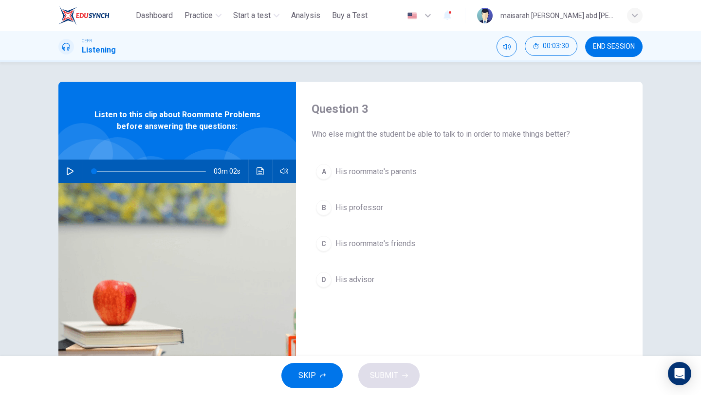
click at [371, 284] on span "His advisor" at bounding box center [354, 280] width 39 height 12
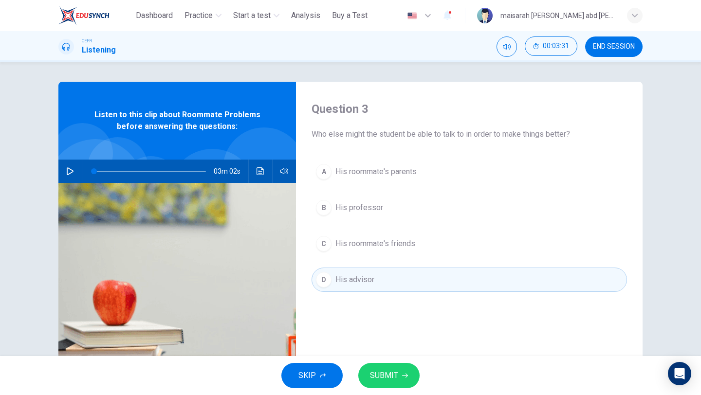
click at [398, 378] on button "SUBMIT" at bounding box center [388, 375] width 61 height 25
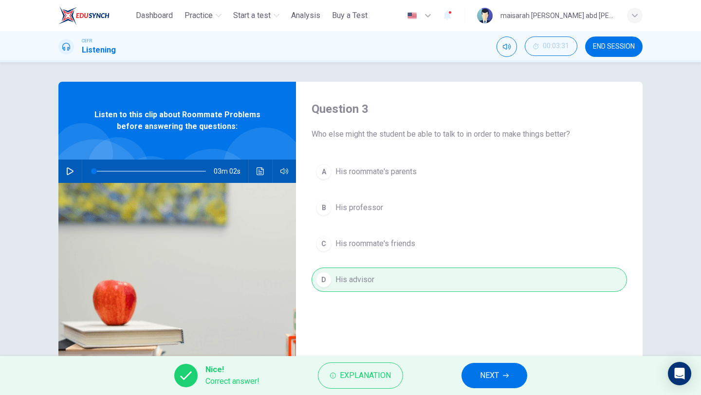
click at [500, 372] on button "NEXT" at bounding box center [494, 375] width 66 height 25
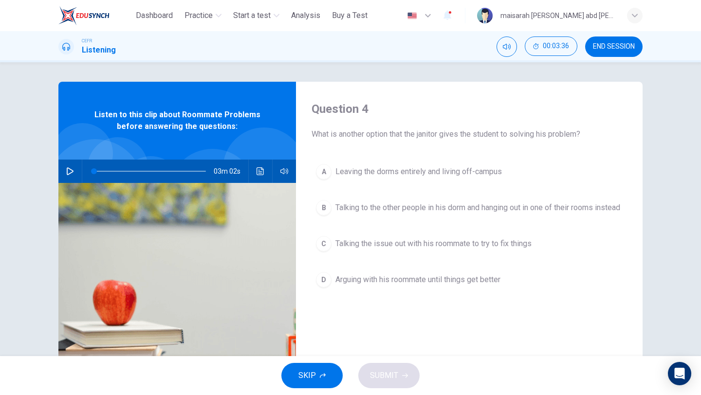
click at [574, 213] on span "Talking to the other people in his dorm and hanging out in one of their rooms i…" at bounding box center [477, 208] width 285 height 12
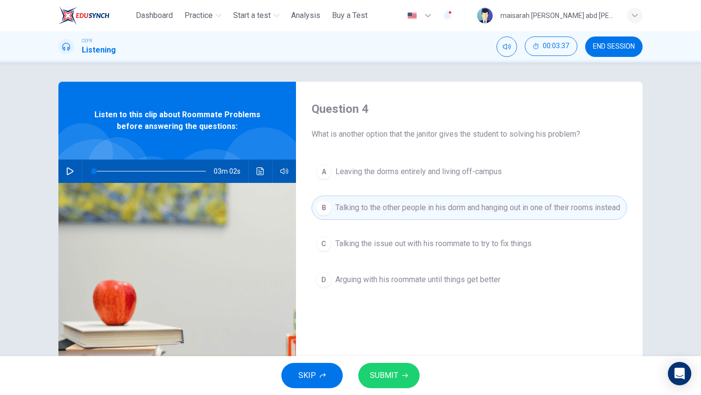
click at [531, 250] on span "Talking the issue out with his roommate to try to fix things" at bounding box center [433, 244] width 196 height 12
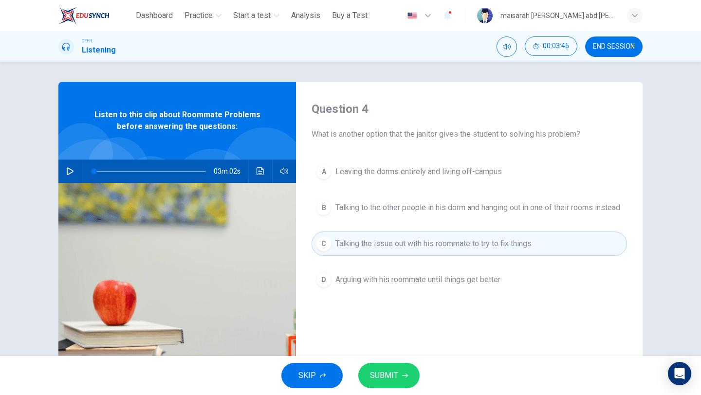
click at [391, 382] on button "SUBMIT" at bounding box center [388, 375] width 61 height 25
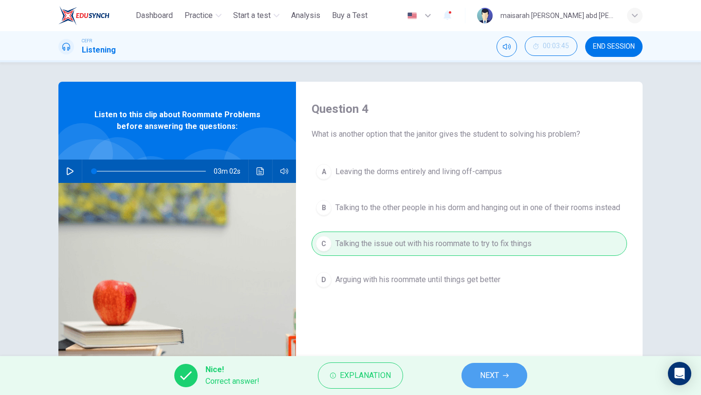
click at [477, 372] on button "NEXT" at bounding box center [494, 375] width 66 height 25
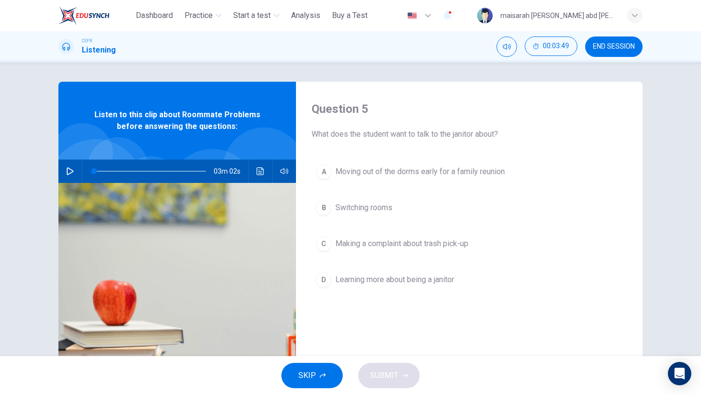
click at [381, 228] on div "A Moving out of the dorms early for a family reunion B Switching rooms C Making…" at bounding box center [468, 236] width 315 height 152
click at [381, 218] on button "B Switching rooms" at bounding box center [468, 208] width 315 height 24
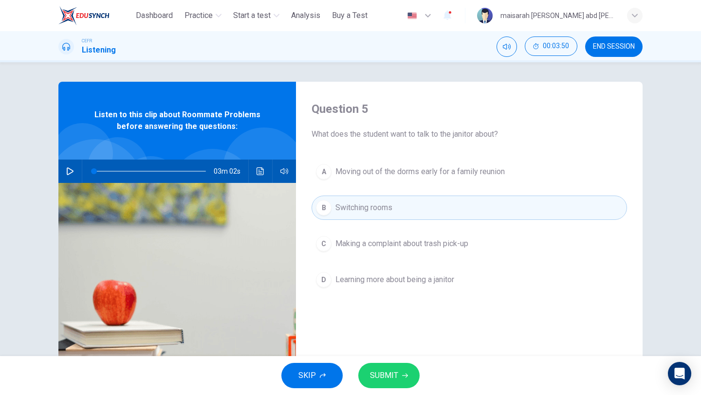
click at [387, 380] on span "SUBMIT" at bounding box center [384, 376] width 28 height 14
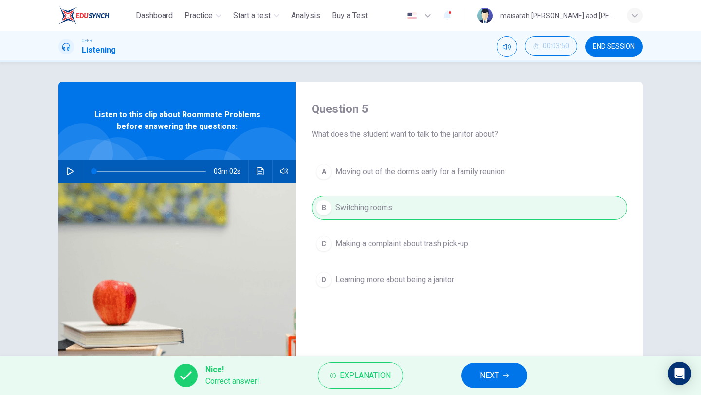
click at [479, 378] on button "NEXT" at bounding box center [494, 375] width 66 height 25
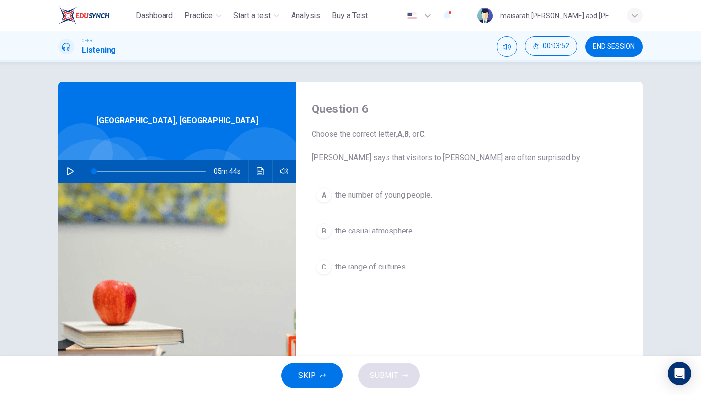
click at [600, 50] on span "END SESSION" at bounding box center [614, 47] width 42 height 8
